Goal: Information Seeking & Learning: Find specific fact

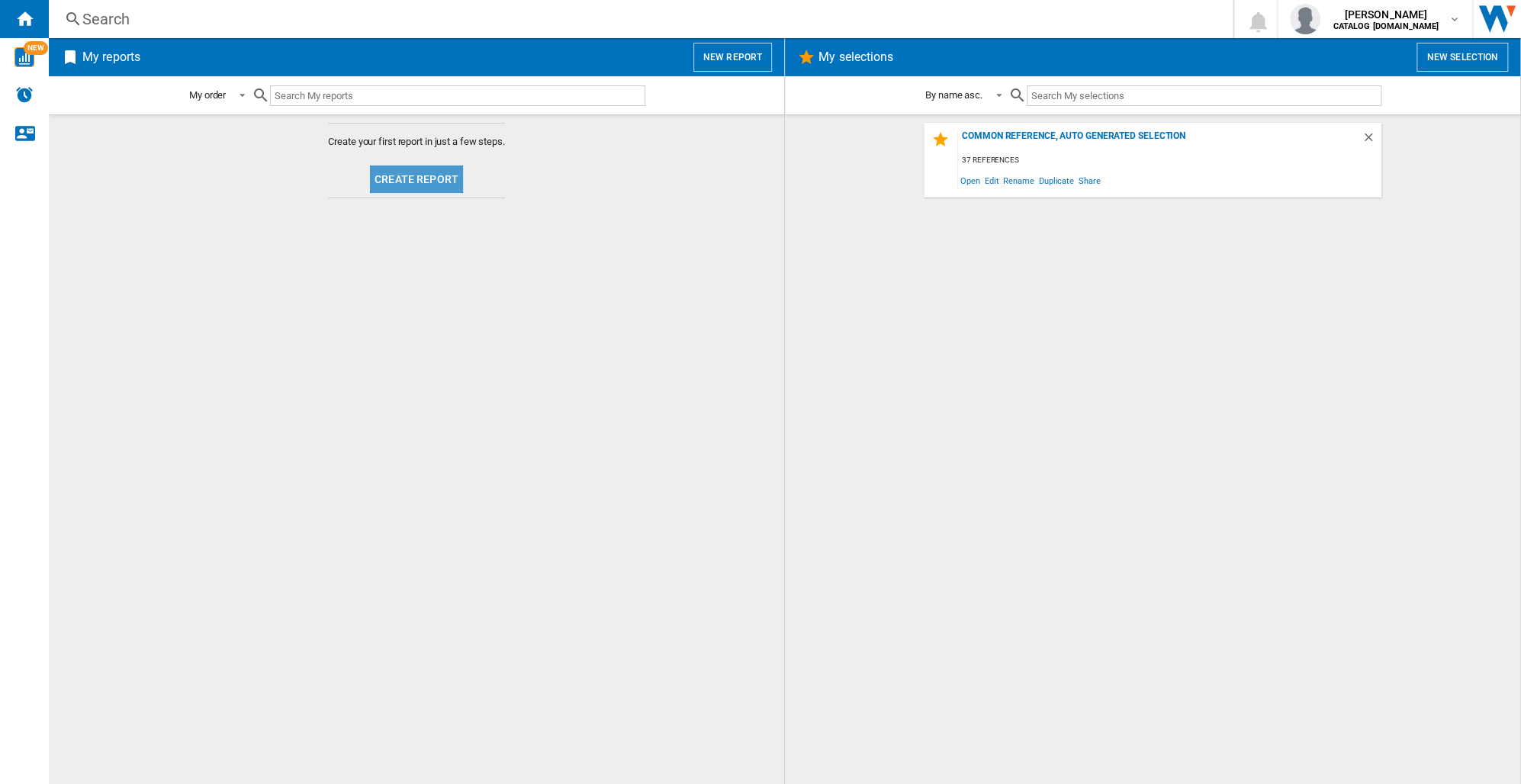
click at [429, 176] on button "Create report" at bounding box center [416, 179] width 93 height 27
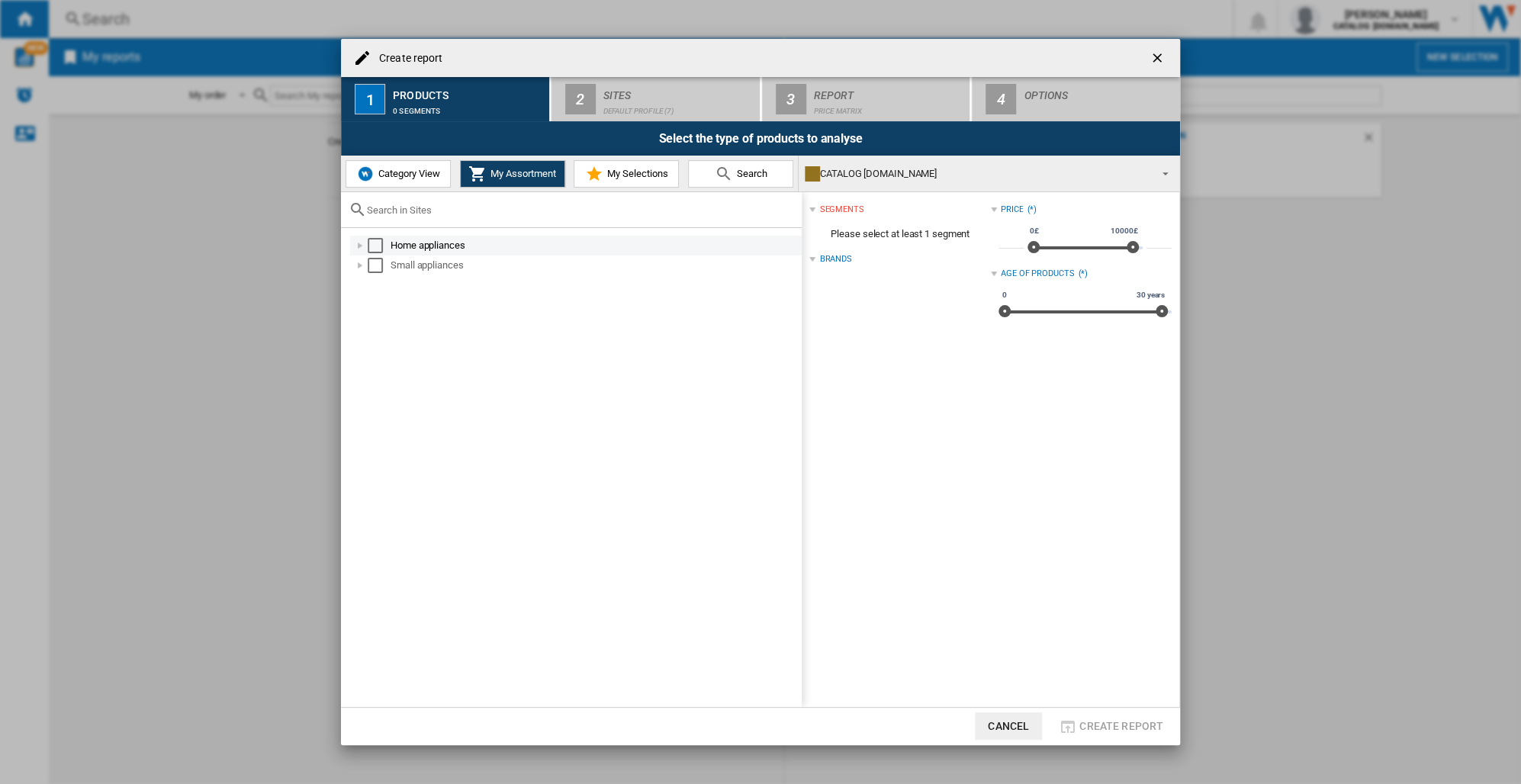
click at [359, 245] on div at bounding box center [361, 245] width 16 height 16
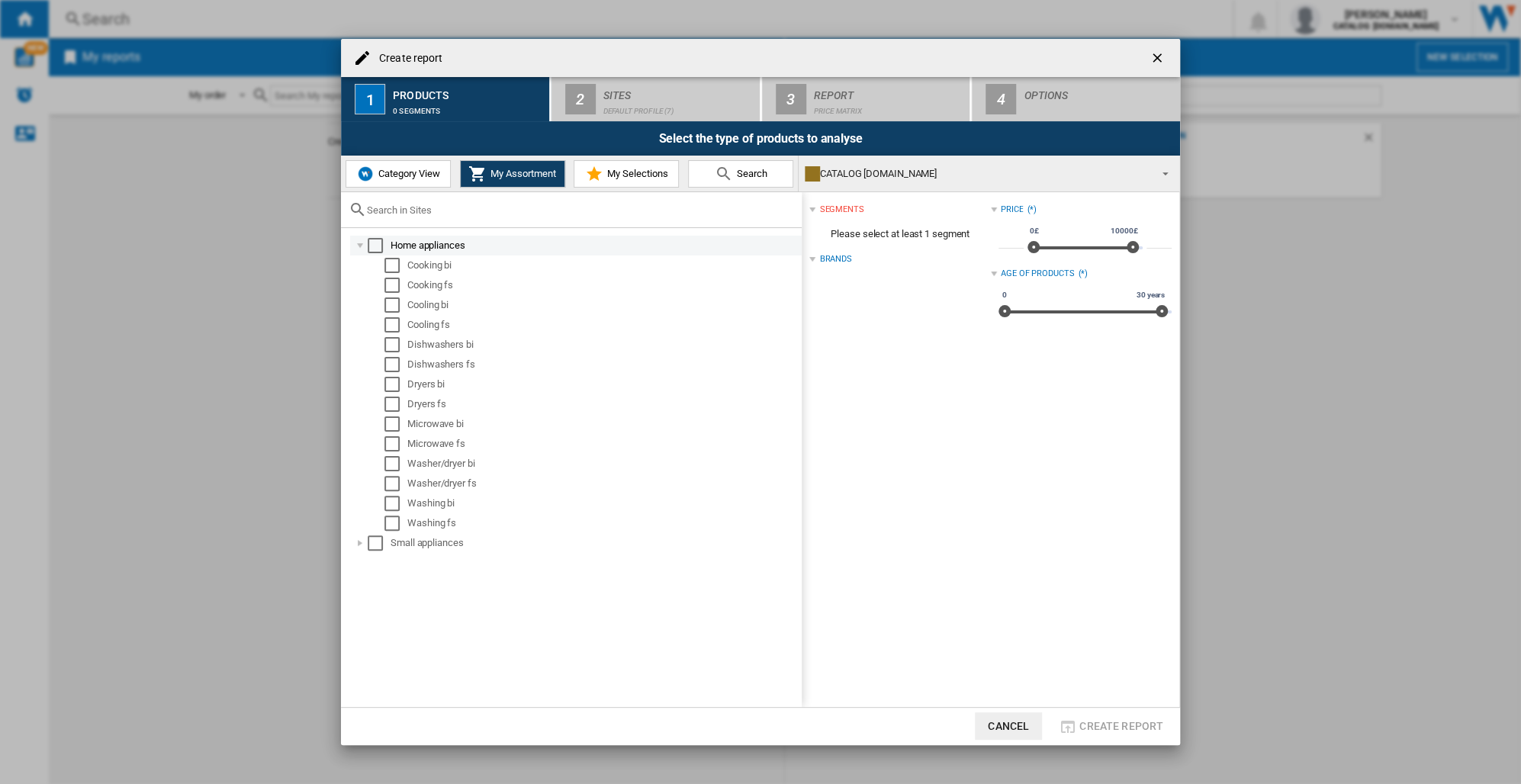
click at [374, 242] on div "Select" at bounding box center [375, 245] width 16 height 16
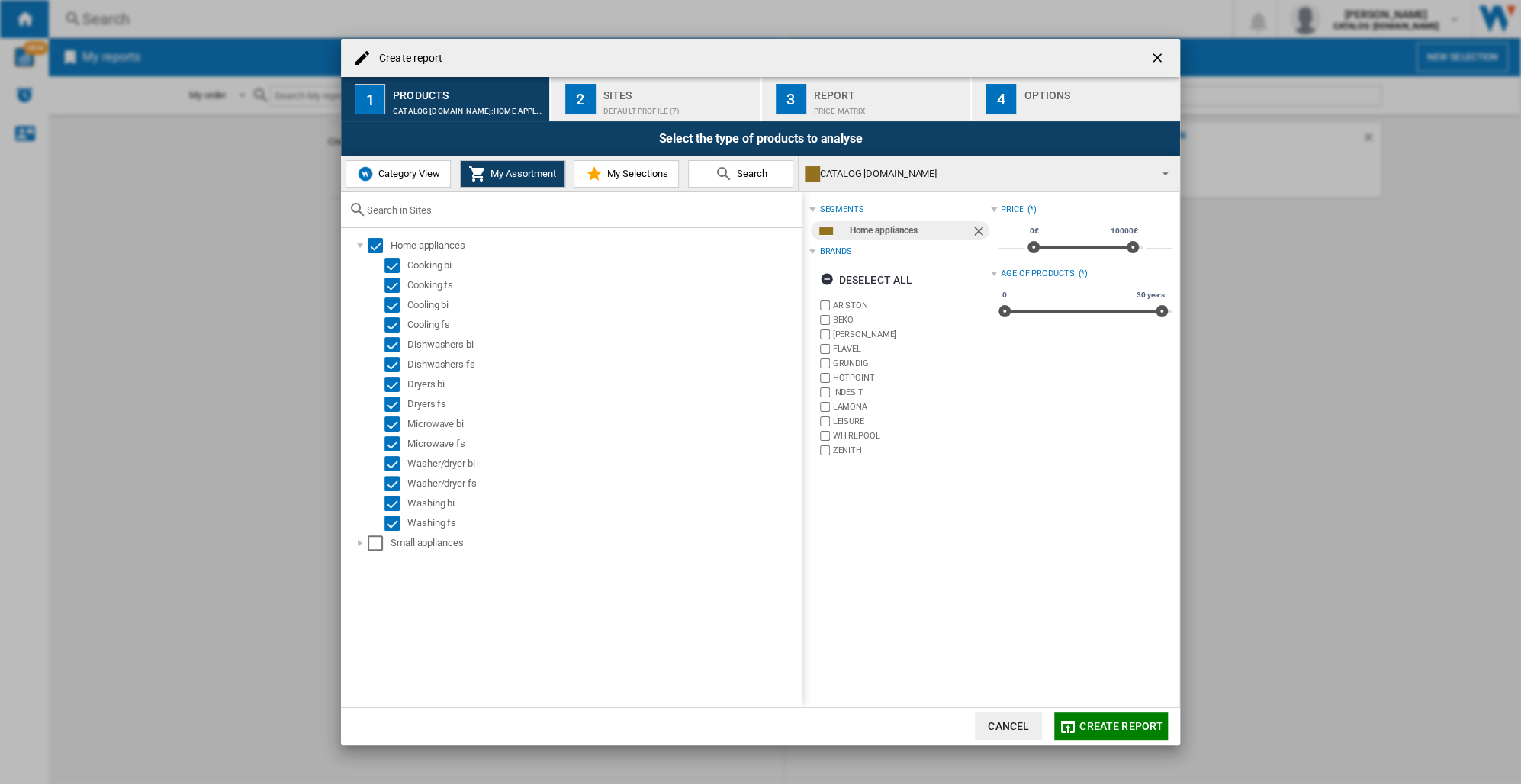
click at [630, 170] on span "My Selections" at bounding box center [636, 174] width 65 height 12
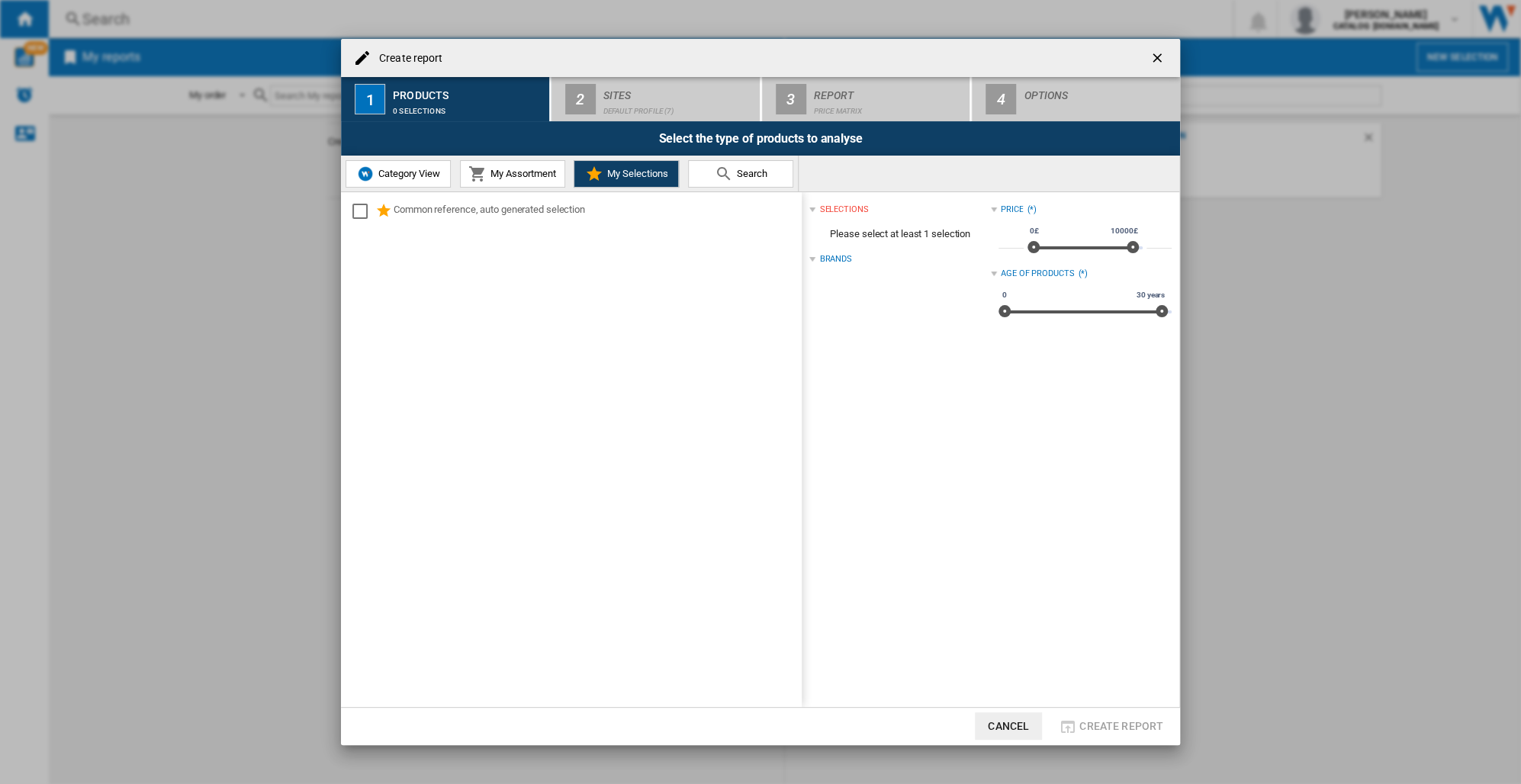
click at [509, 177] on span "My Assortment" at bounding box center [521, 174] width 70 height 12
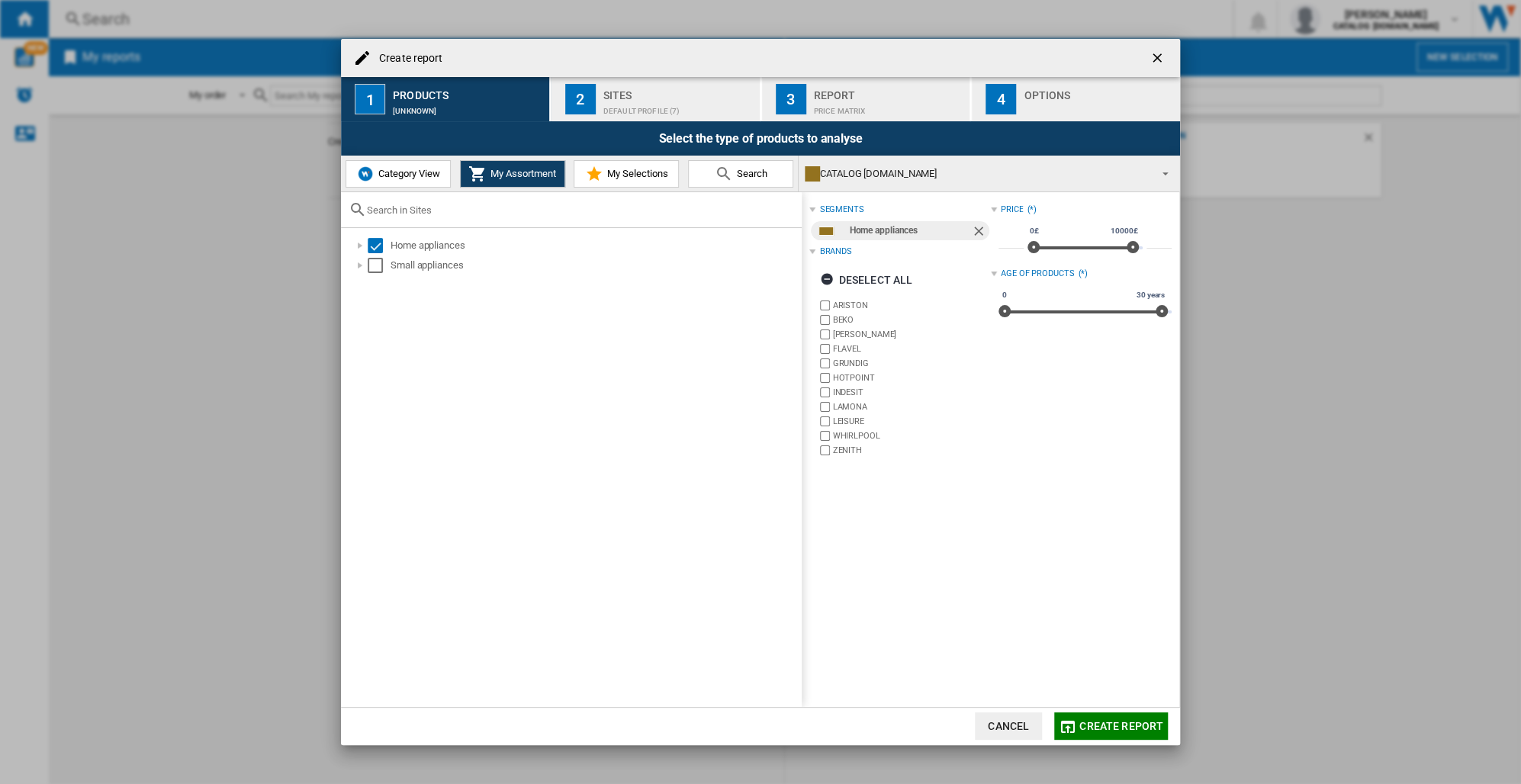
click at [388, 177] on span "Category View" at bounding box center [407, 174] width 66 height 12
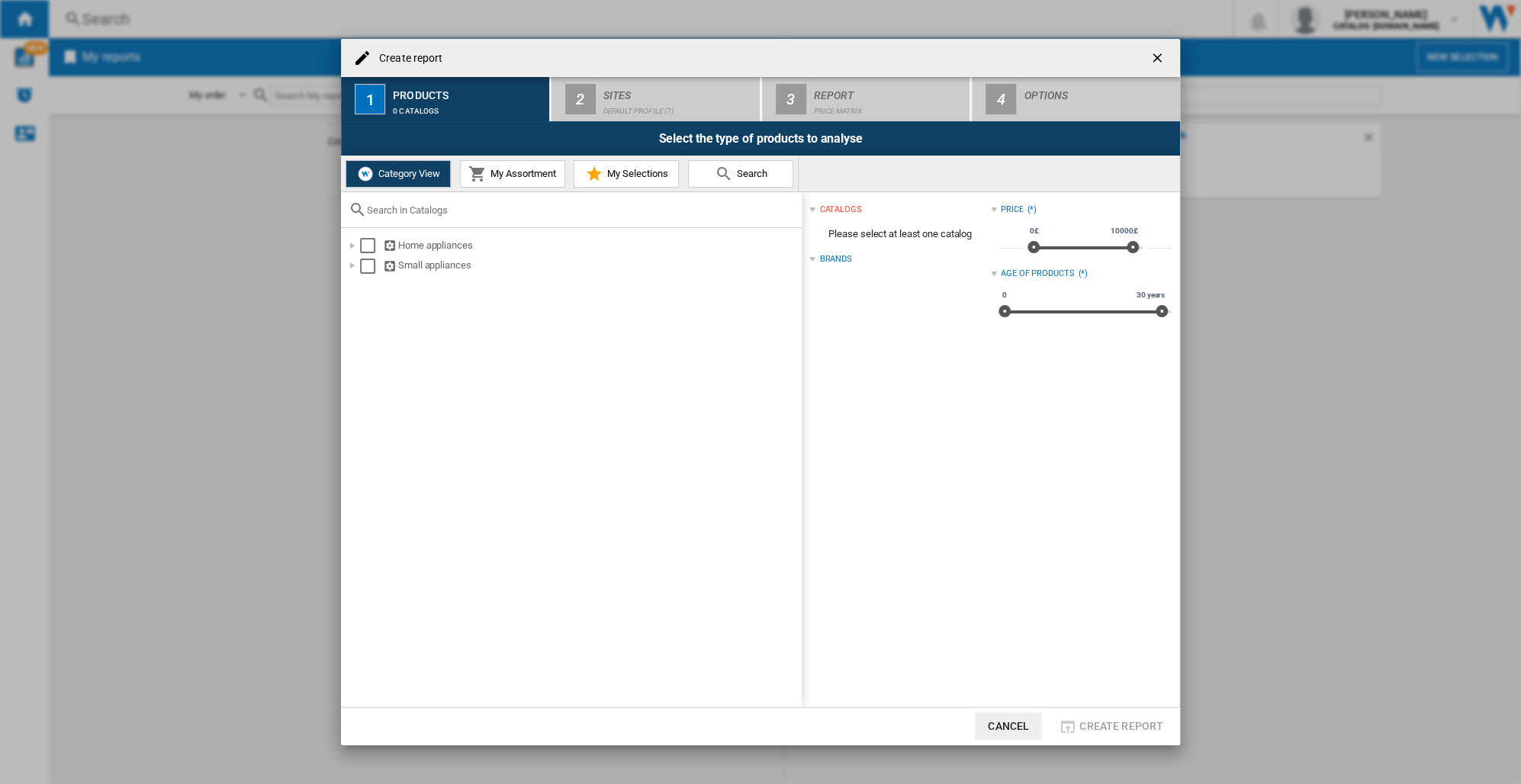
click at [623, 169] on span "My Selections" at bounding box center [636, 174] width 65 height 12
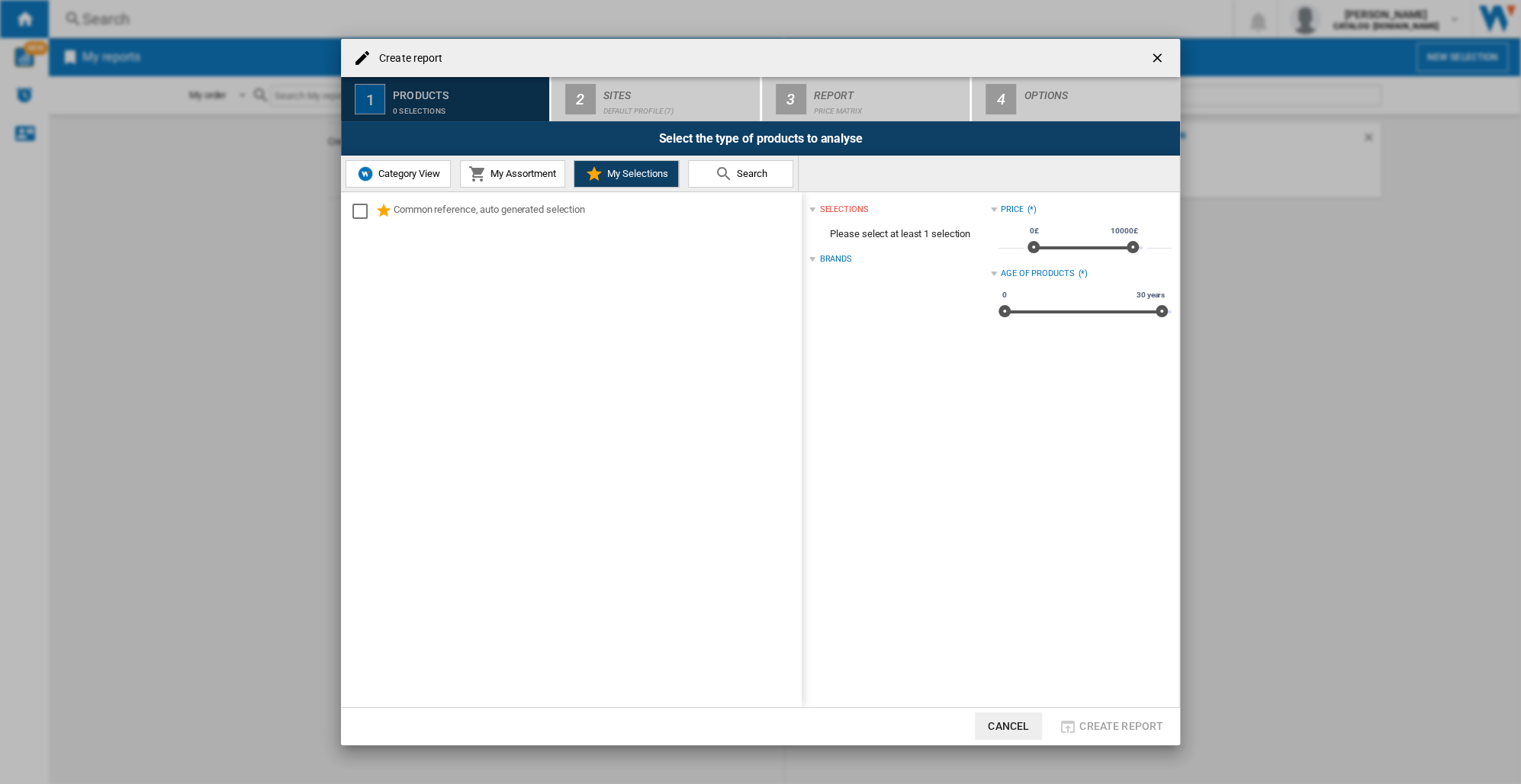
click at [400, 94] on div "Products" at bounding box center [468, 91] width 150 height 16
click at [376, 98] on div "1" at bounding box center [370, 98] width 30 height 30
click at [1016, 729] on button "Cancel" at bounding box center [1009, 725] width 67 height 27
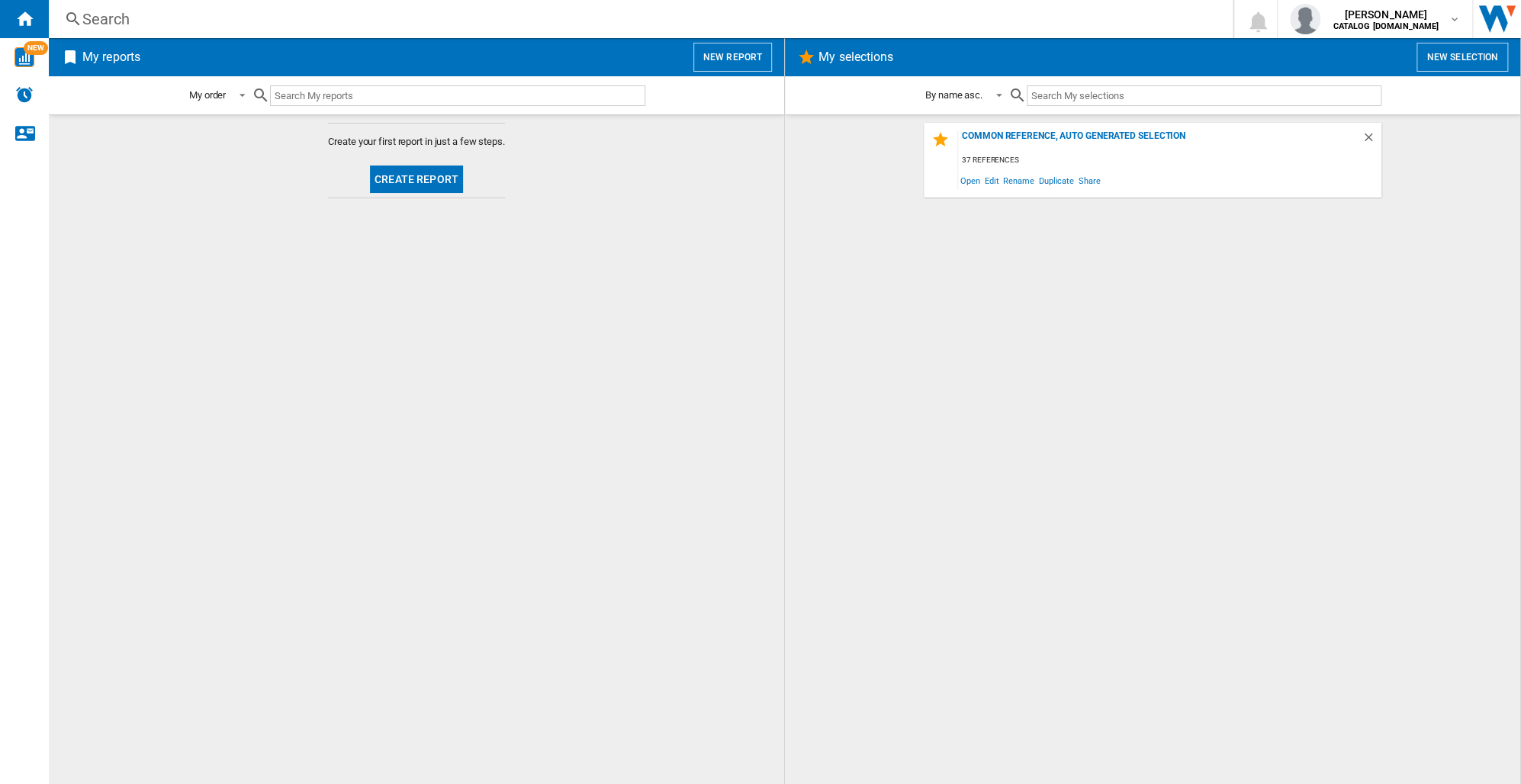
click at [400, 176] on button "Create report" at bounding box center [416, 179] width 93 height 27
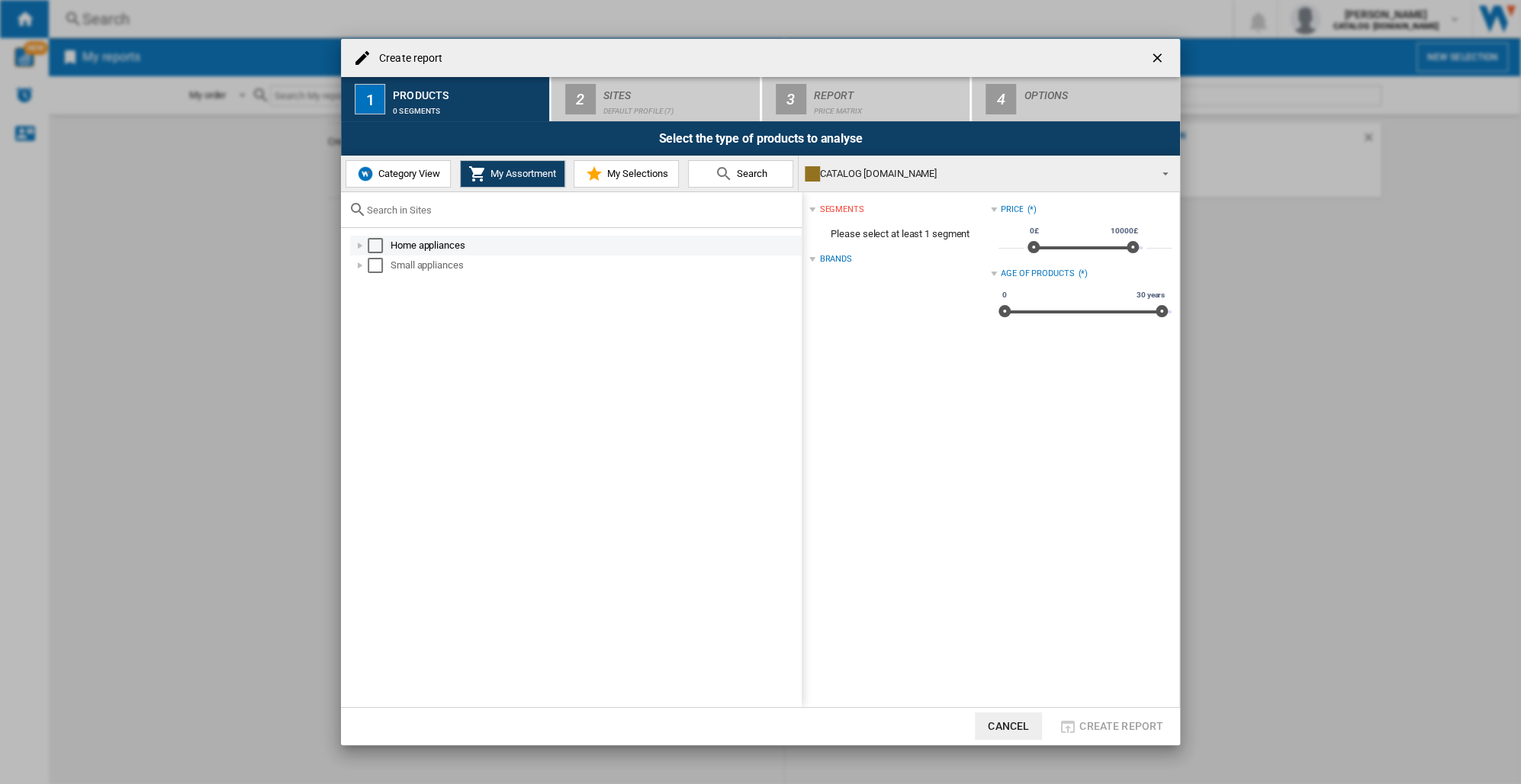
click at [356, 241] on div at bounding box center [361, 245] width 16 height 16
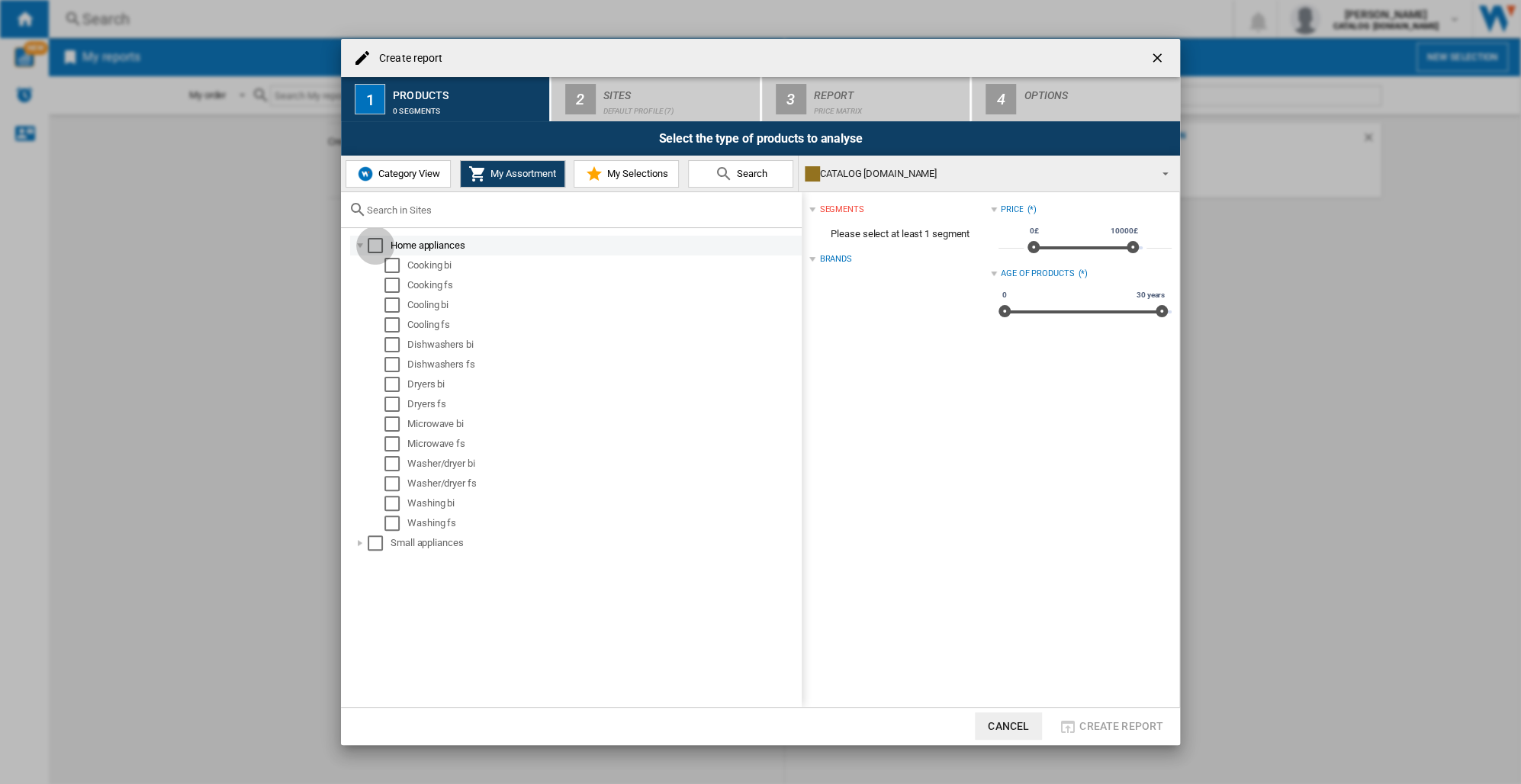
click at [379, 246] on div "Select" at bounding box center [375, 245] width 16 height 16
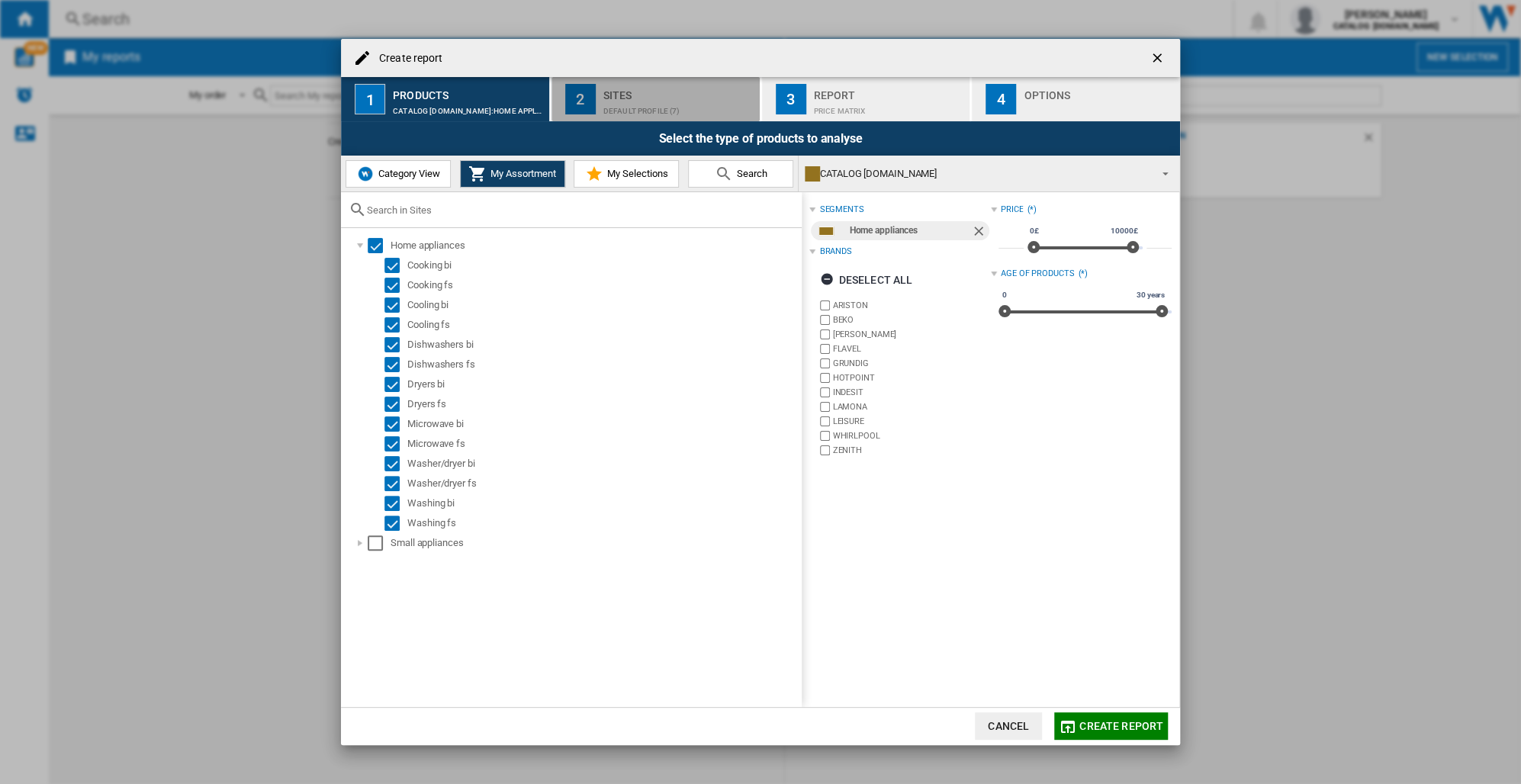
click at [626, 98] on div "Sites" at bounding box center [679, 91] width 150 height 16
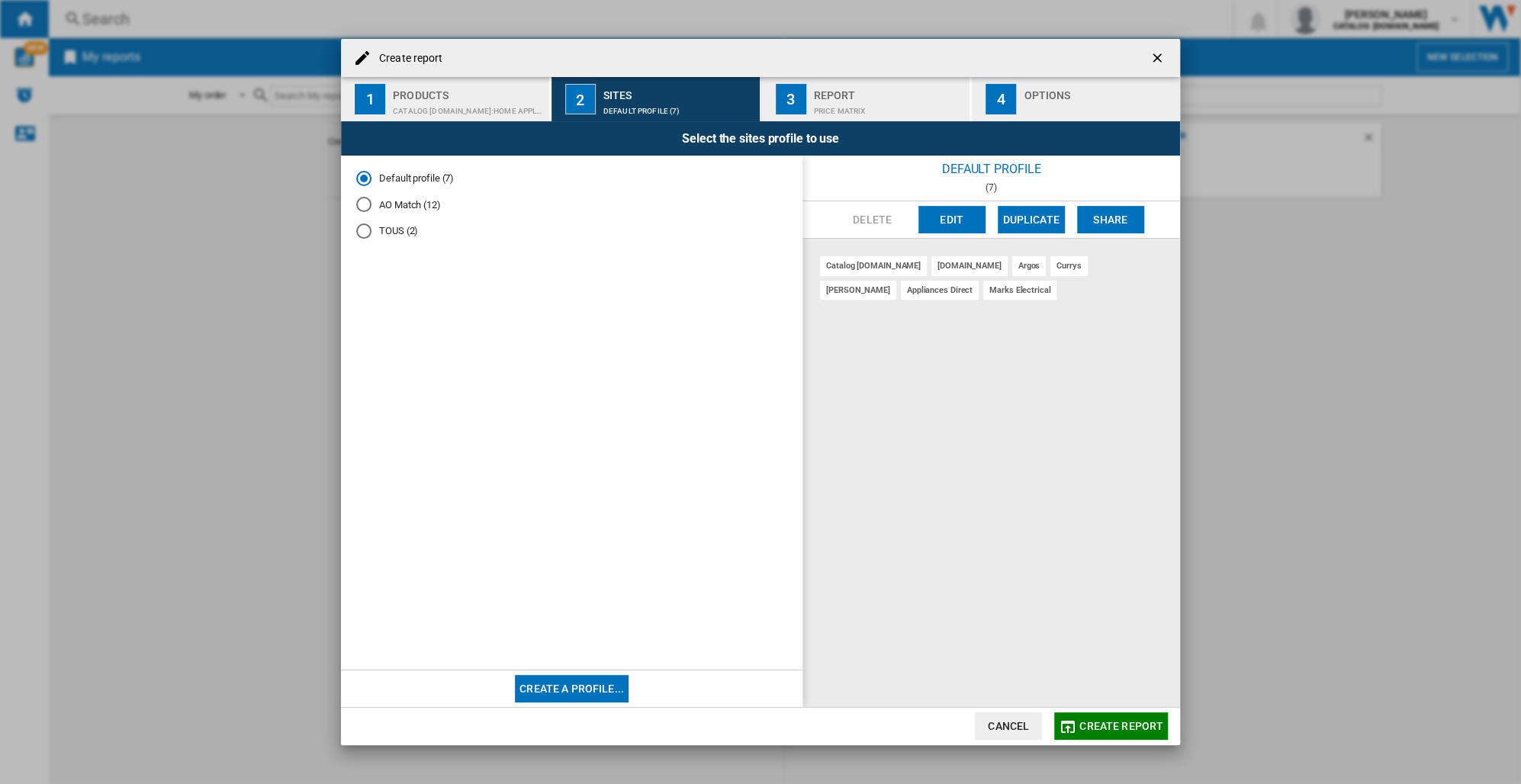
click at [363, 199] on div "AO Match (12)" at bounding box center [364, 205] width 16 height 16
click at [1121, 729] on span "Create report" at bounding box center [1121, 726] width 84 height 13
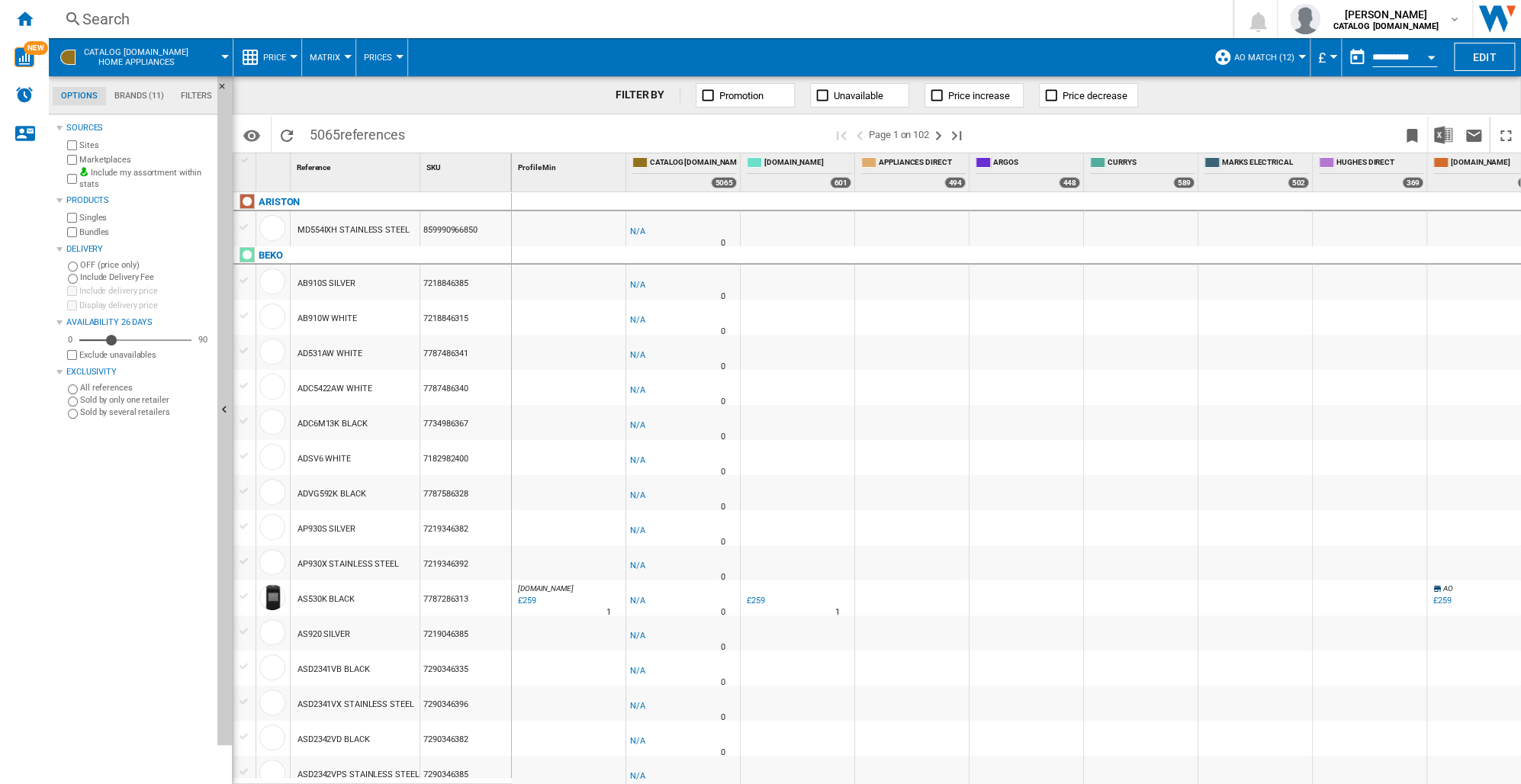
click at [94, 20] on div "Search" at bounding box center [637, 19] width 1110 height 21
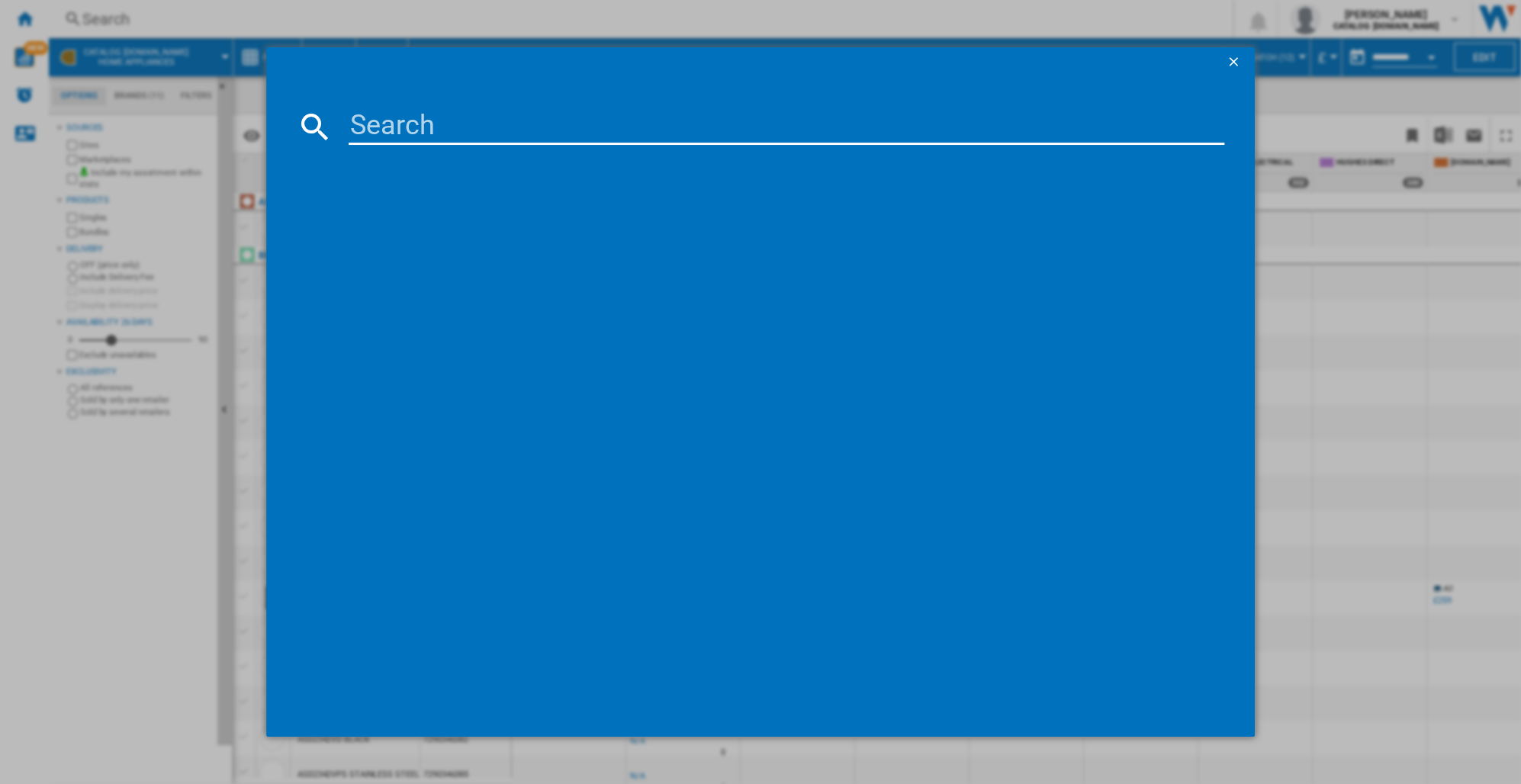
drag, startPoint x: 95, startPoint y: 20, endPoint x: 382, endPoint y: 116, distance: 302.6
click at [380, 105] on md-dialog-content at bounding box center [760, 407] width 988 height 660
click at [373, 120] on input at bounding box center [787, 127] width 876 height 37
paste input "869991673750"
type input "869991673750"
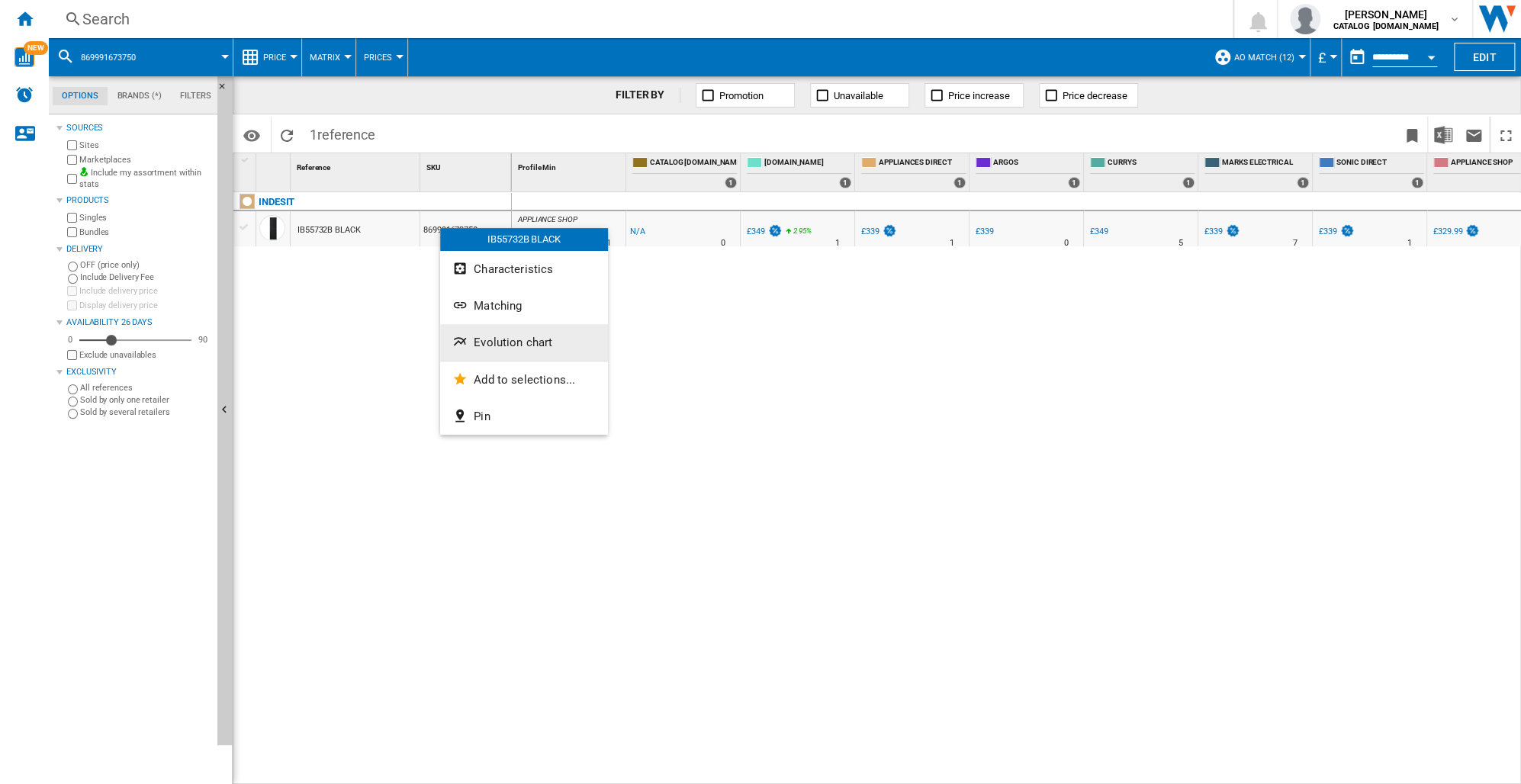
click at [505, 340] on span "Evolution chart" at bounding box center [513, 342] width 78 height 14
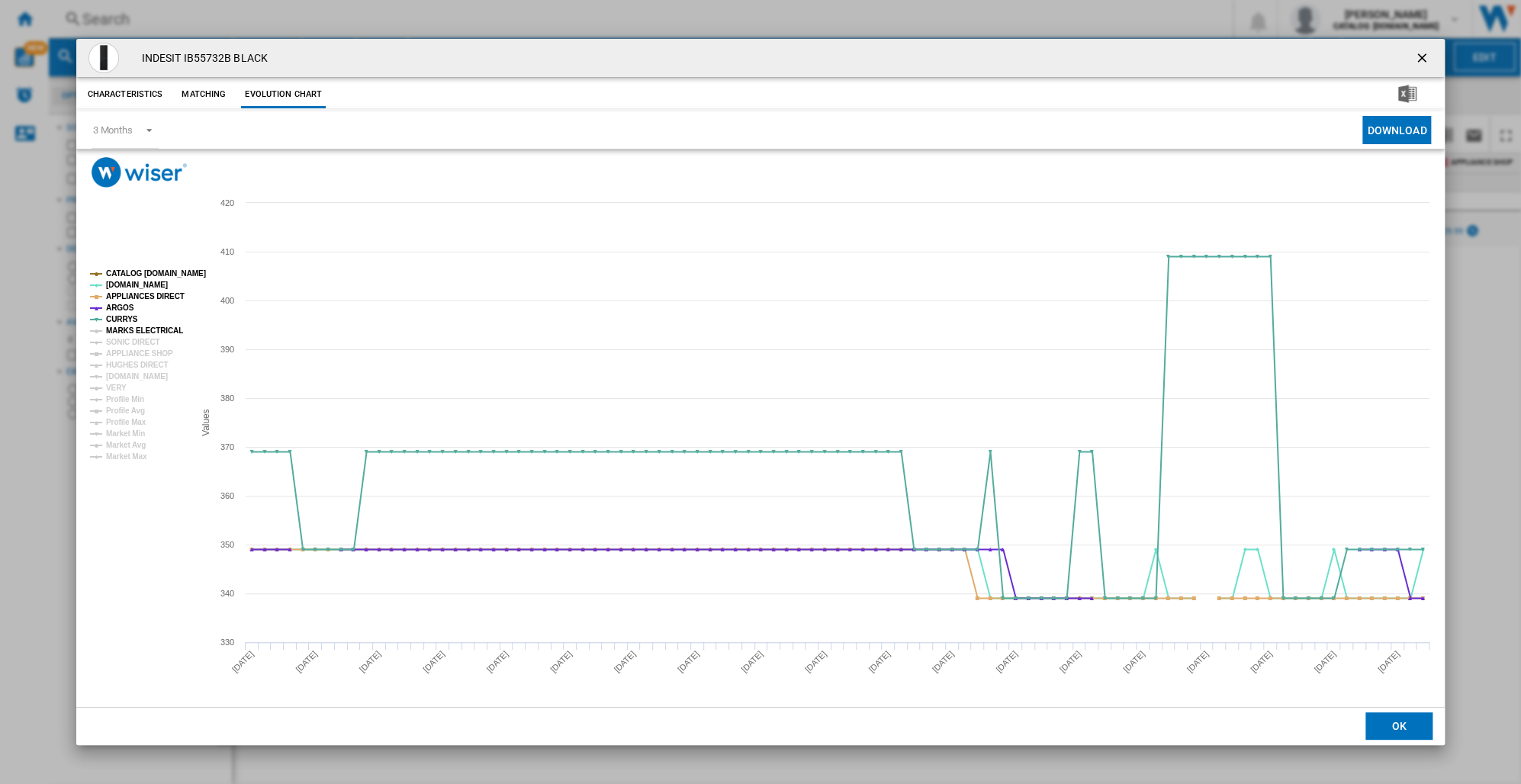
click at [162, 326] on tspan "MARKS ELECTRICAL" at bounding box center [145, 330] width 77 height 9
click at [147, 338] on tspan "SONIC DIRECT" at bounding box center [133, 342] width 53 height 9
click at [147, 349] on tspan "APPLIANCE SHOP" at bounding box center [140, 353] width 67 height 9
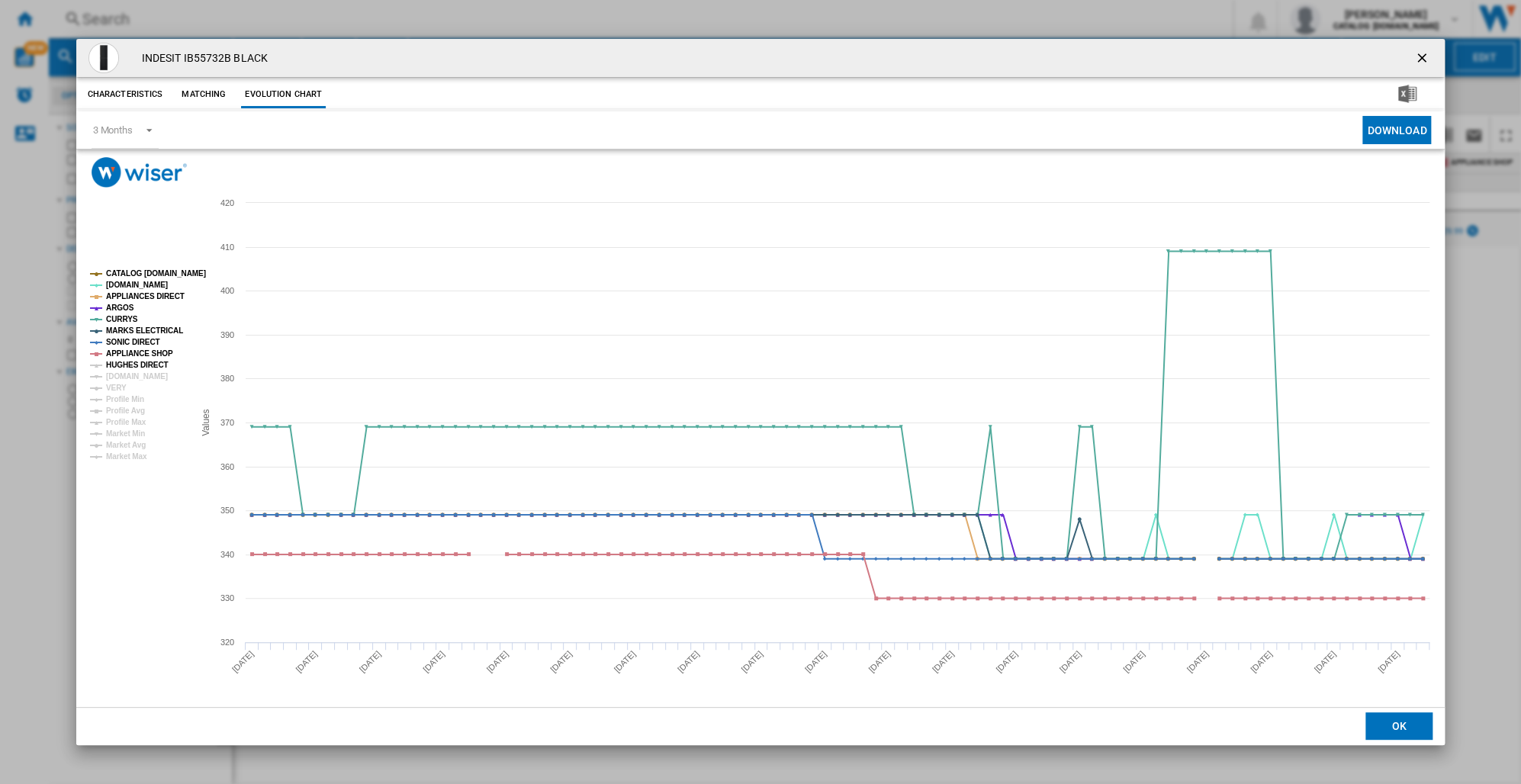
click at [144, 360] on tspan "HUGHES DIRECT" at bounding box center [137, 364] width 62 height 9
click at [144, 372] on tspan "[DOMAIN_NAME]" at bounding box center [137, 376] width 62 height 9
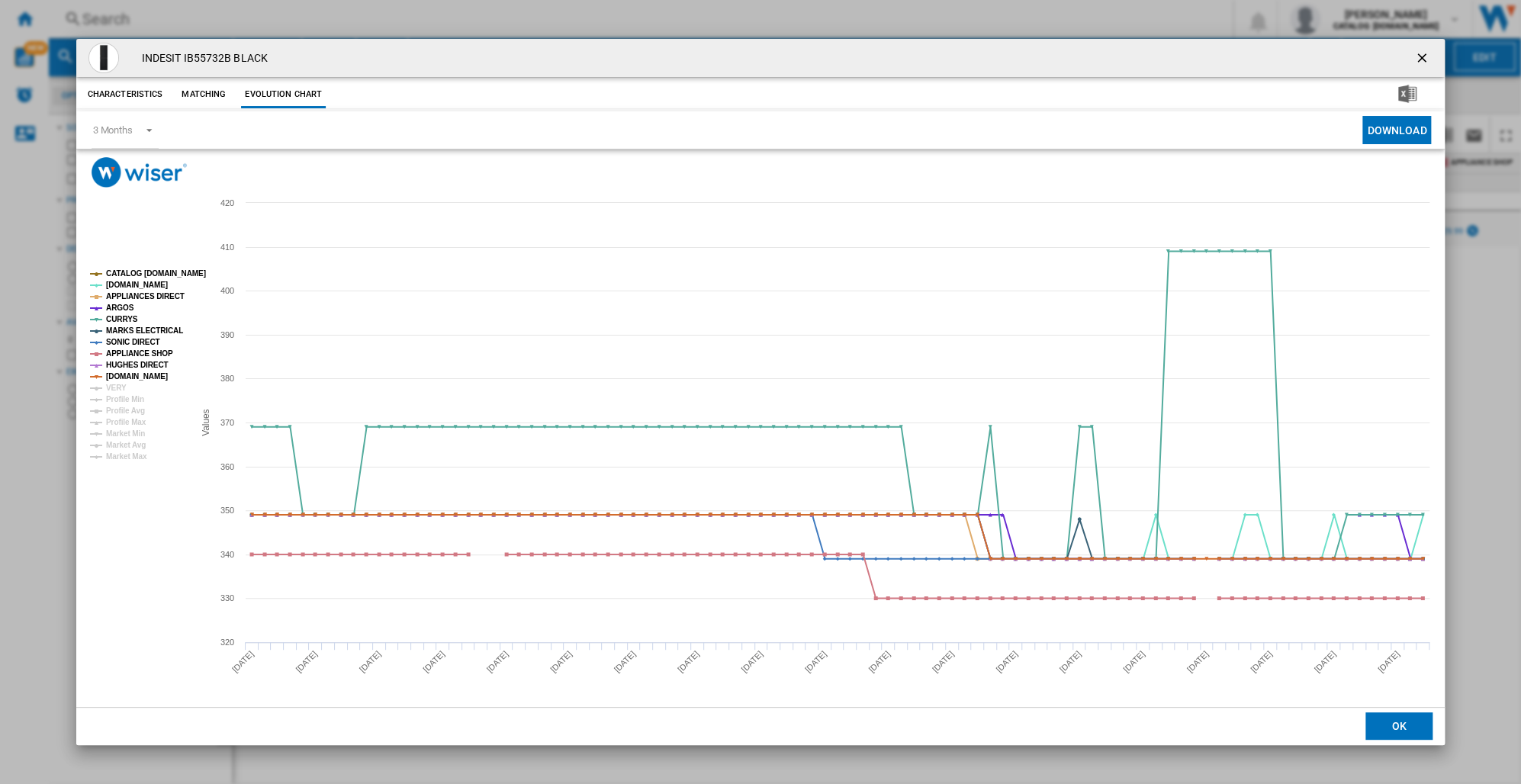
click at [131, 385] on rect "Product popup" at bounding box center [135, 364] width 103 height 202
click at [124, 387] on tspan "VERY" at bounding box center [117, 388] width 20 height 9
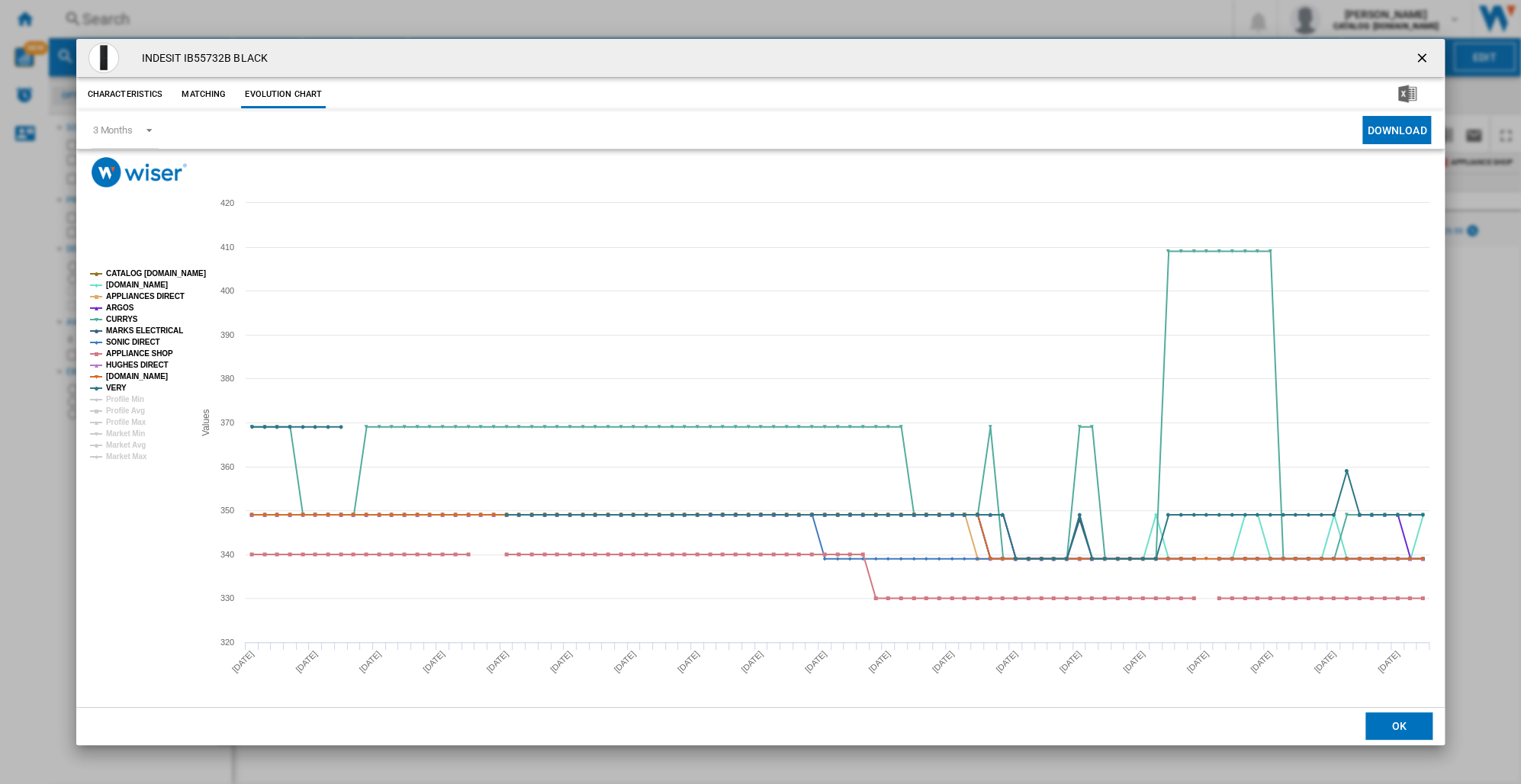
click at [1422, 52] on ng-md-icon "getI18NText('BUTTONS.CLOSE_DIALOG')" at bounding box center [1422, 59] width 18 height 18
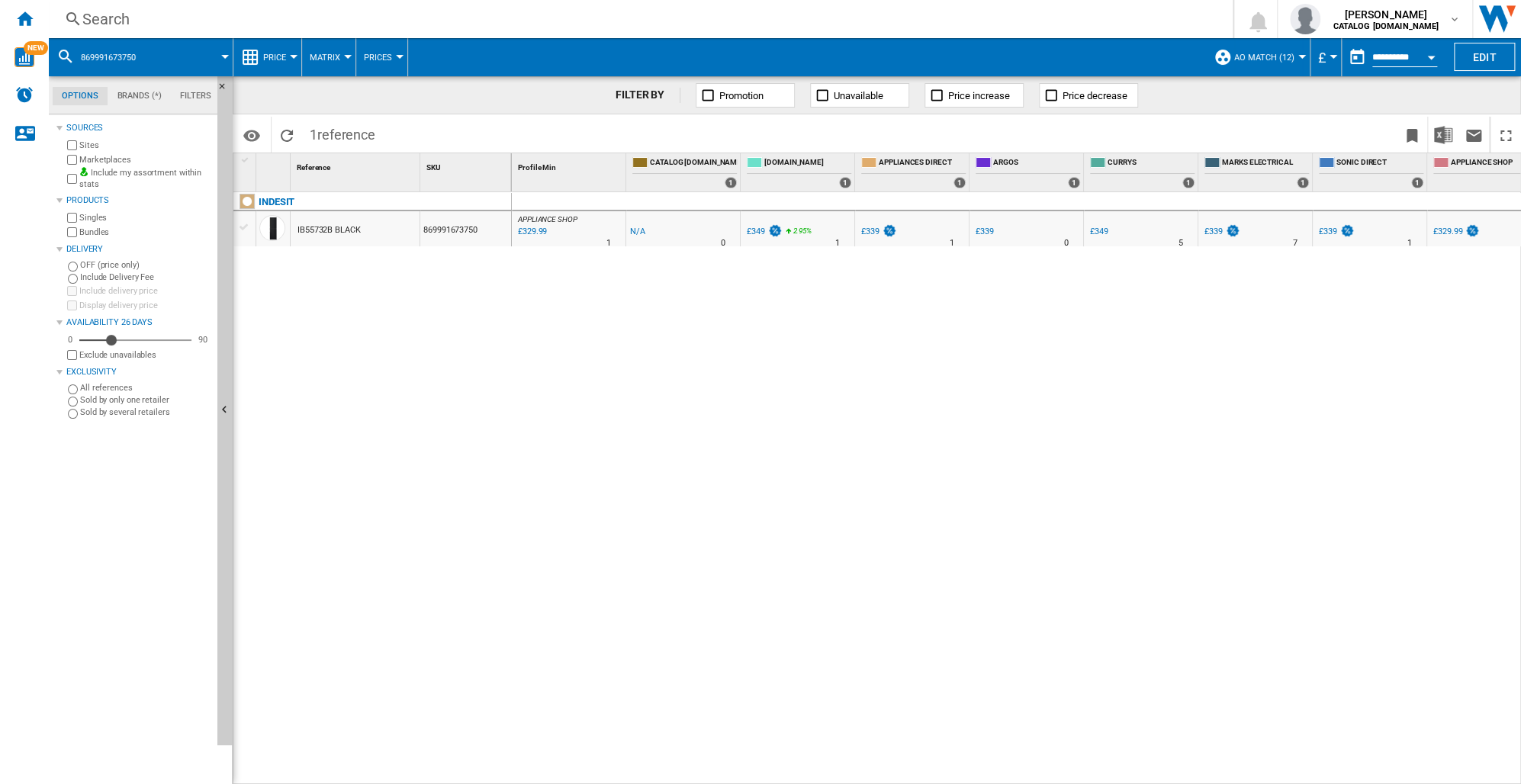
click at [109, 18] on div "Search" at bounding box center [637, 19] width 1110 height 21
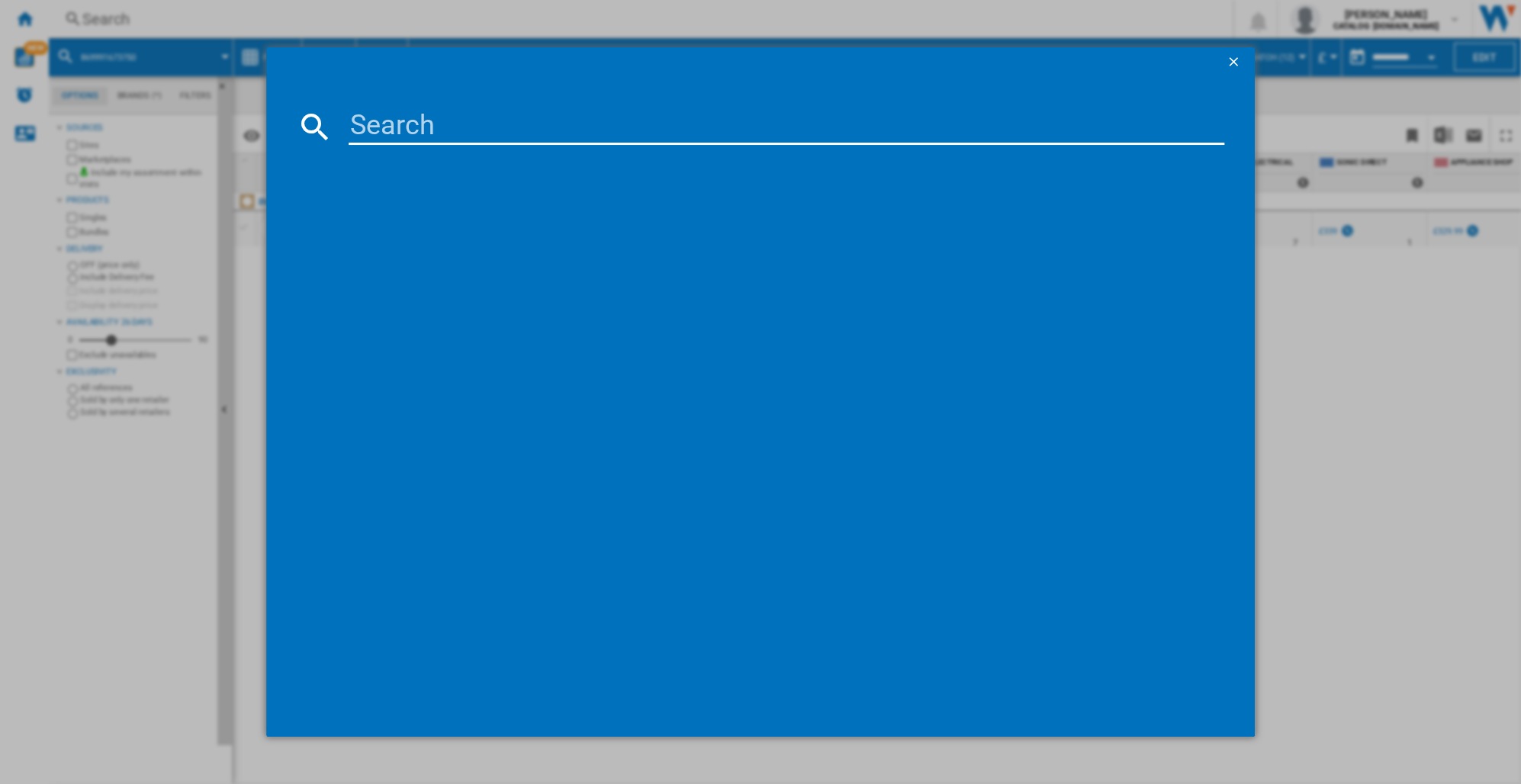
type input "869991669150"
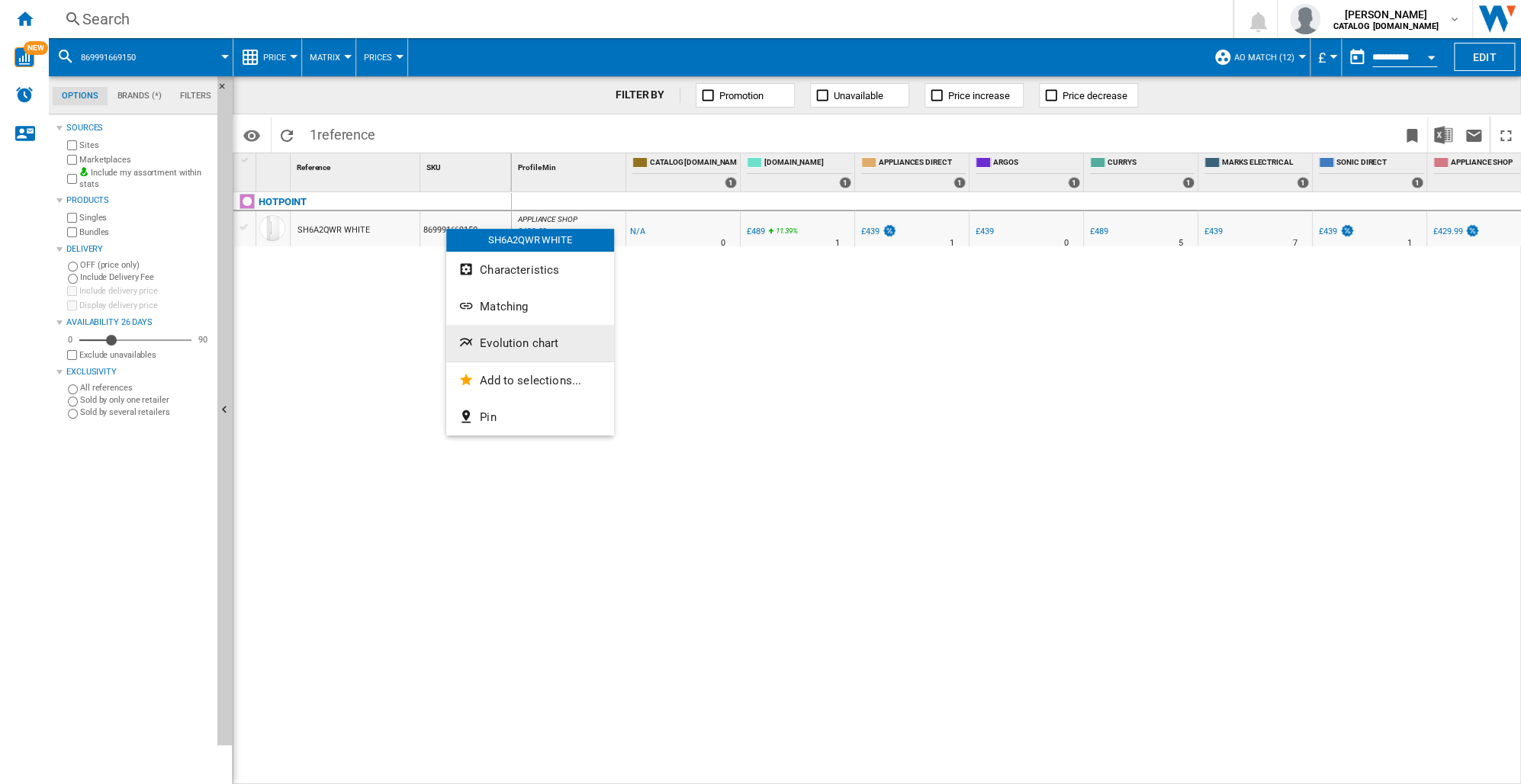
click at [502, 345] on span "Evolution chart" at bounding box center [519, 343] width 78 height 14
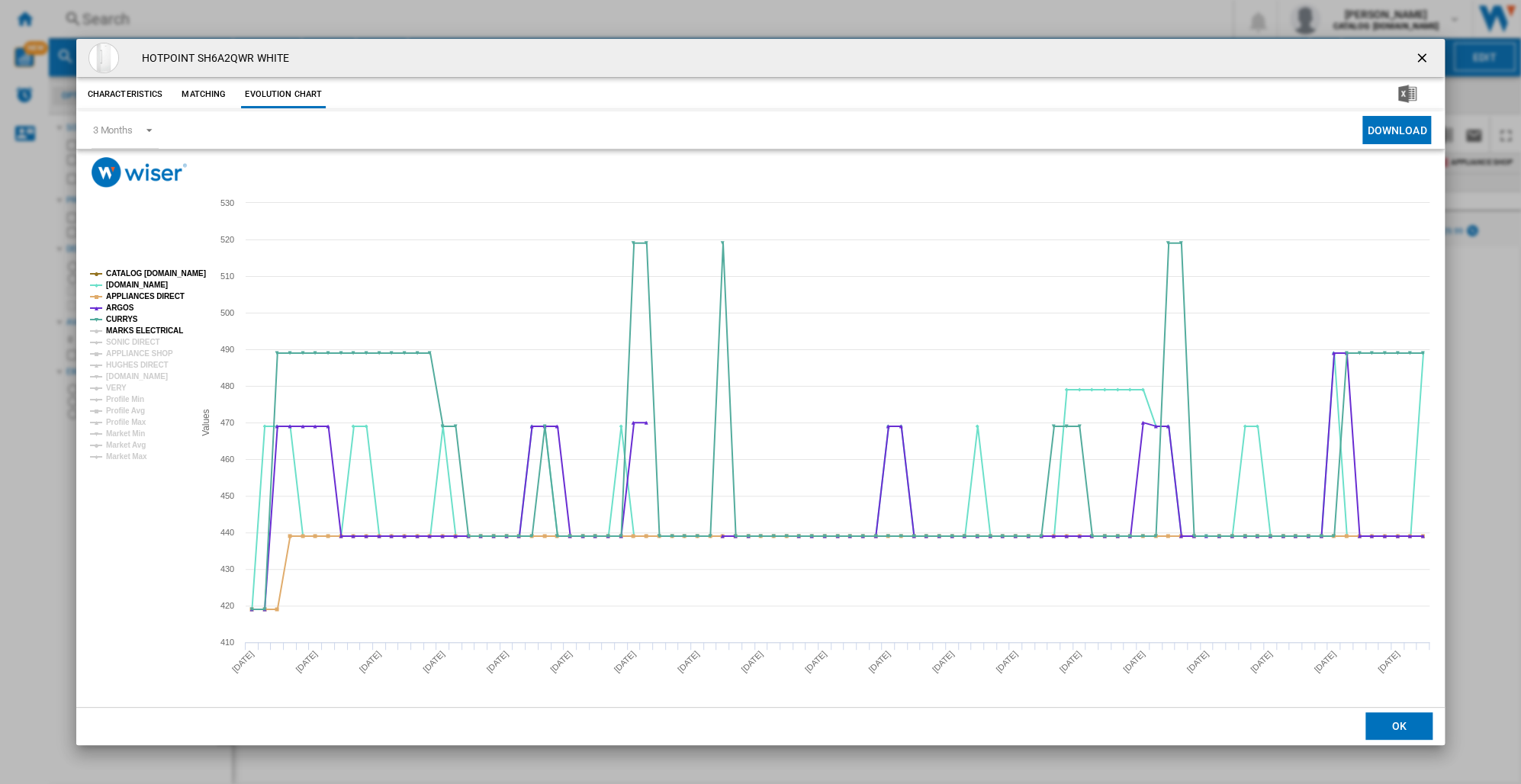
click at [138, 328] on tspan "MARKS ELECTRICAL" at bounding box center [145, 330] width 77 height 9
click at [138, 342] on tspan "SONIC DIRECT" at bounding box center [133, 342] width 53 height 9
click at [138, 356] on tspan "APPLIANCE SHOP" at bounding box center [140, 353] width 67 height 9
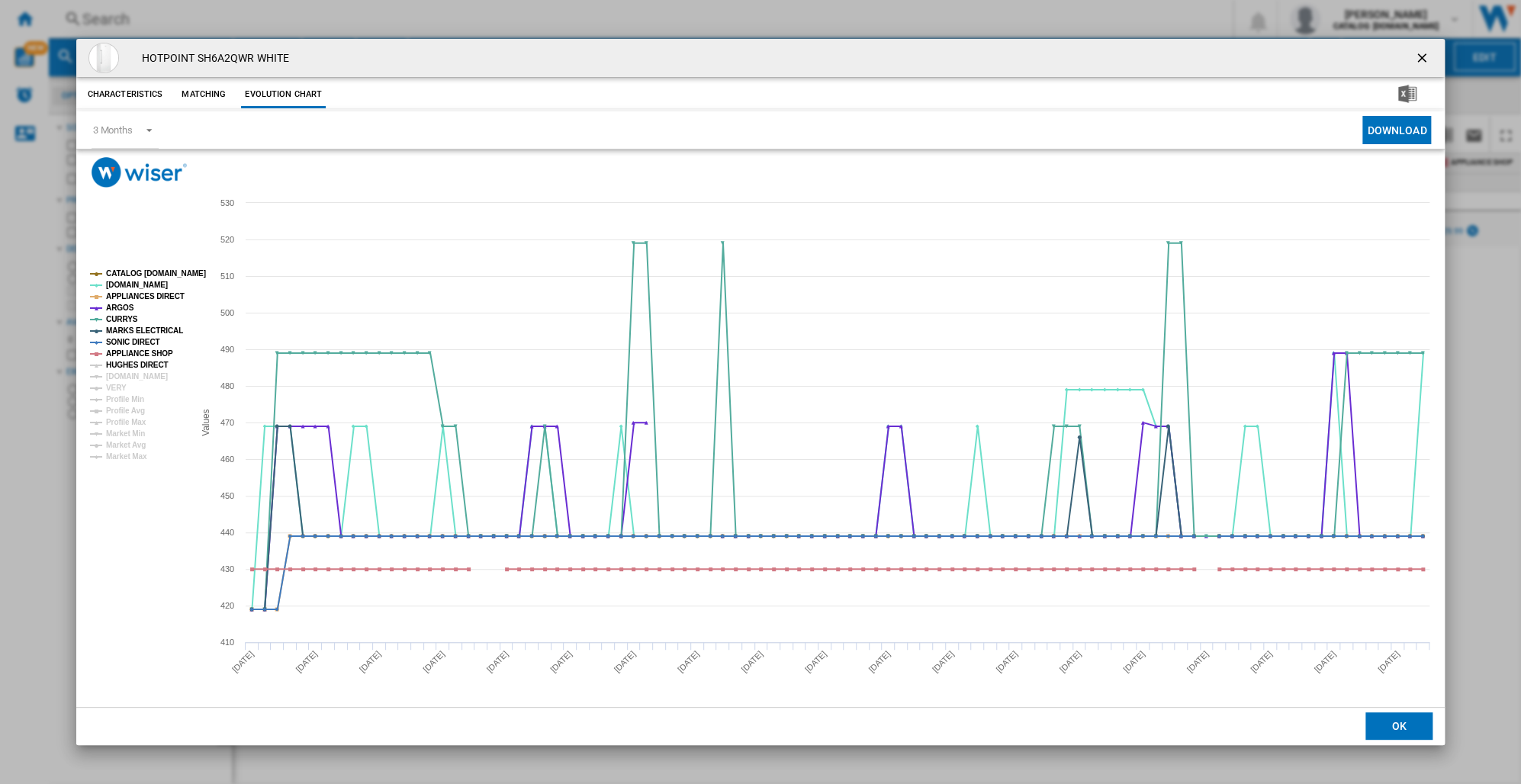
click at [138, 367] on tspan "HUGHES DIRECT" at bounding box center [137, 364] width 62 height 9
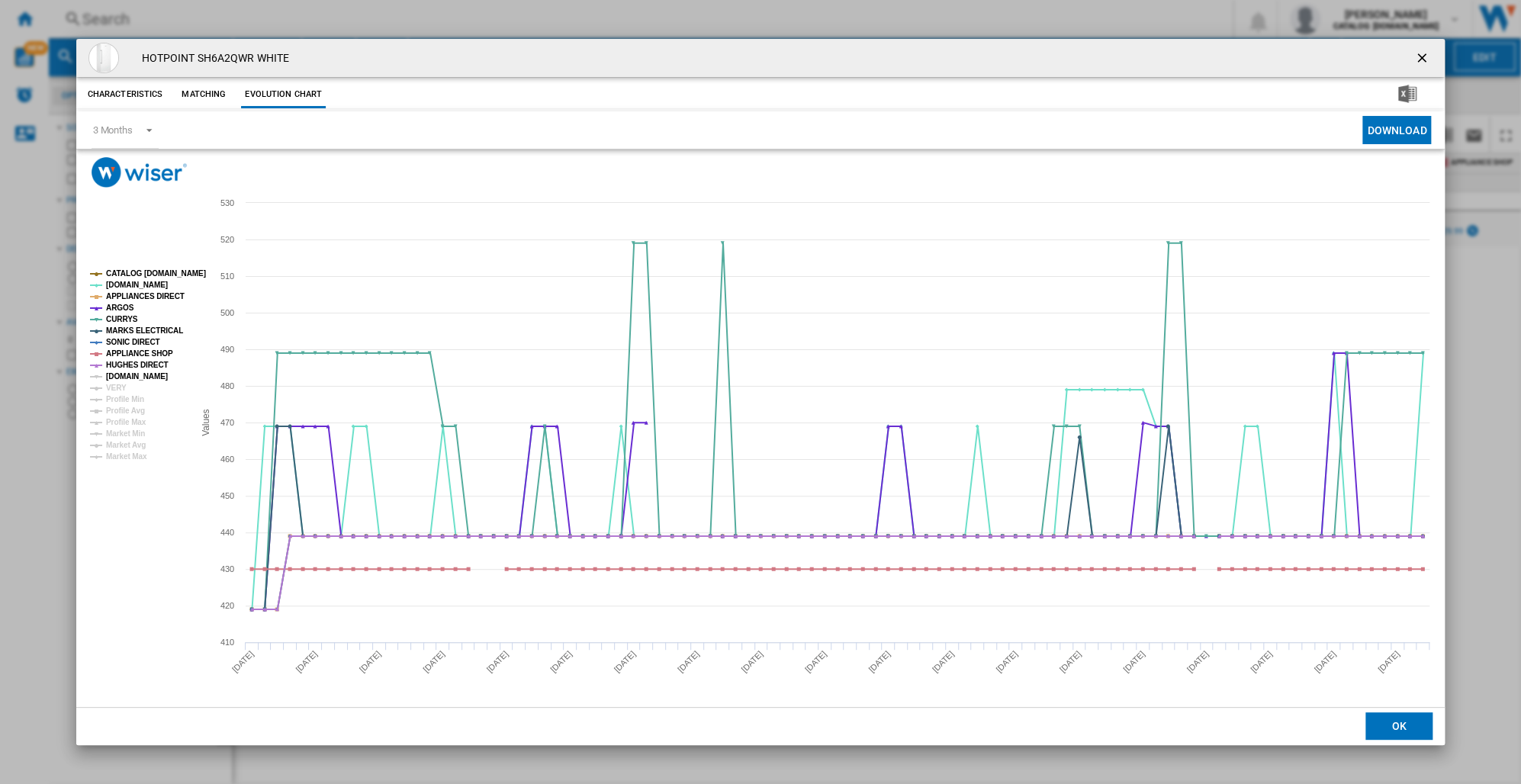
click at [138, 374] on tspan "[DOMAIN_NAME]" at bounding box center [137, 376] width 62 height 9
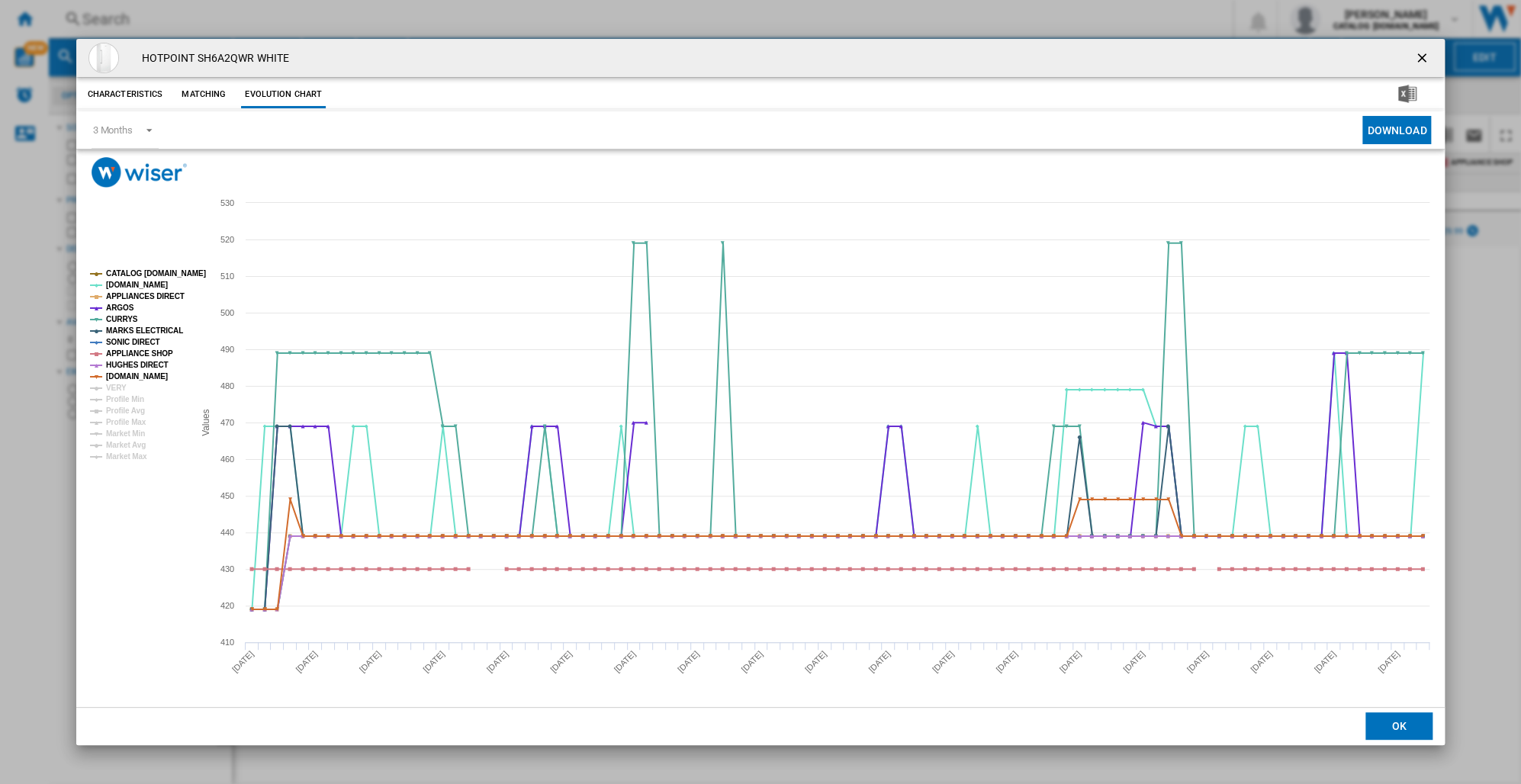
click at [127, 388] on rect "Product popup" at bounding box center [135, 364] width 103 height 202
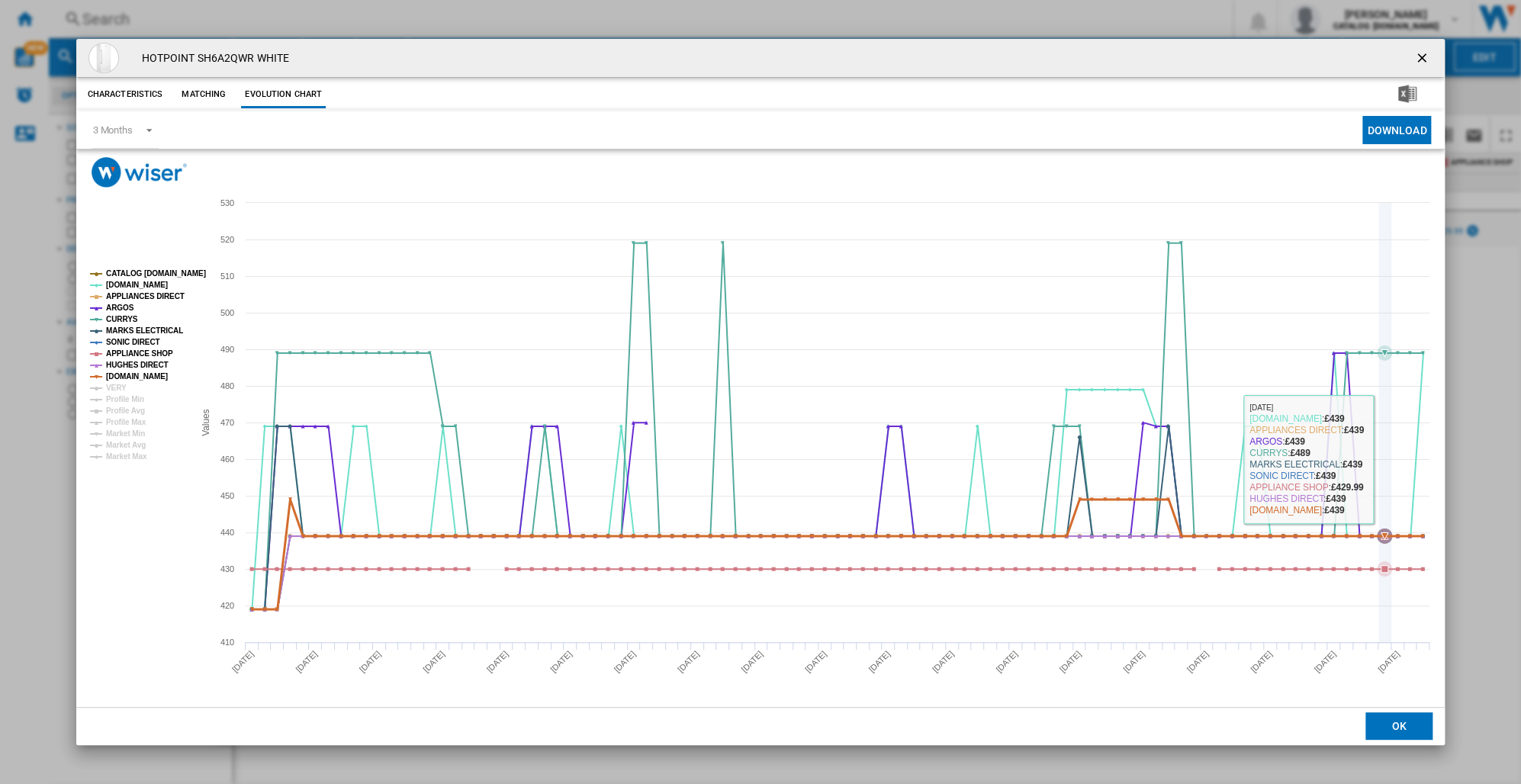
click at [1384, 460] on icon "Product popup" at bounding box center [1384, 422] width 0 height 439
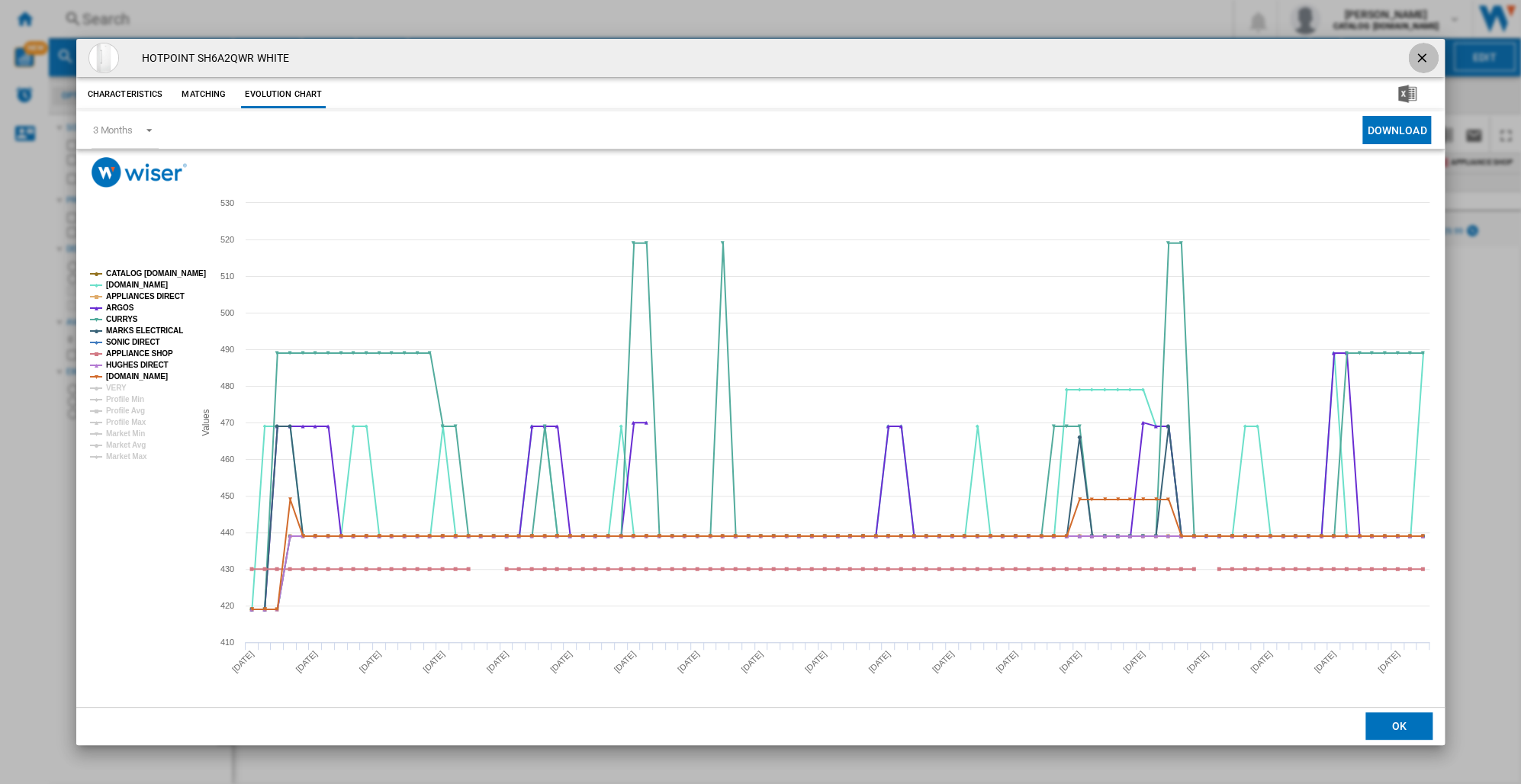
click at [1422, 57] on ng-md-icon "getI18NText('BUTTONS.CLOSE_DIALOG')" at bounding box center [1422, 59] width 18 height 18
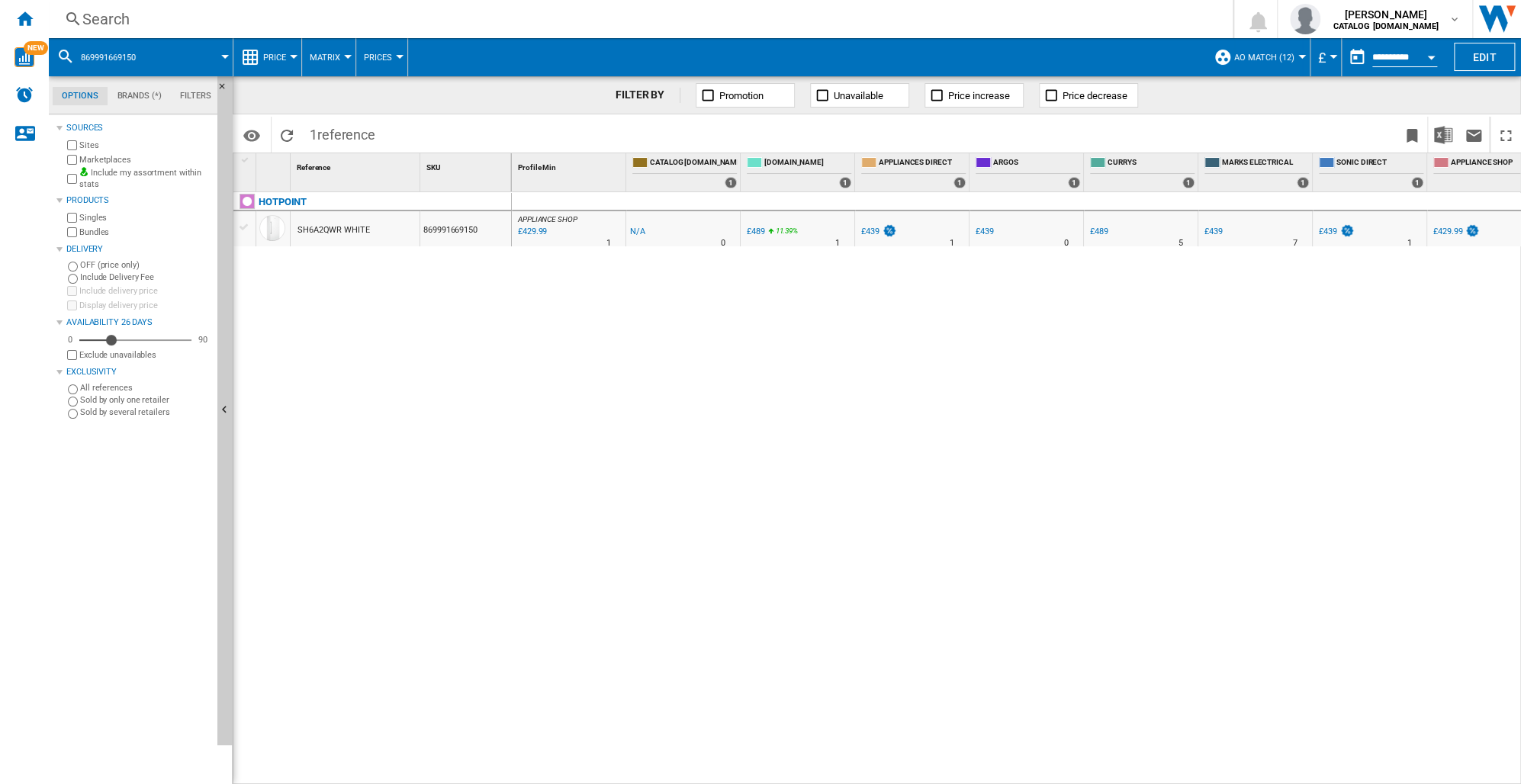
click at [131, 19] on div "Search" at bounding box center [637, 19] width 1110 height 21
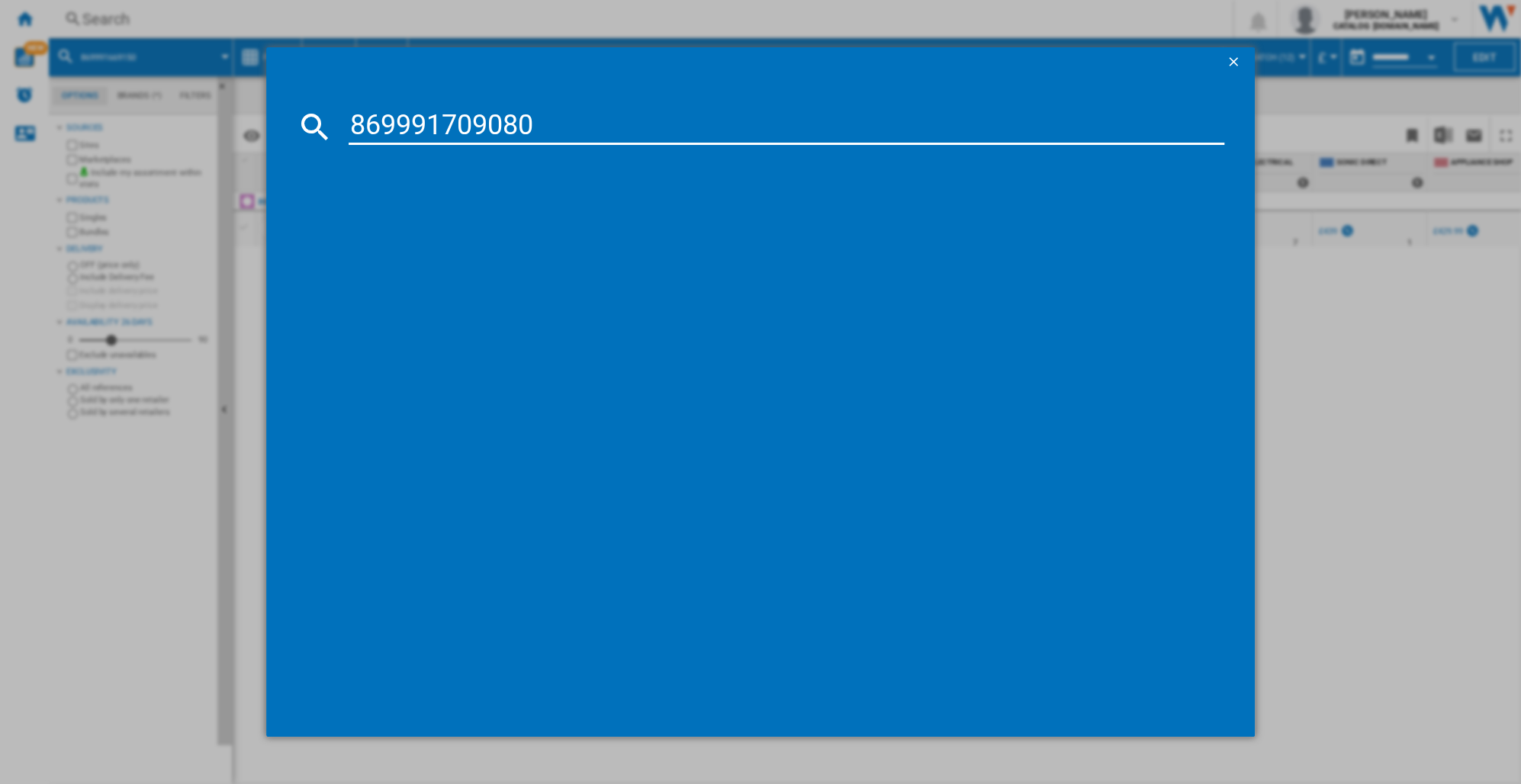
type input "869991709080"
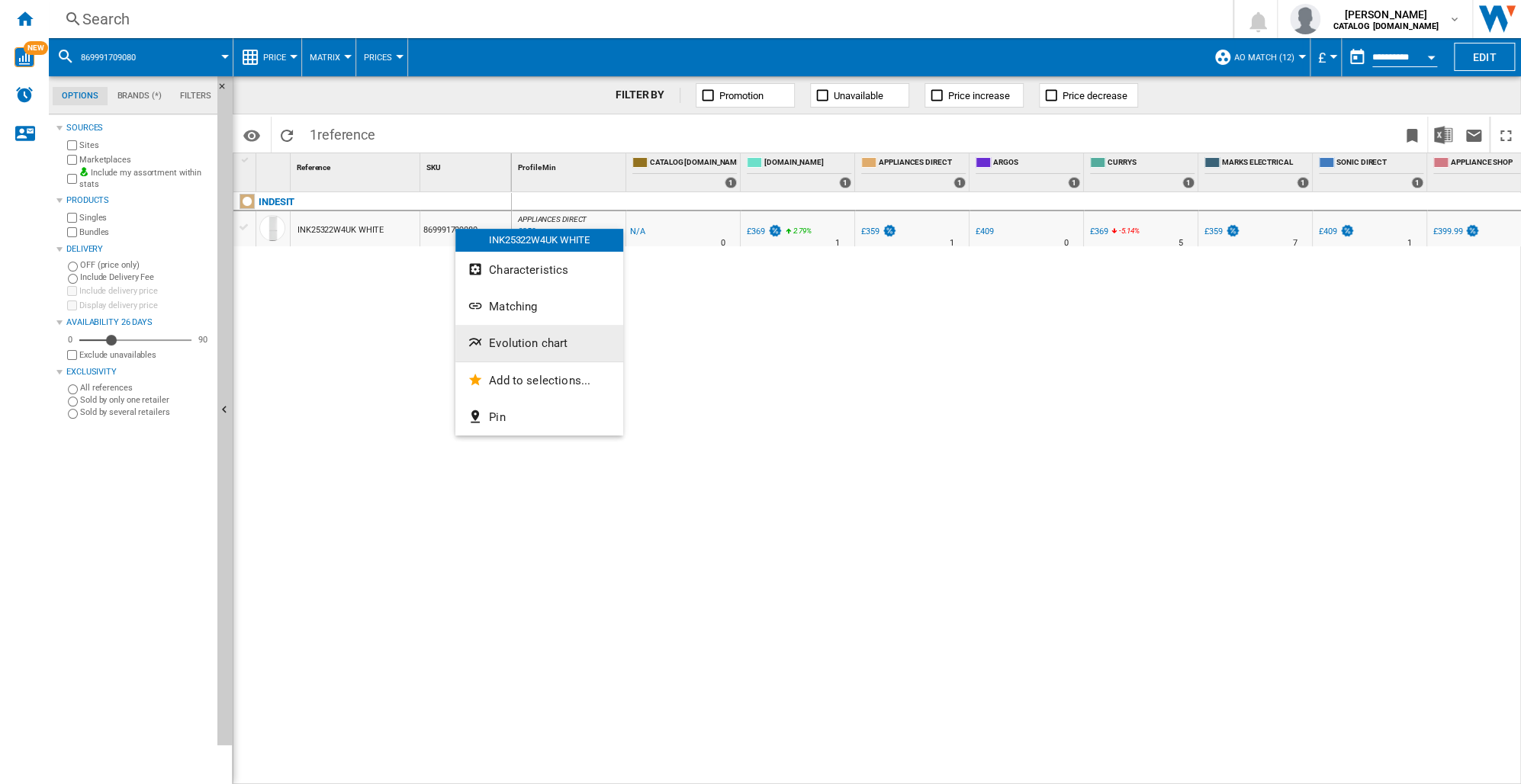
click at [523, 342] on span "Evolution chart" at bounding box center [528, 343] width 78 height 14
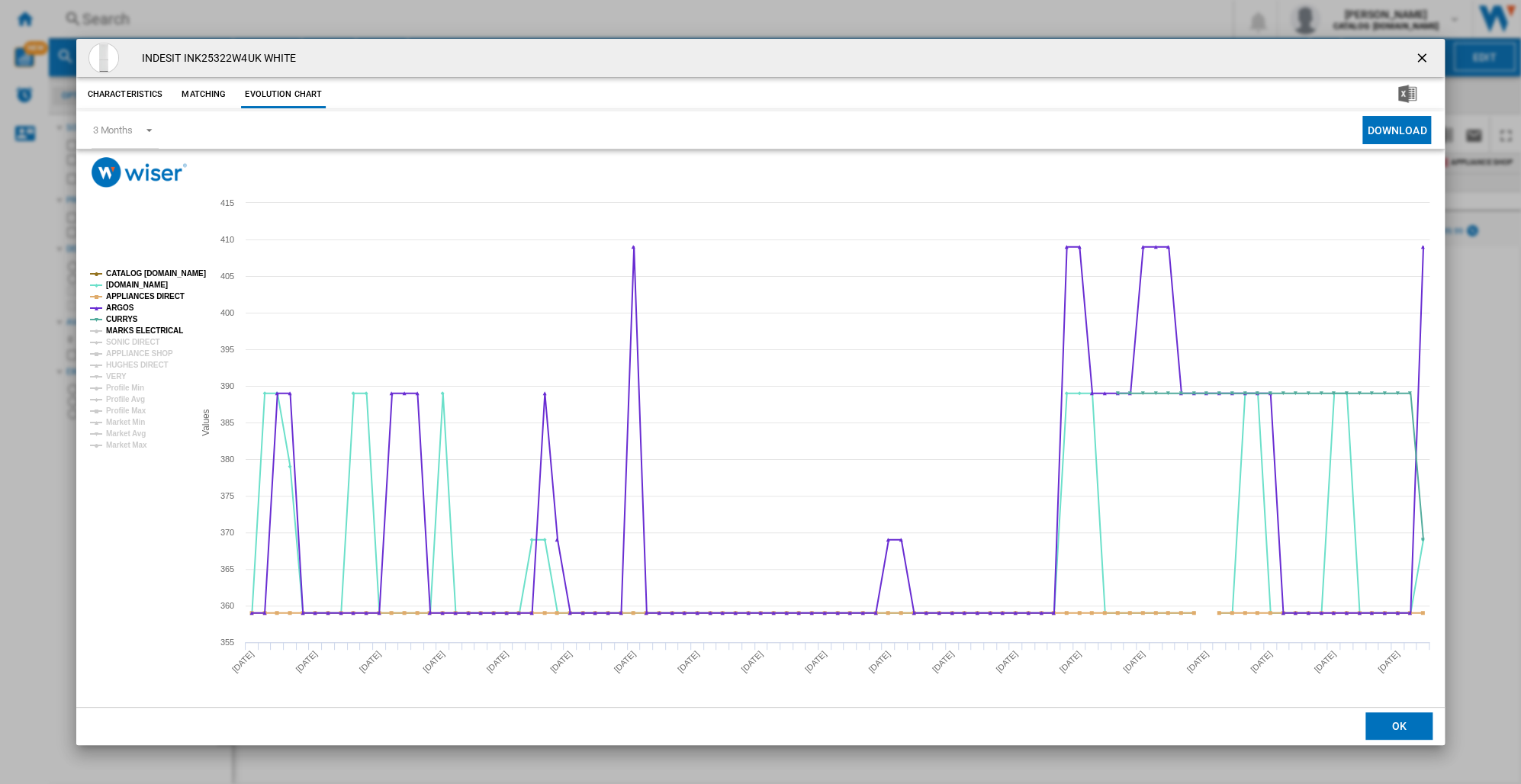
click at [132, 331] on tspan "MARKS ELECTRICAL" at bounding box center [145, 330] width 77 height 9
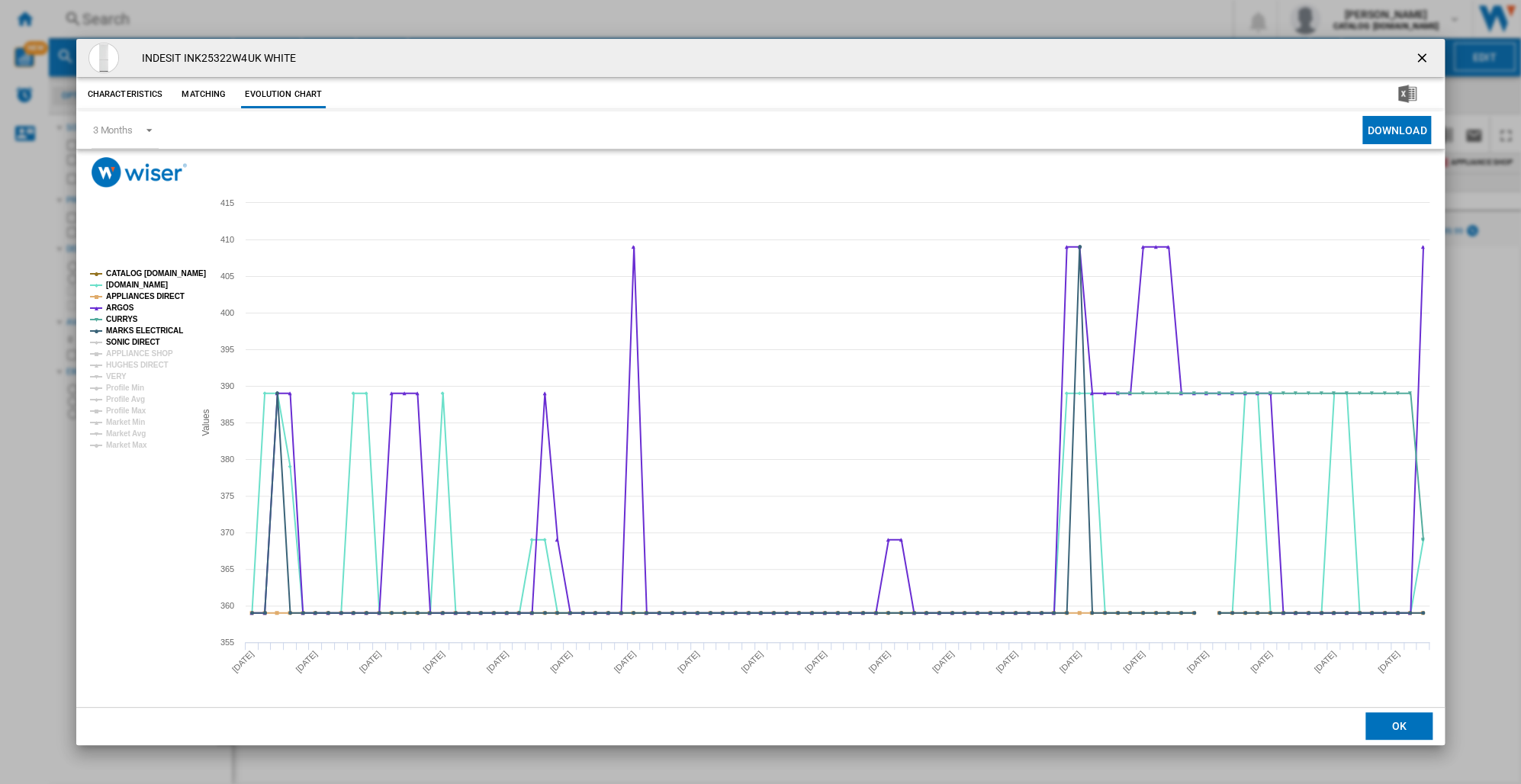
click at [131, 342] on tspan "SONIC DIRECT" at bounding box center [133, 342] width 53 height 9
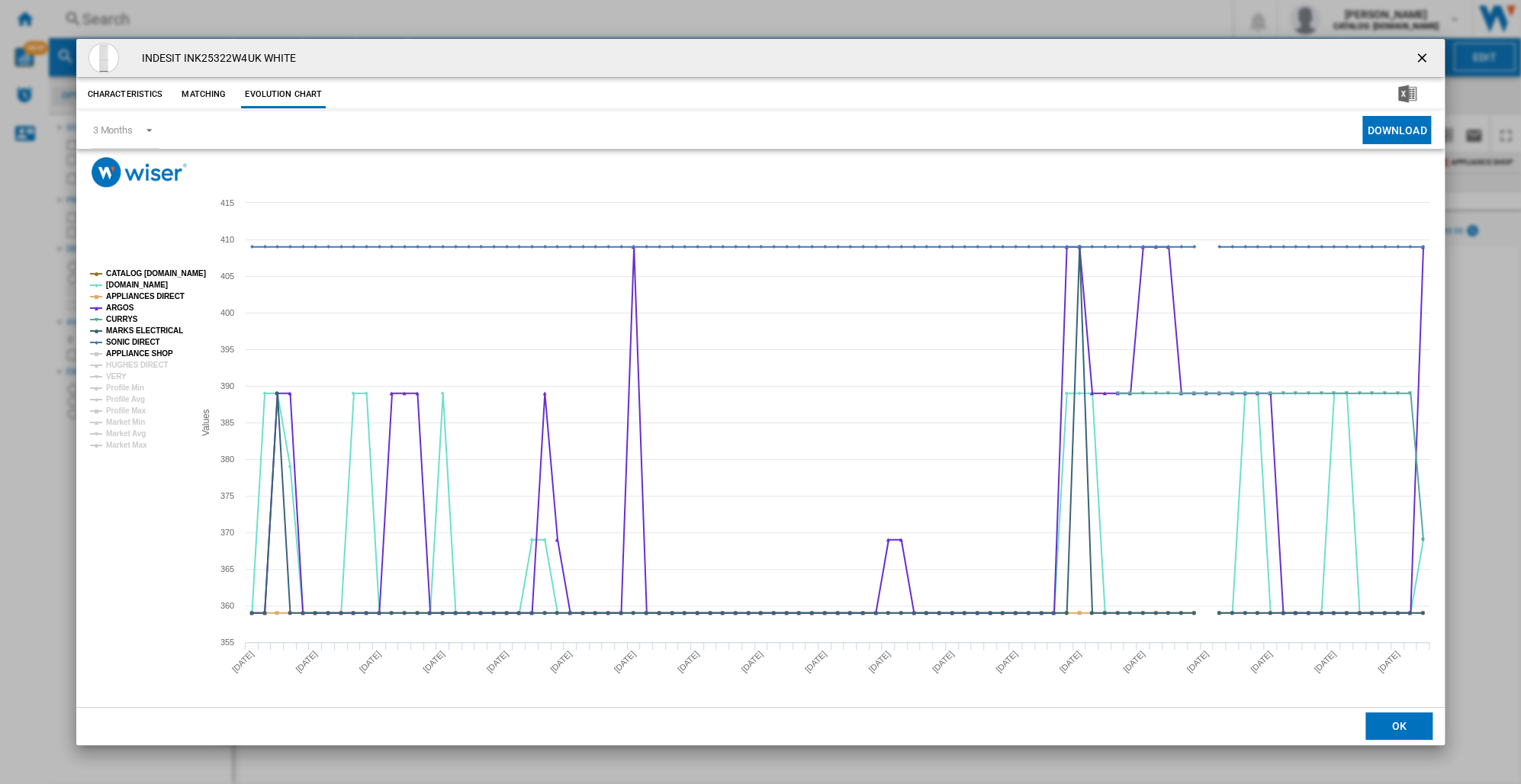
click at [129, 349] on tspan "APPLIANCE SHOP" at bounding box center [140, 353] width 67 height 9
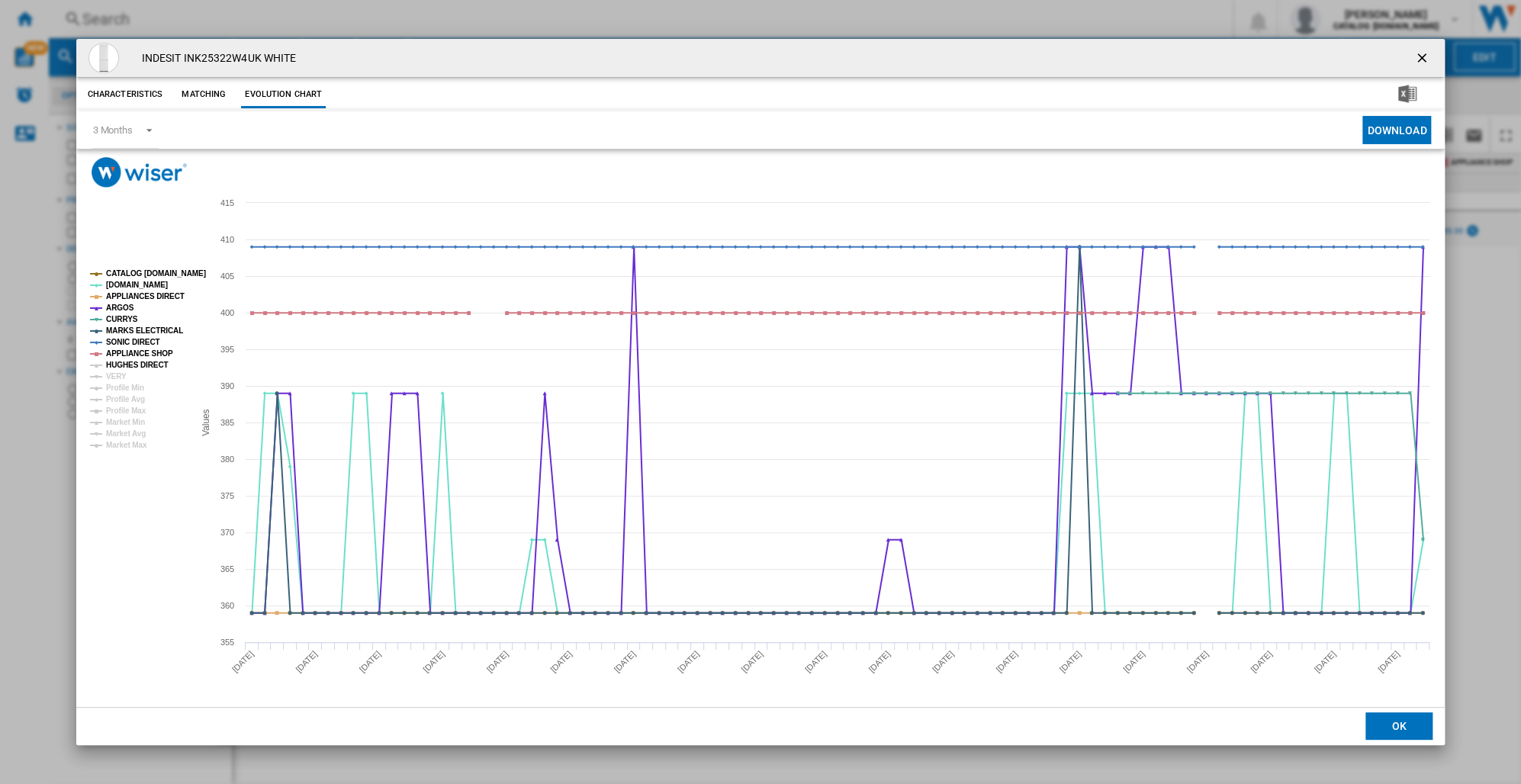
click at [126, 365] on tspan "HUGHES DIRECT" at bounding box center [137, 364] width 62 height 9
click at [124, 372] on rect "Product popup" at bounding box center [135, 359] width 103 height 192
click at [119, 378] on tspan "VERY" at bounding box center [117, 376] width 20 height 9
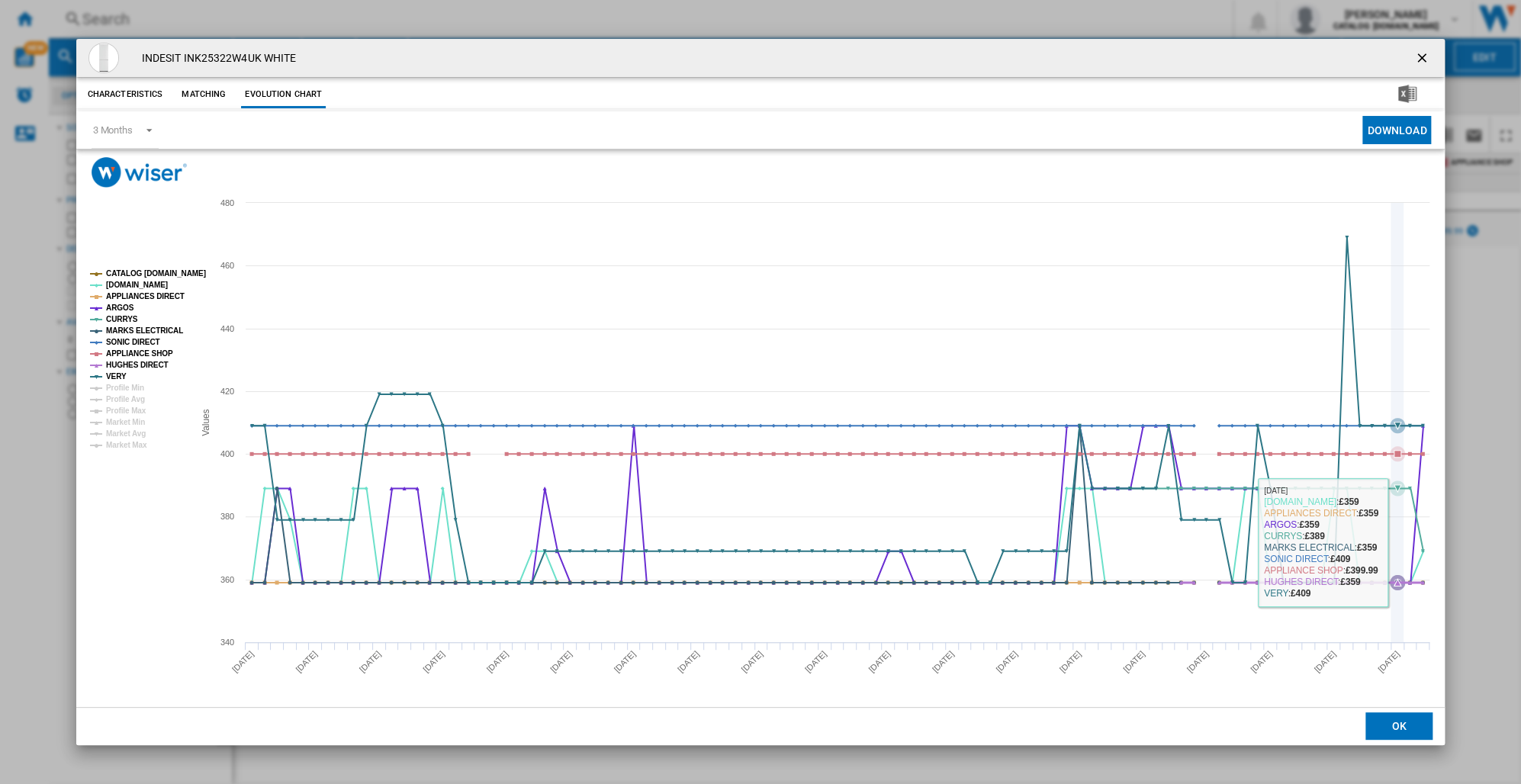
click at [1397, 542] on icon "Product popup" at bounding box center [1397, 422] width 0 height 439
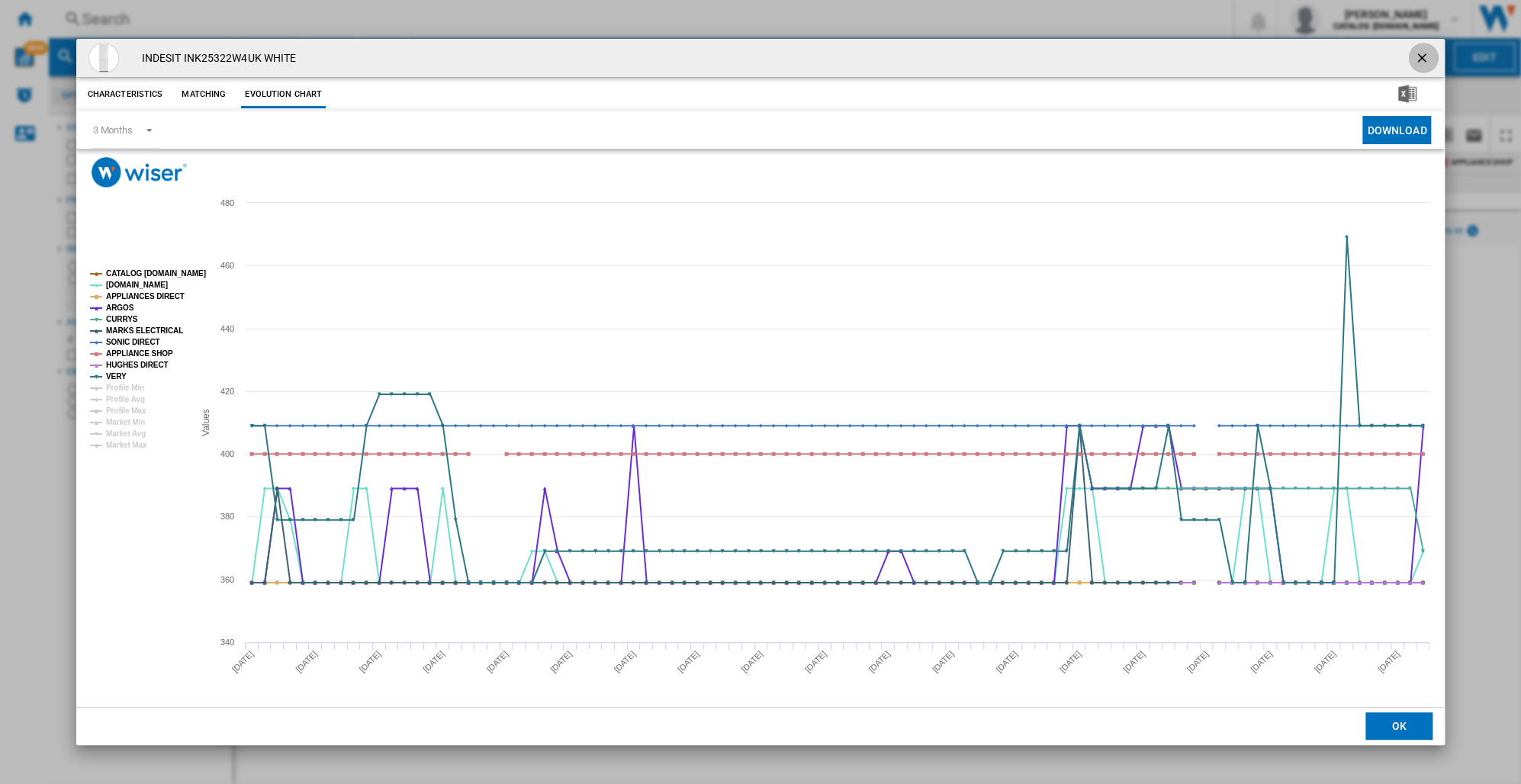
click at [1418, 54] on ng-md-icon "getI18NText('BUTTONS.CLOSE_DIALOG')" at bounding box center [1422, 59] width 18 height 18
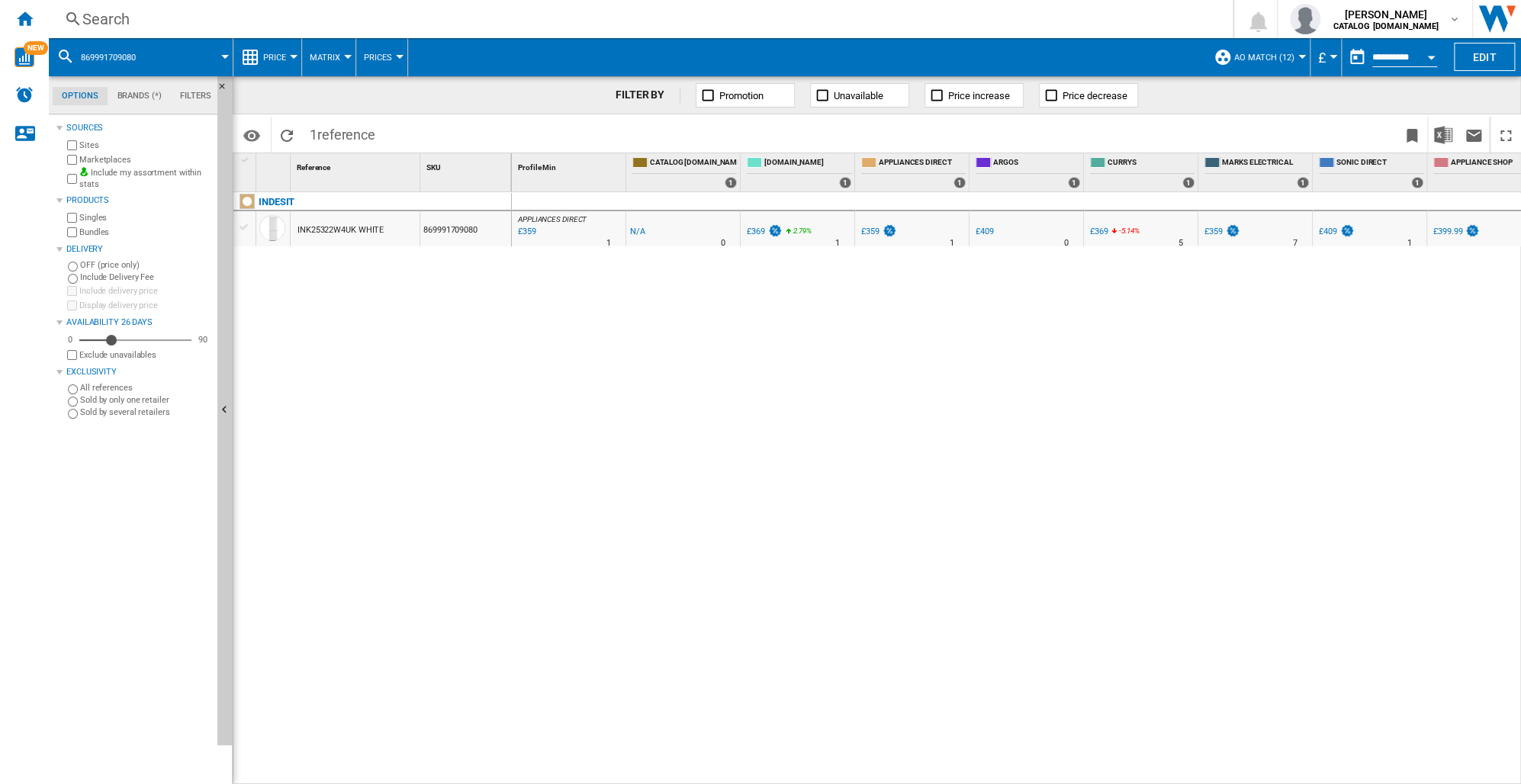
click at [82, 19] on div "Search" at bounding box center [637, 19] width 1110 height 21
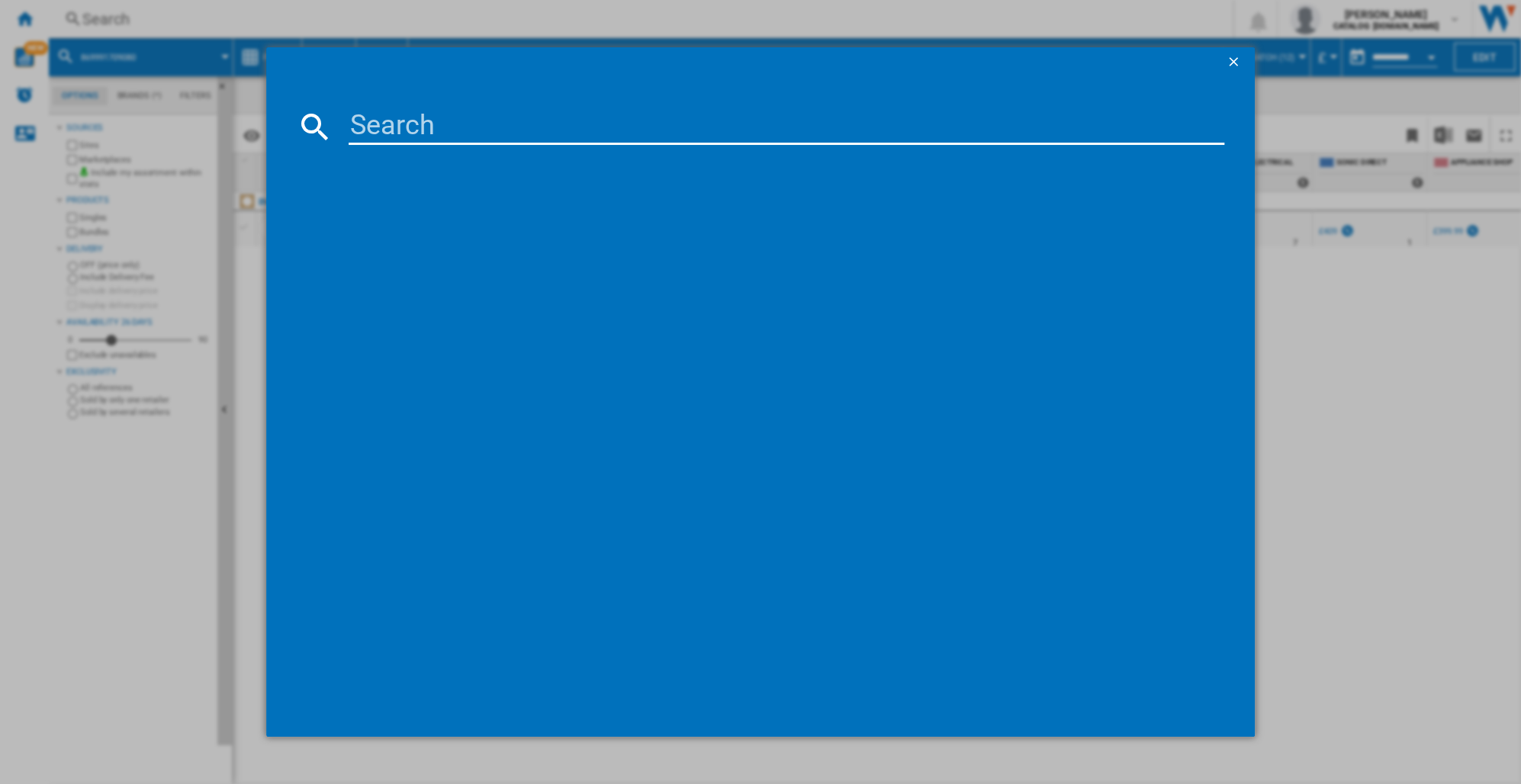
type input "869991671470"
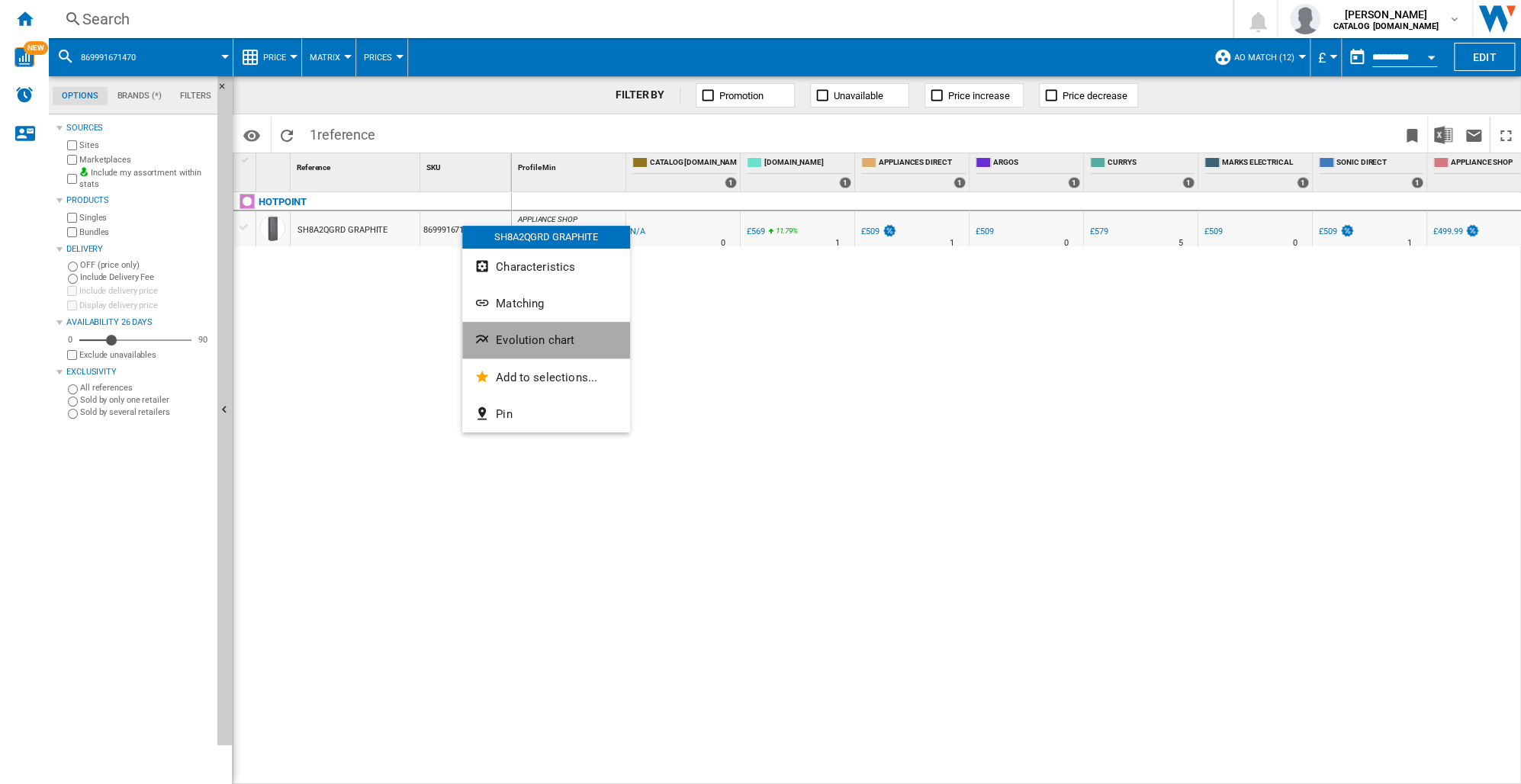
click at [518, 334] on span "Evolution chart" at bounding box center [535, 340] width 78 height 14
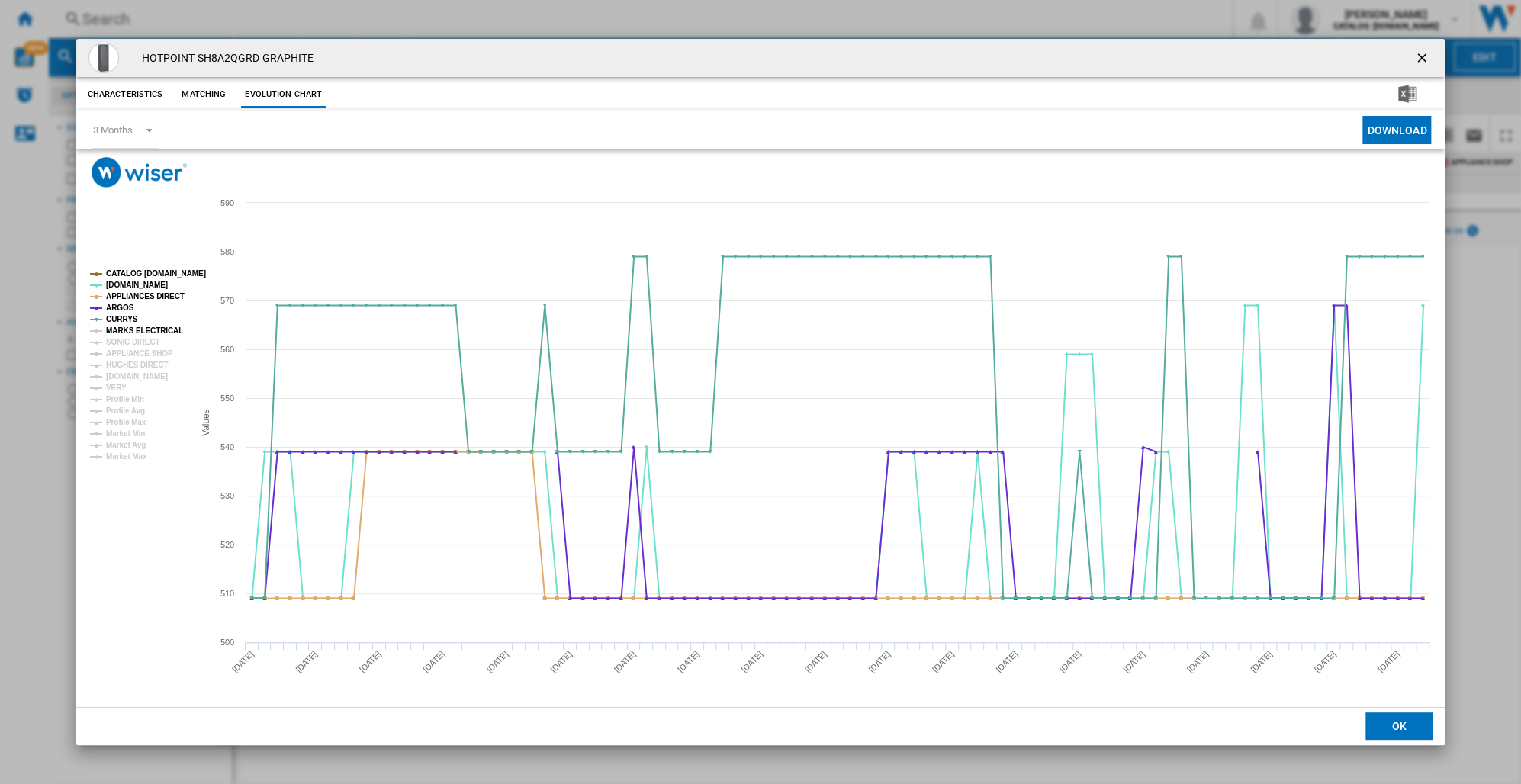
click at [94, 331] on icon "Product popup" at bounding box center [96, 331] width 13 height 0
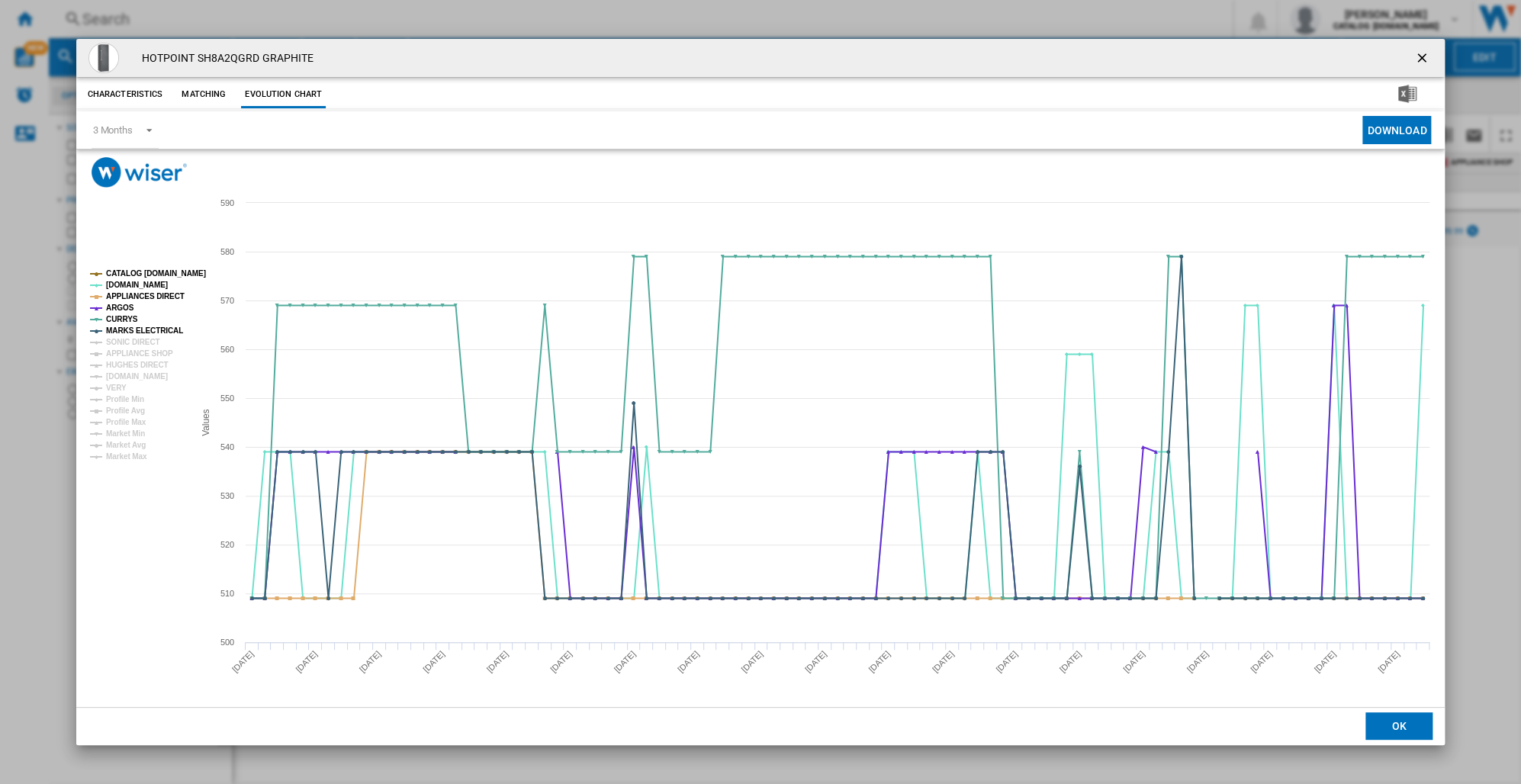
click at [99, 345] on rect "Product popup" at bounding box center [135, 364] width 103 height 202
click at [95, 355] on icon "Product popup" at bounding box center [96, 354] width 4 height 4
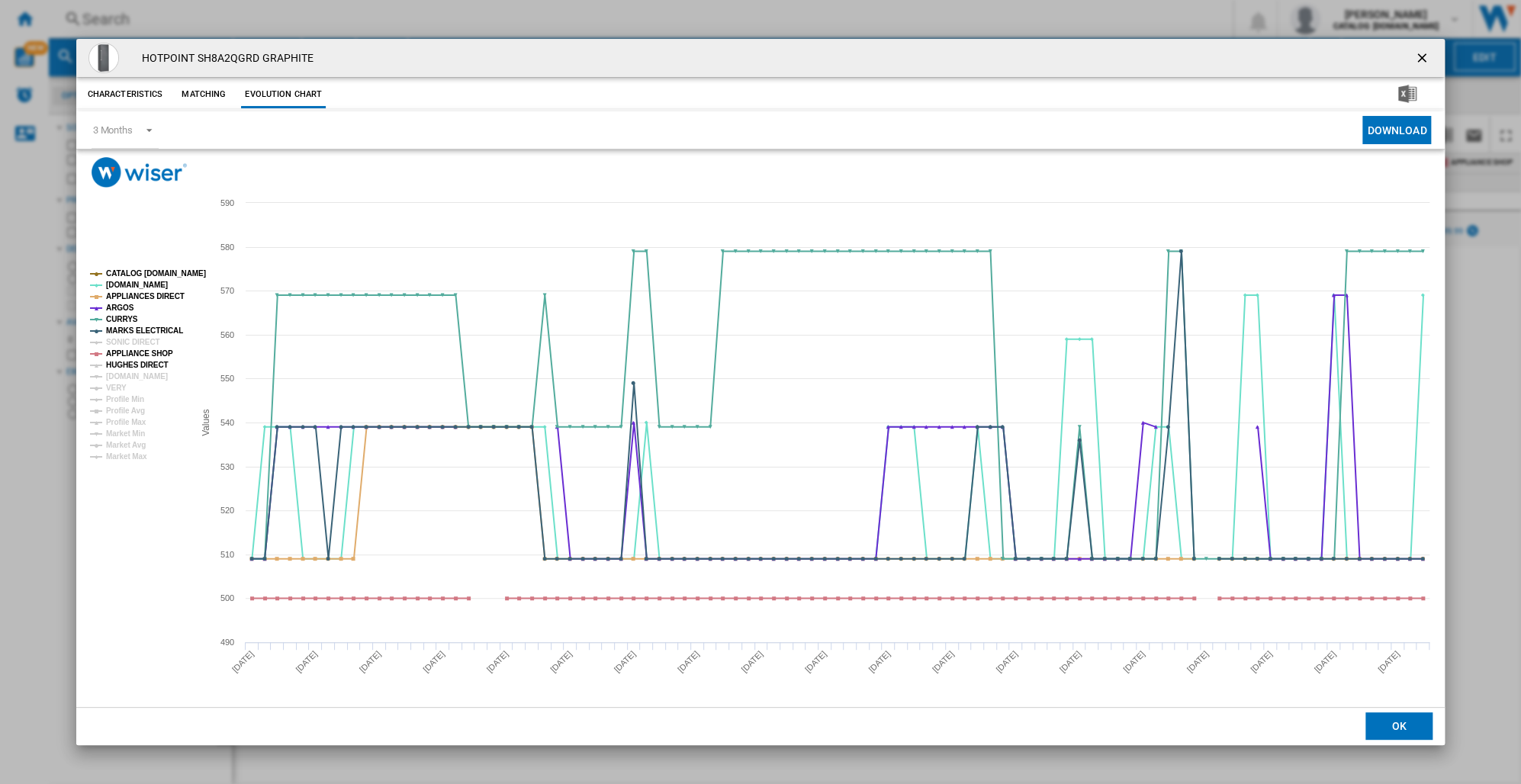
click at [94, 365] on icon "Product popup" at bounding box center [96, 365] width 13 height 0
click at [95, 377] on icon "Product popup" at bounding box center [96, 377] width 13 height 0
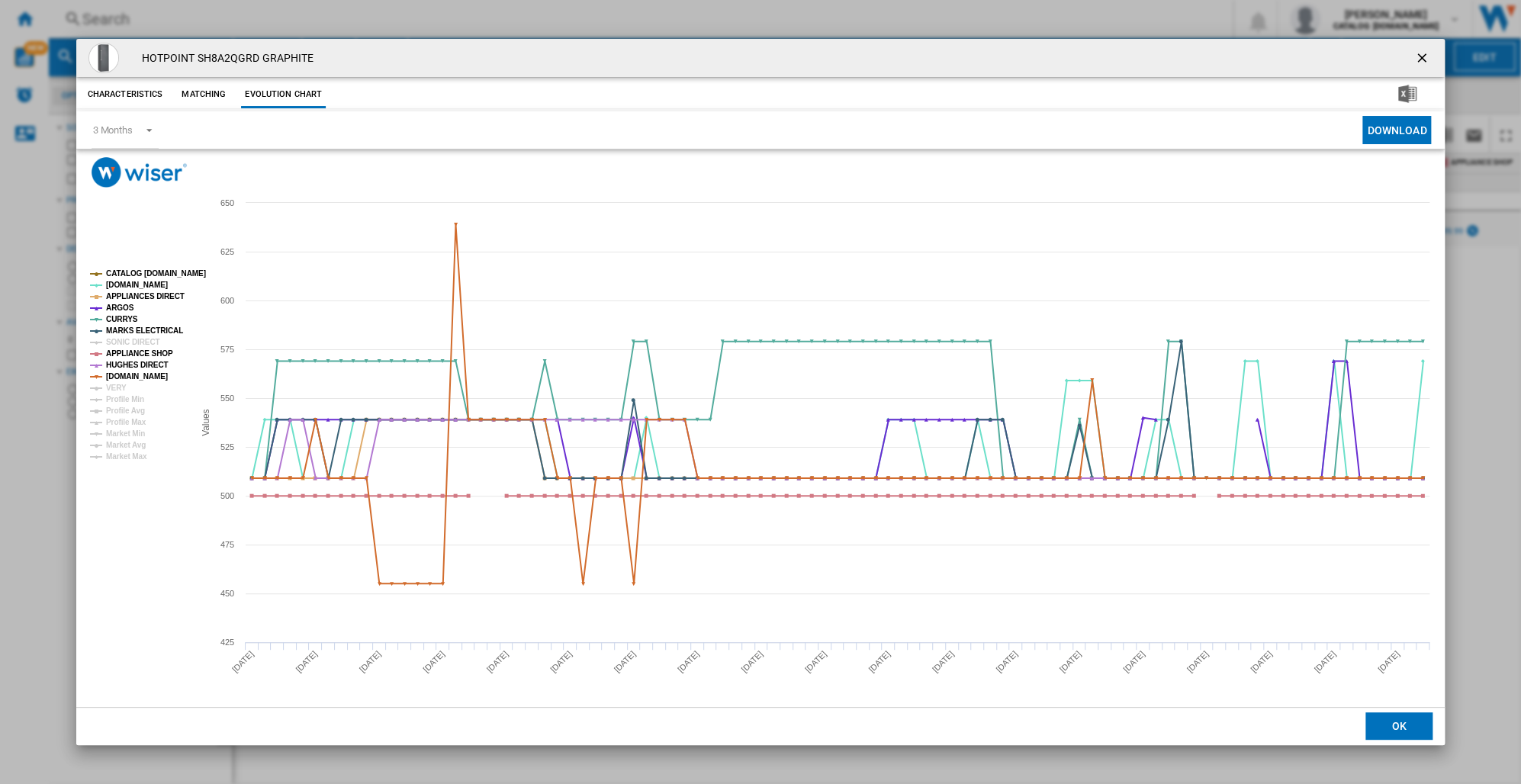
click at [95, 386] on rect "Product popup" at bounding box center [135, 364] width 103 height 202
click at [1415, 55] on ng-md-icon "getI18NText('BUTTONS.CLOSE_DIALOG')" at bounding box center [1422, 59] width 18 height 18
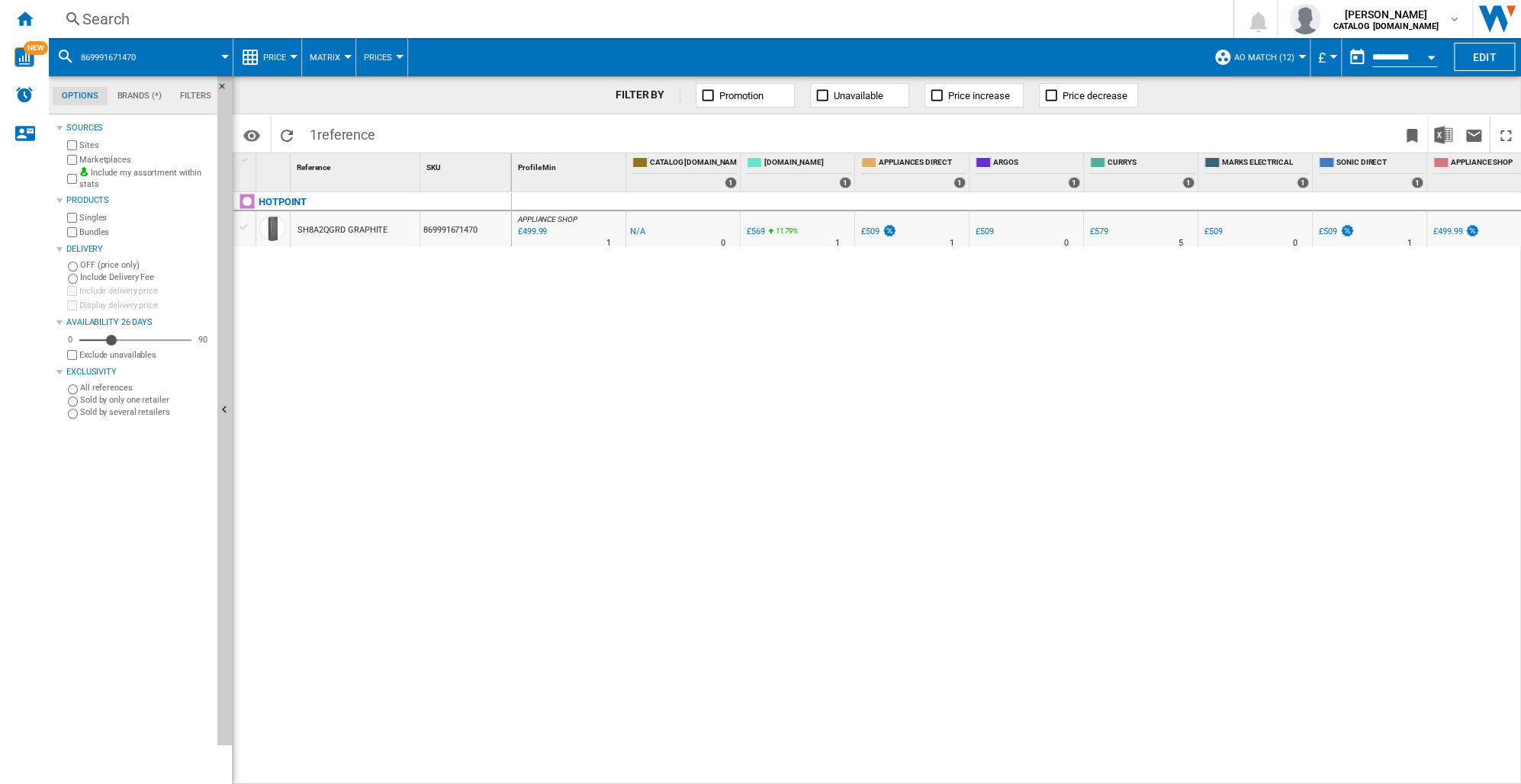
click at [103, 16] on div "Search" at bounding box center [637, 19] width 1110 height 21
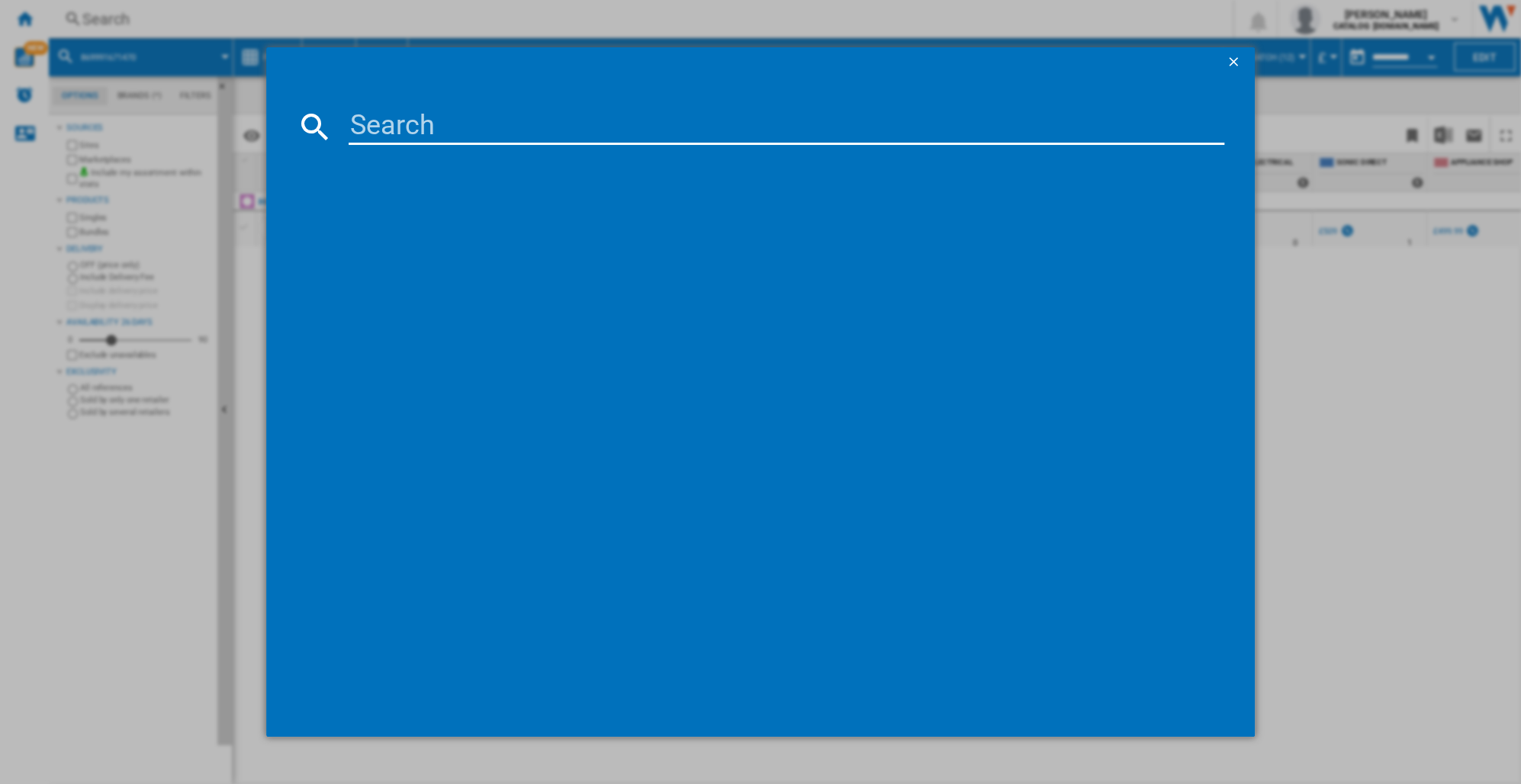
drag, startPoint x: 400, startPoint y: 127, endPoint x: 697, endPoint y: 260, distance: 325.4
click at [697, 250] on div at bounding box center [760, 429] width 927 height 554
click at [357, 116] on input at bounding box center [787, 127] width 876 height 37
paste input "869991673170"
type input "869991673170"
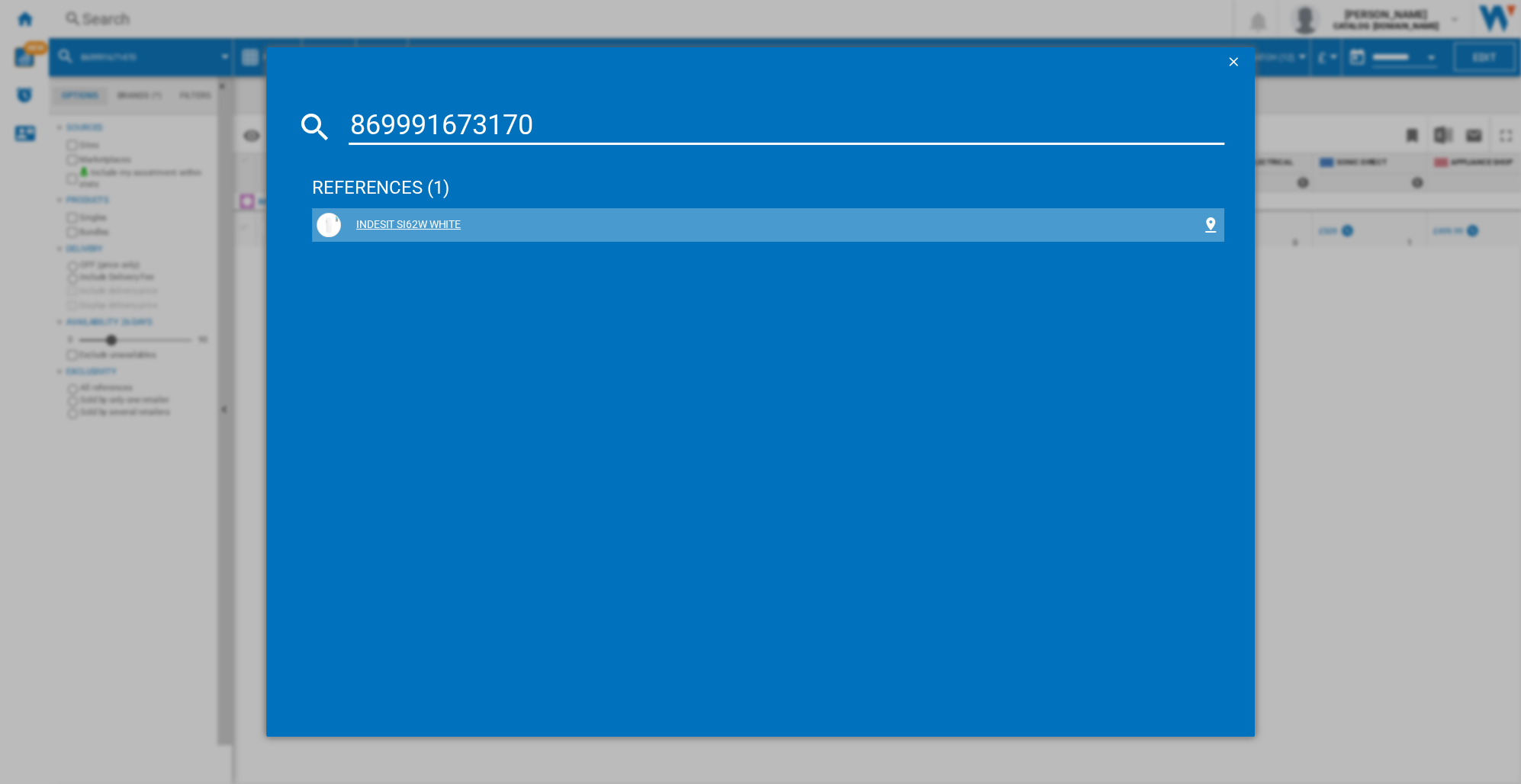
click at [430, 220] on div "INDESIT SI62W WHITE" at bounding box center [771, 225] width 860 height 16
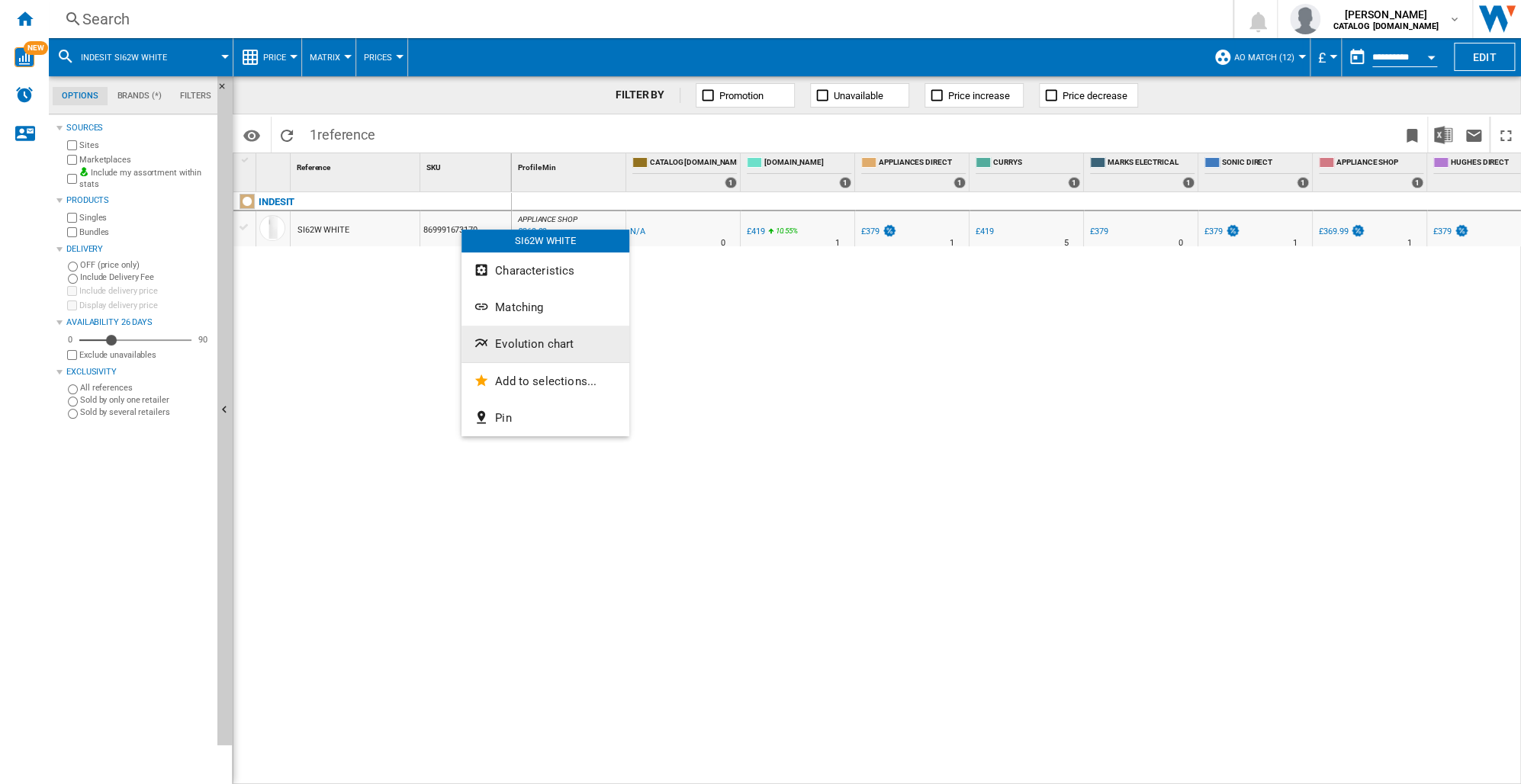
click at [520, 342] on span "Evolution chart" at bounding box center [534, 344] width 78 height 14
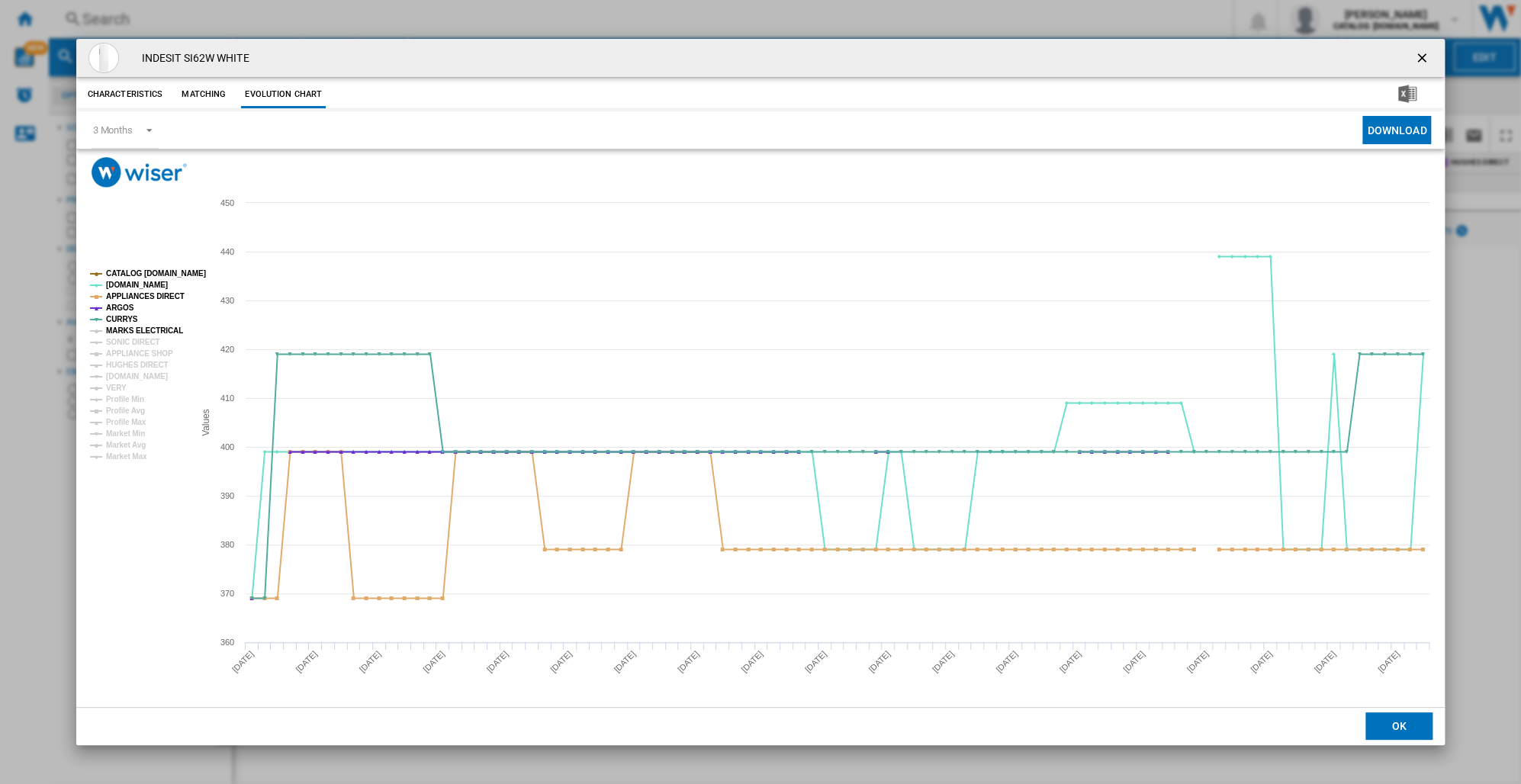
click at [109, 331] on tspan "MARKS ELECTRICAL" at bounding box center [145, 330] width 77 height 9
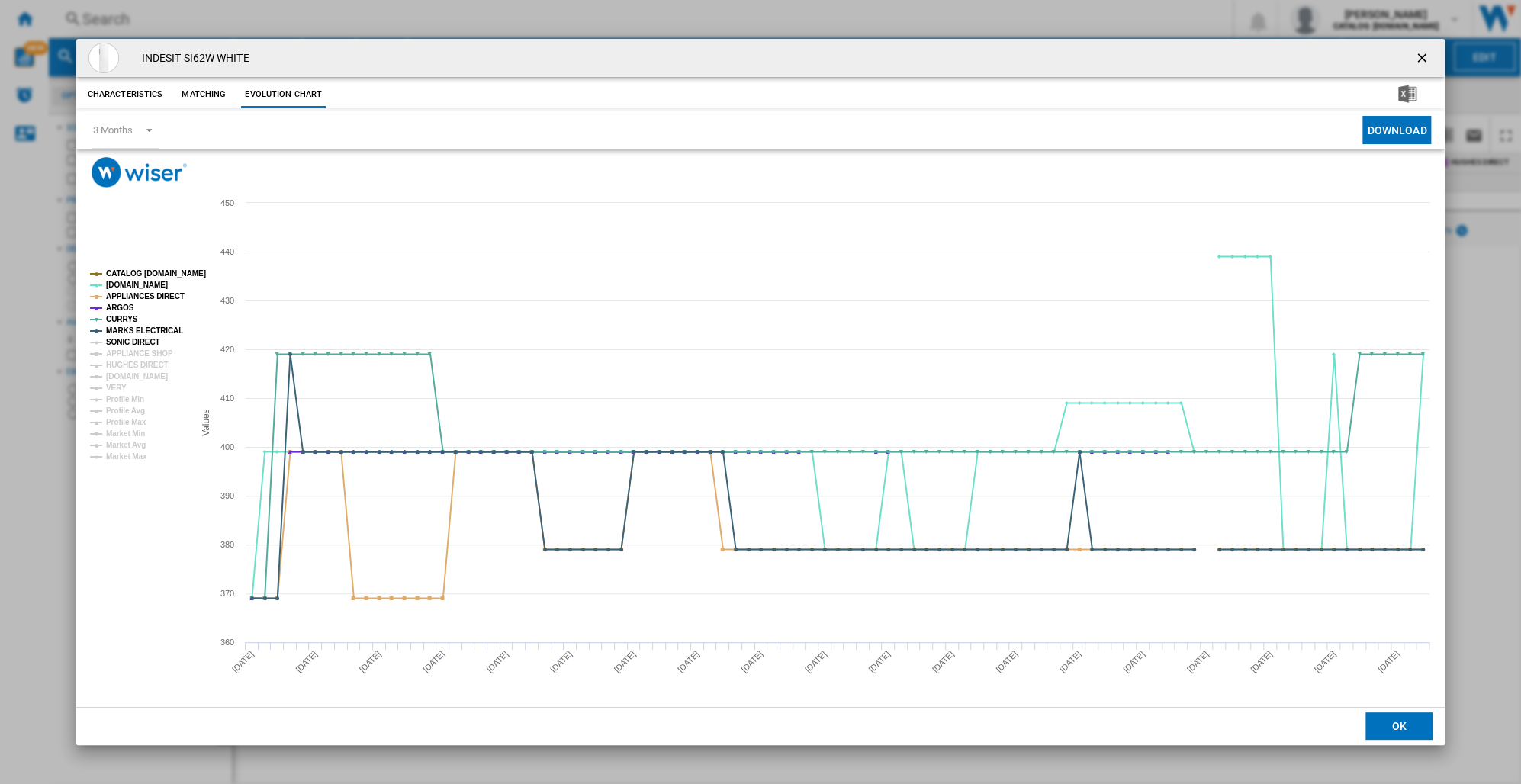
click at [109, 342] on tspan "SONIC DIRECT" at bounding box center [133, 342] width 53 height 9
click at [109, 353] on tspan "APPLIANCE SHOP" at bounding box center [140, 353] width 67 height 9
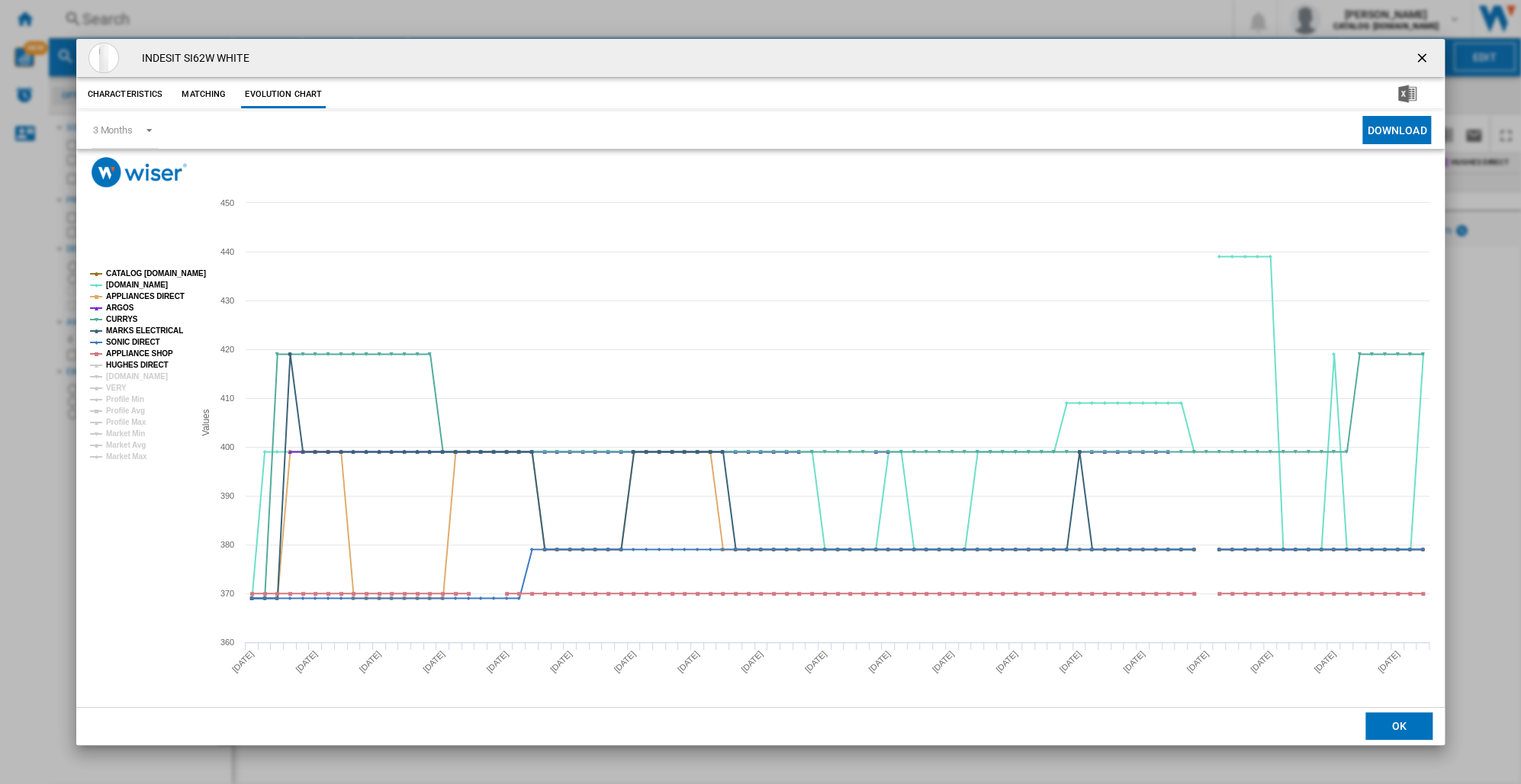
click at [108, 360] on tspan "HUGHES DIRECT" at bounding box center [137, 364] width 62 height 9
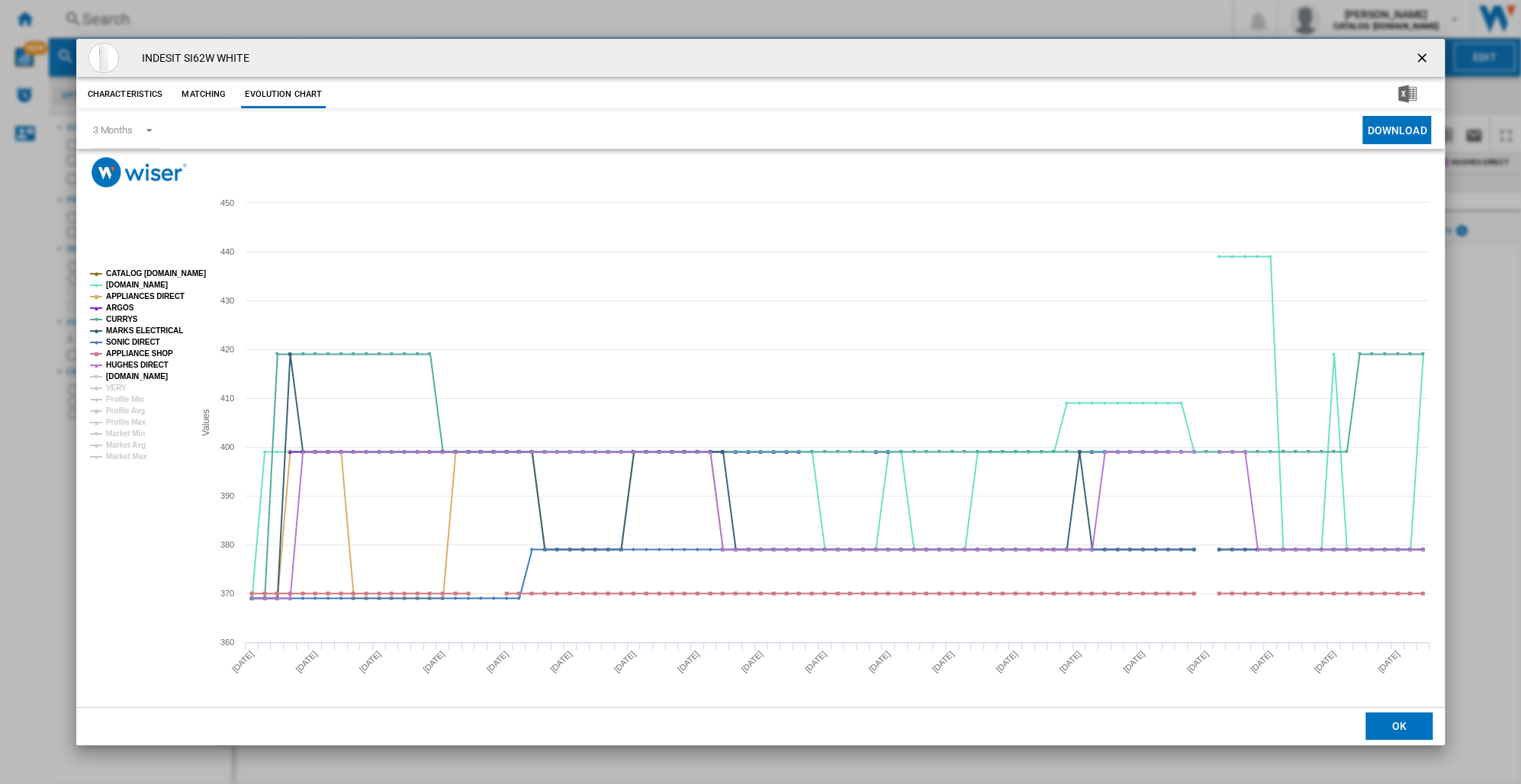
click at [108, 373] on tspan "[DOMAIN_NAME]" at bounding box center [137, 376] width 62 height 9
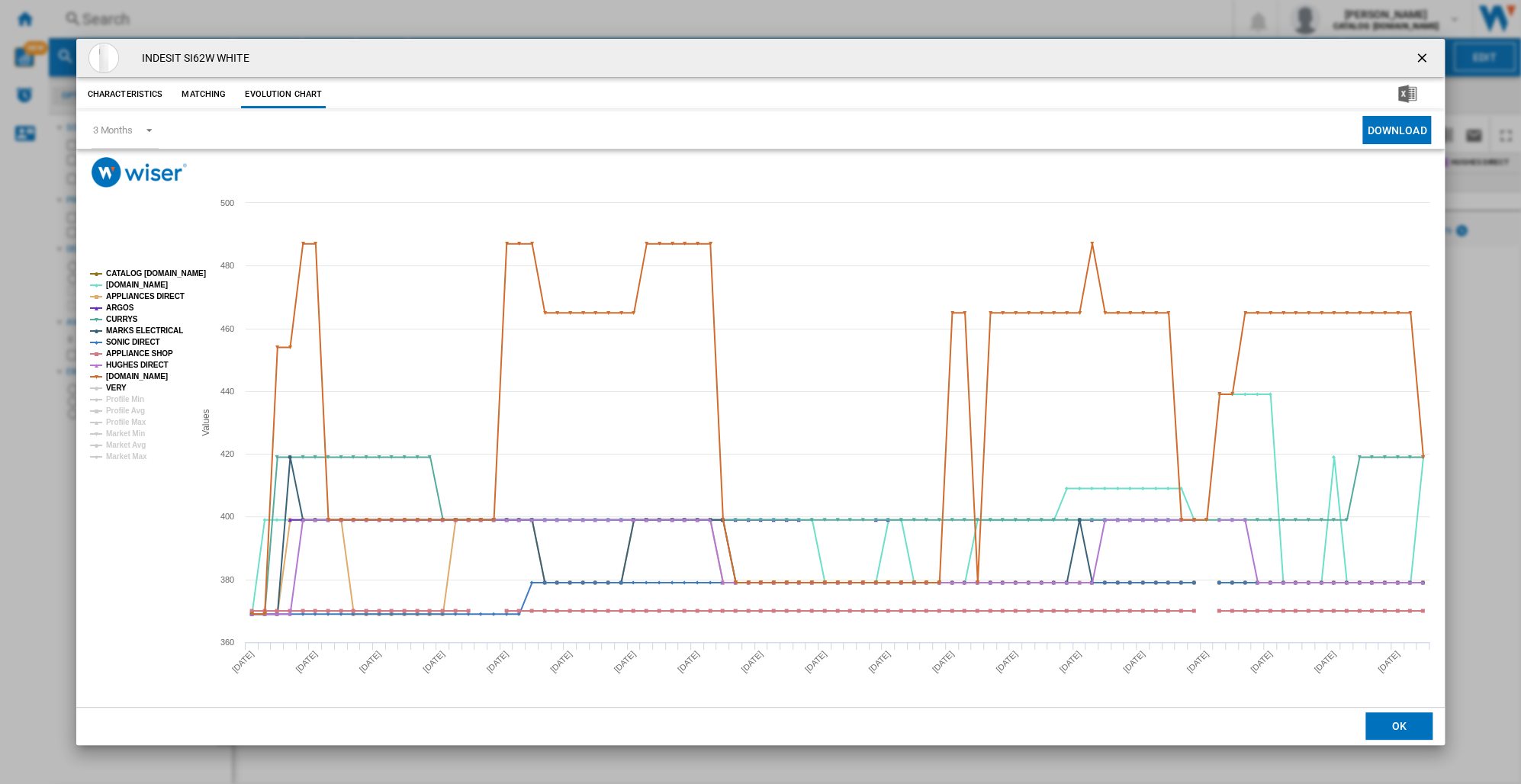
click at [107, 384] on tspan "VERY" at bounding box center [117, 388] width 20 height 9
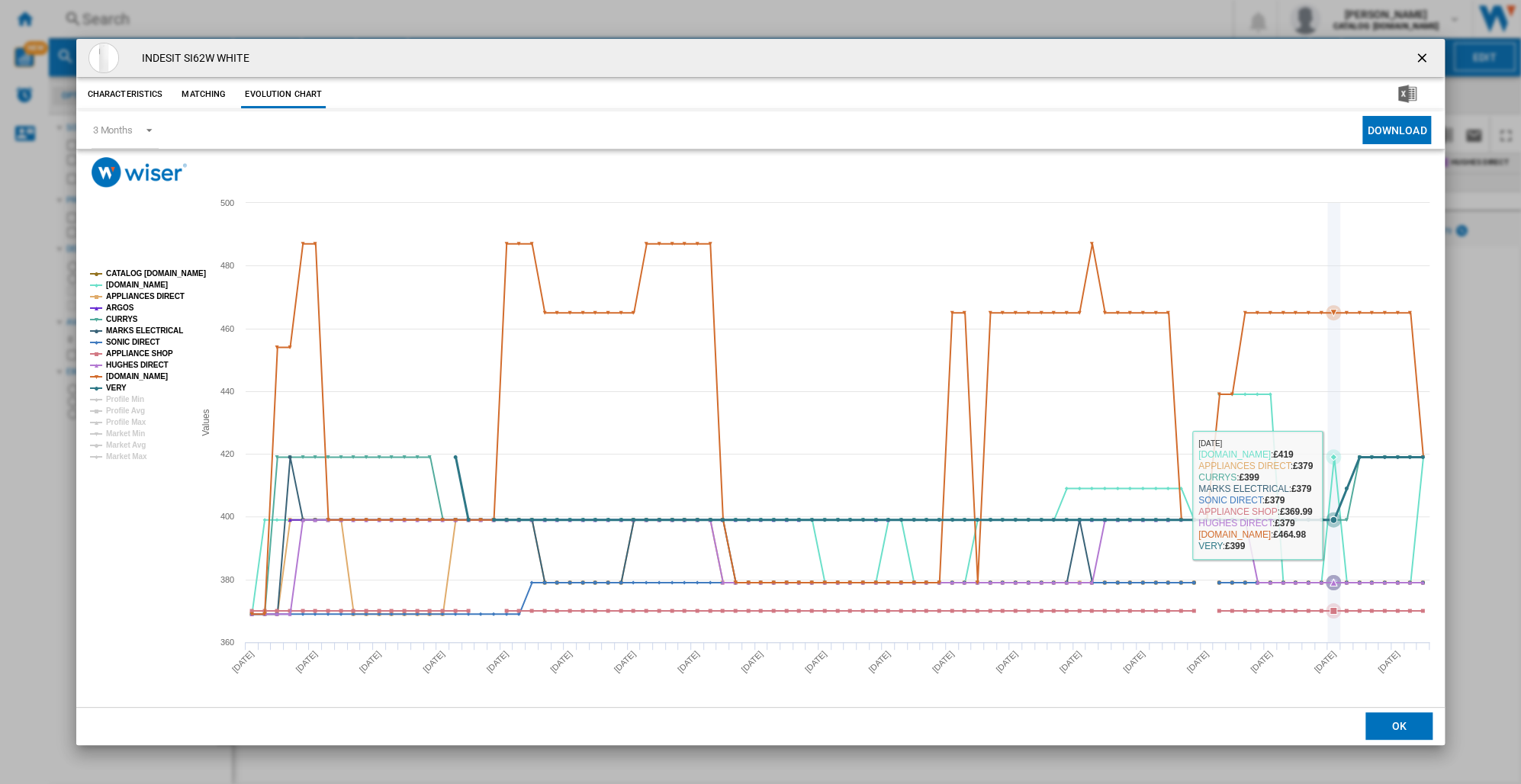
click at [1339, 496] on icon "Product popup" at bounding box center [939, 488] width 982 height 63
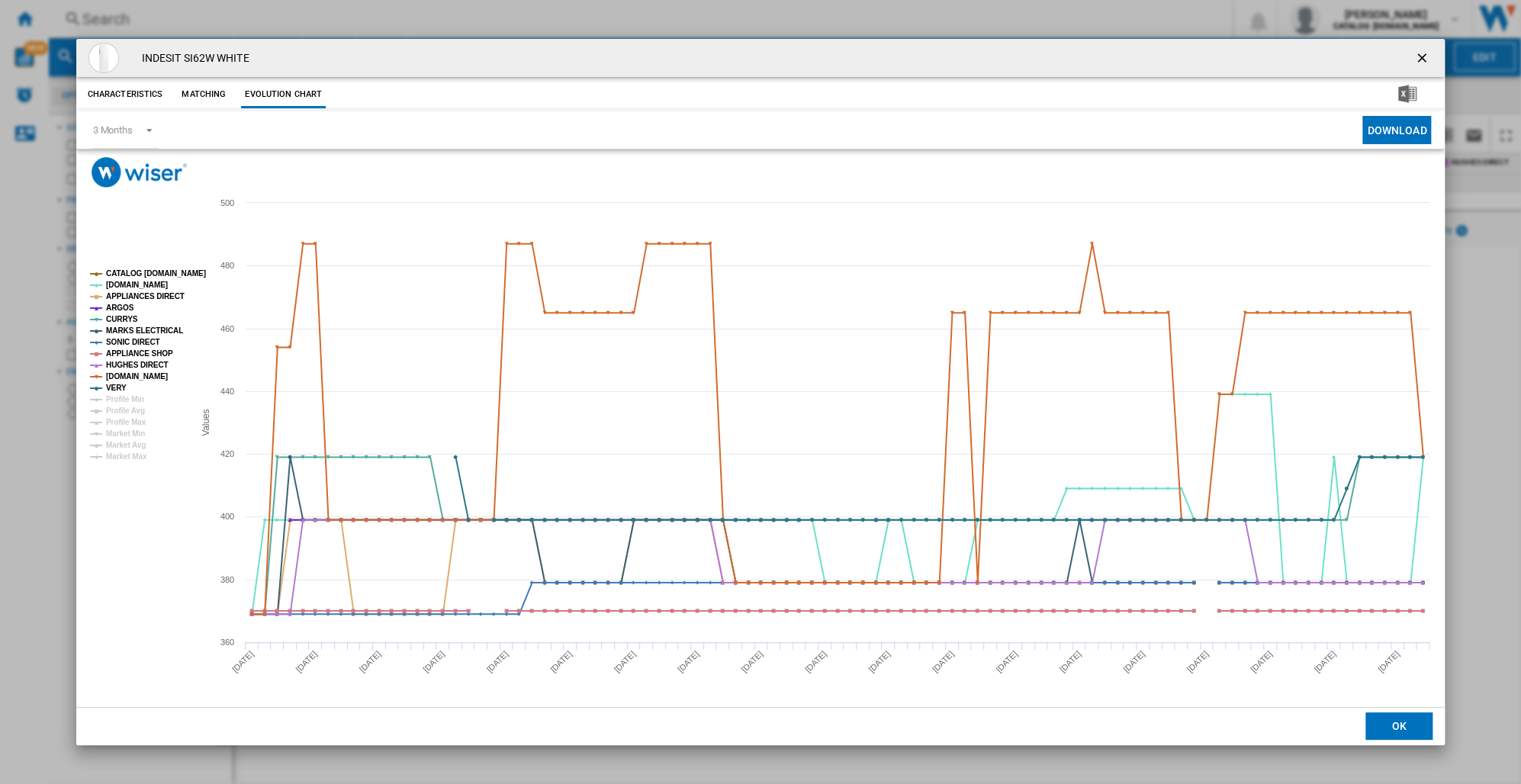
click at [1419, 55] on ng-md-icon "getI18NText('BUTTONS.CLOSE_DIALOG')" at bounding box center [1422, 59] width 18 height 18
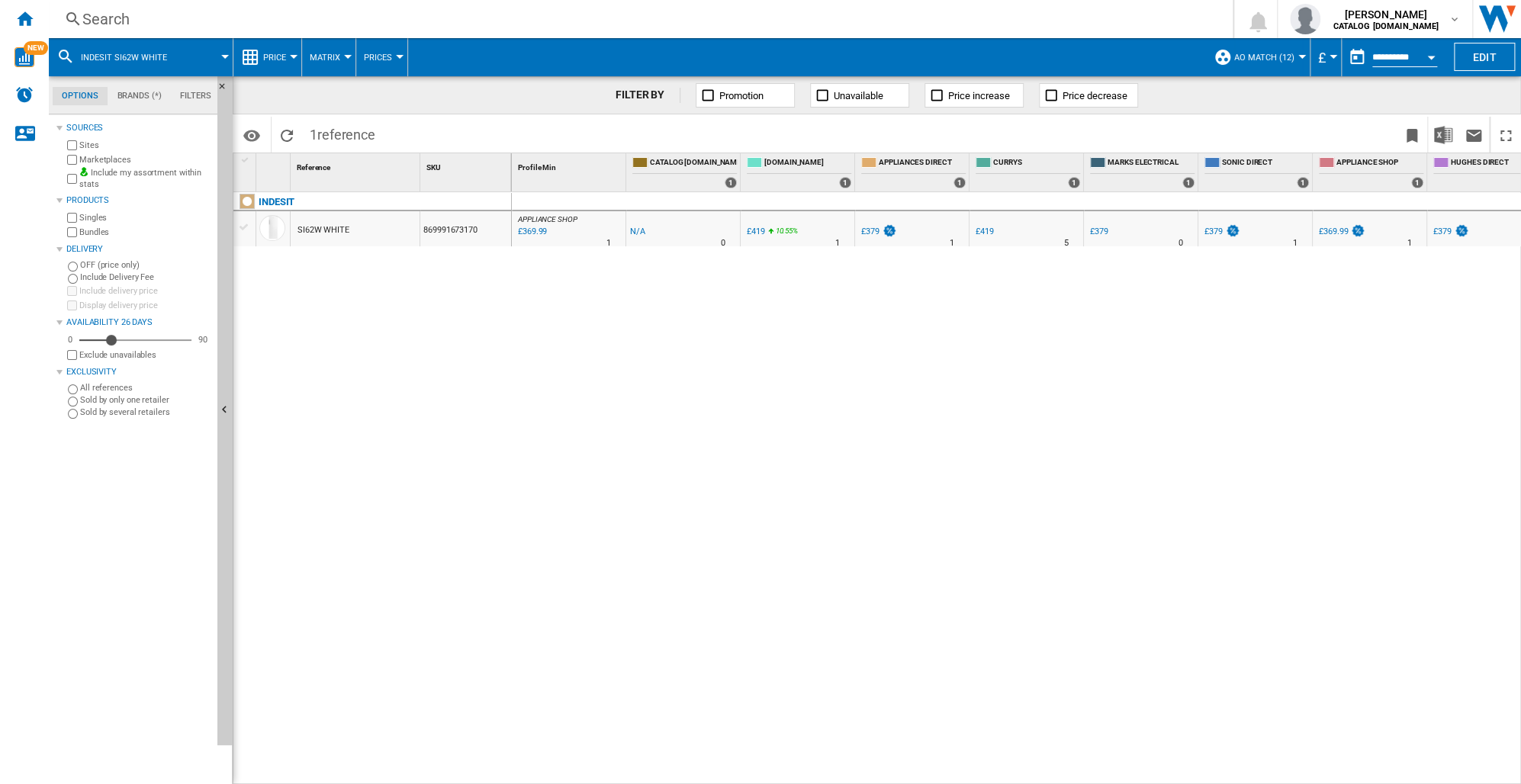
click at [113, 21] on div "Search" at bounding box center [637, 19] width 1110 height 21
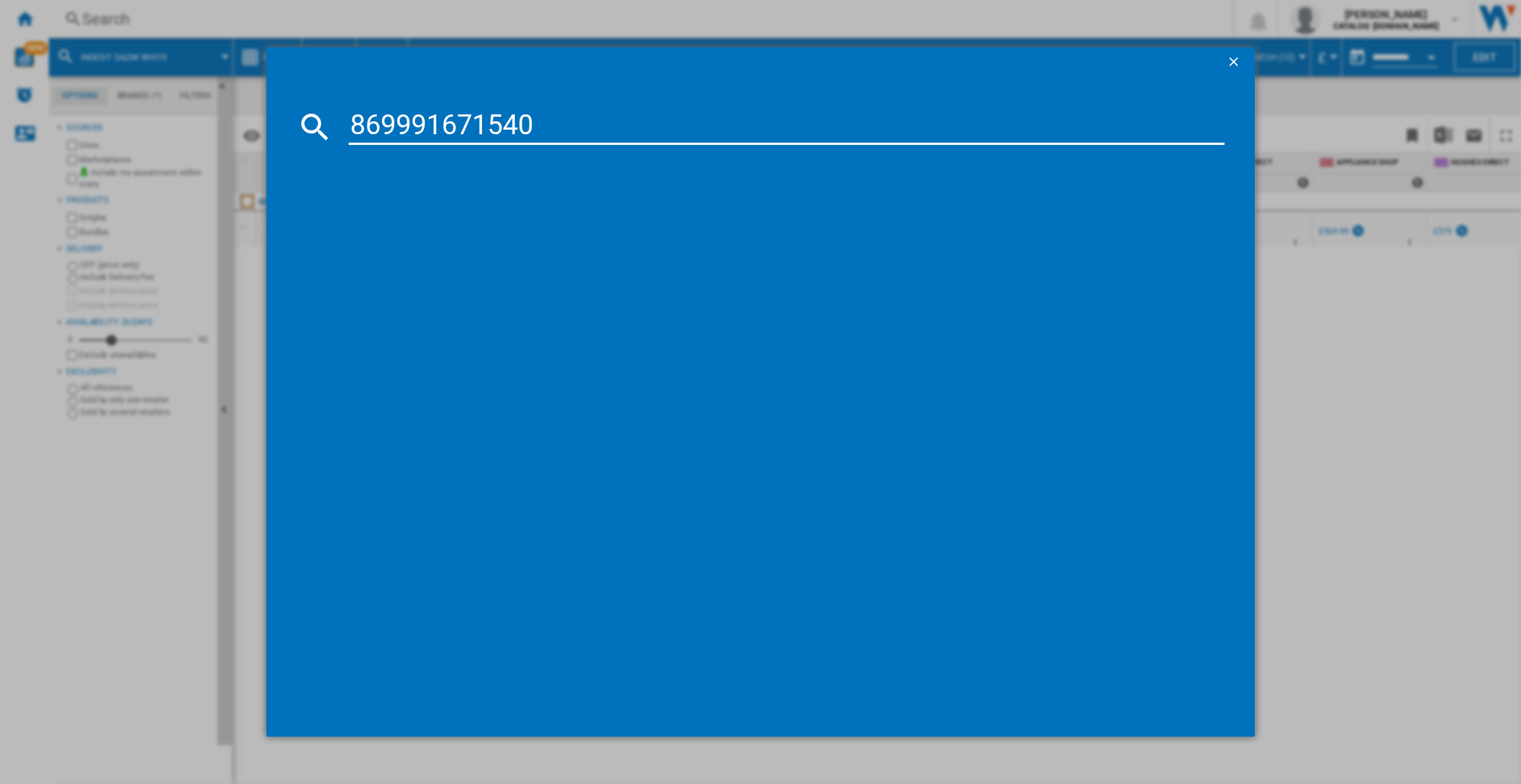
type input "869991671540"
click at [556, 124] on input "869991671540" at bounding box center [787, 127] width 876 height 37
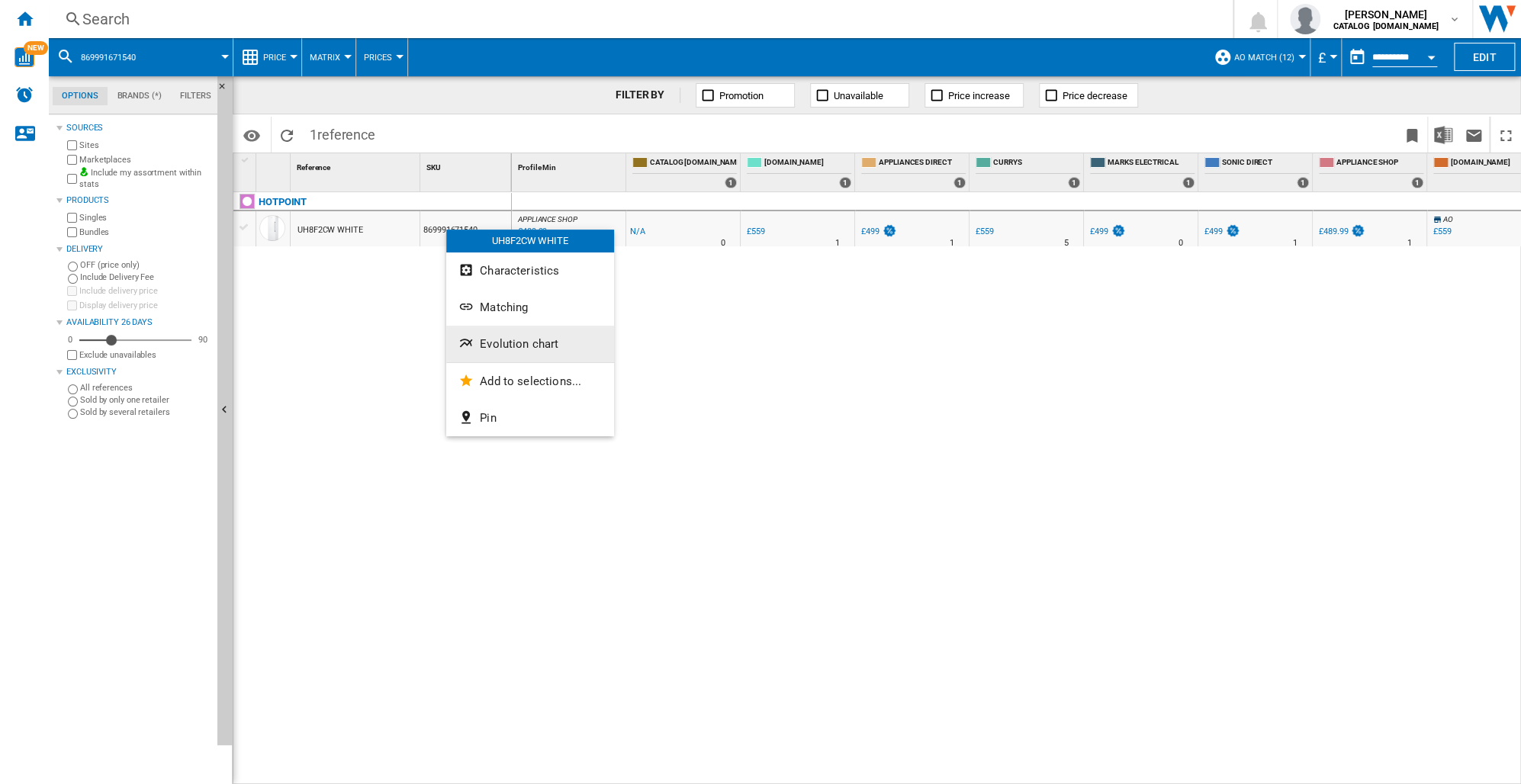
click at [481, 340] on span "Evolution chart" at bounding box center [519, 344] width 78 height 14
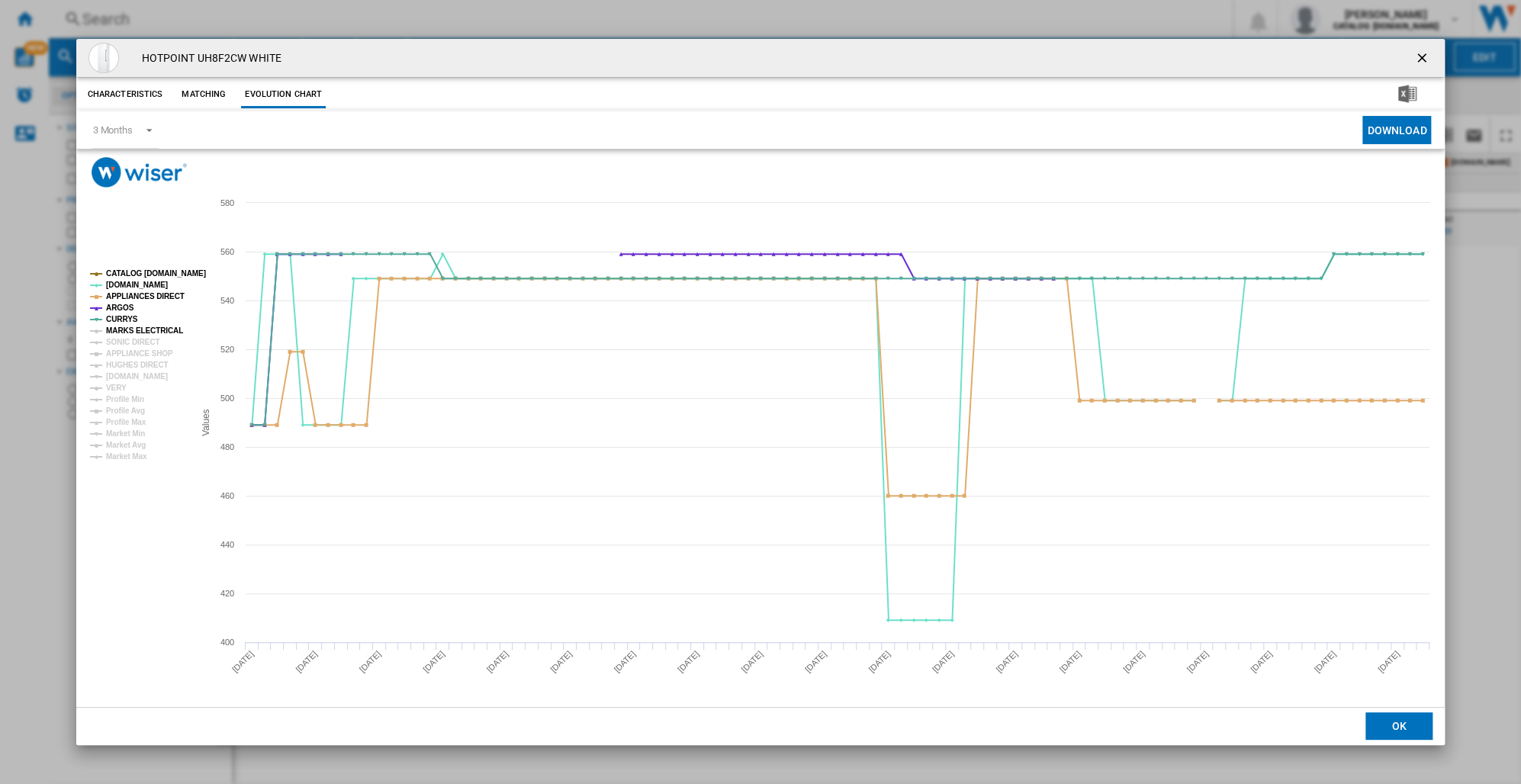
click at [117, 332] on tspan "MARKS ELECTRICAL" at bounding box center [145, 330] width 77 height 9
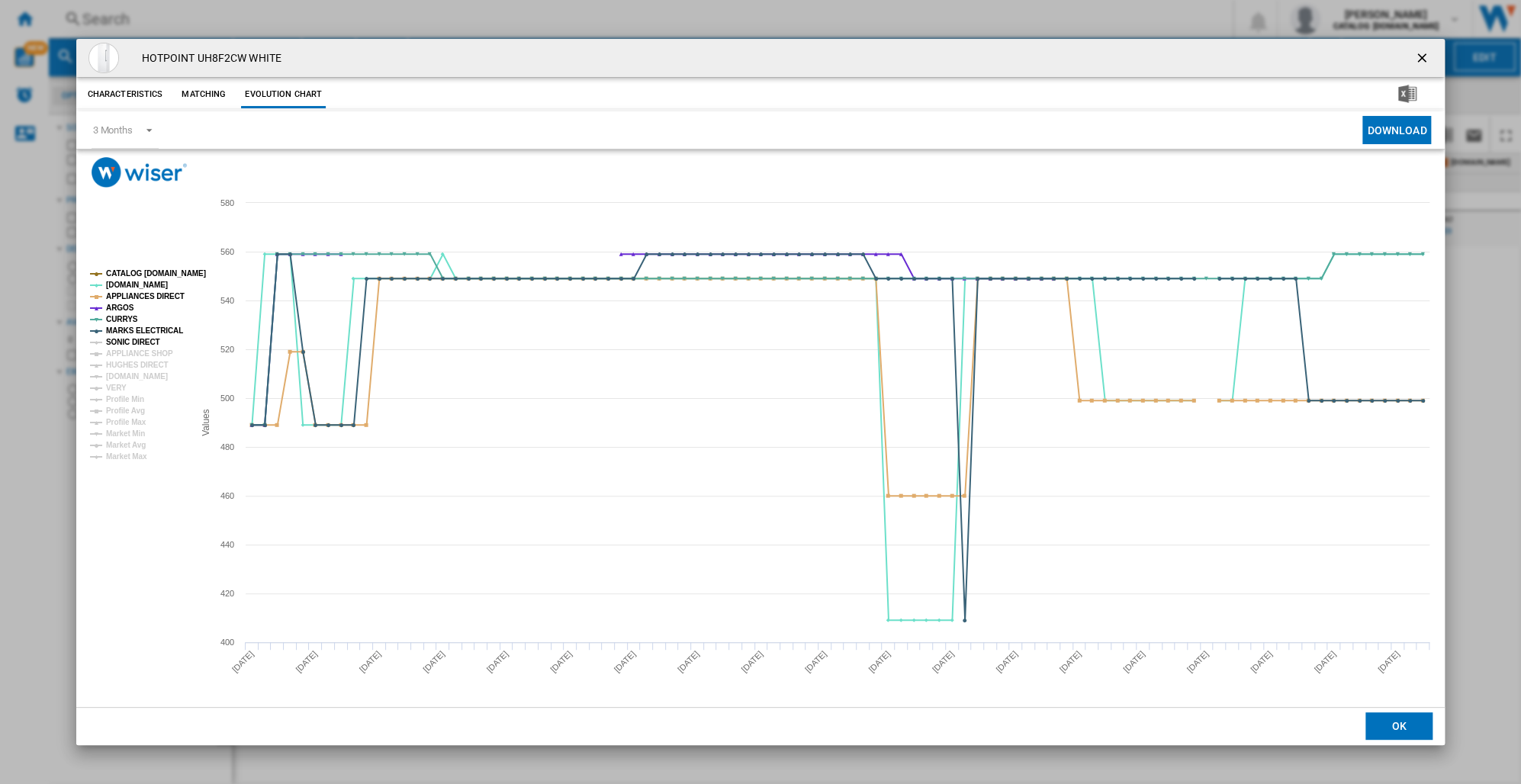
click at [117, 342] on tspan "SONIC DIRECT" at bounding box center [133, 342] width 53 height 9
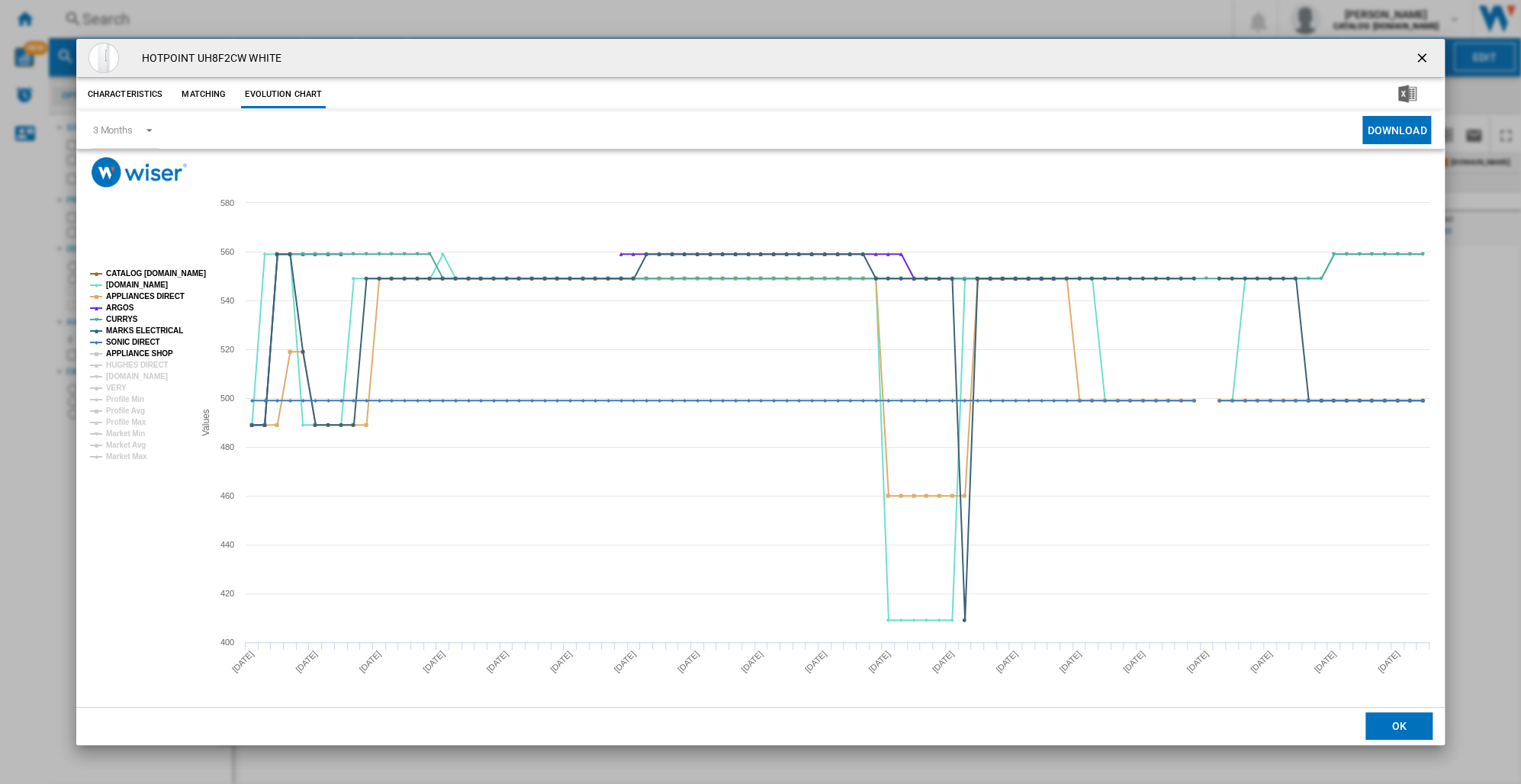
click at [118, 353] on tspan "APPLIANCE SHOP" at bounding box center [140, 353] width 67 height 9
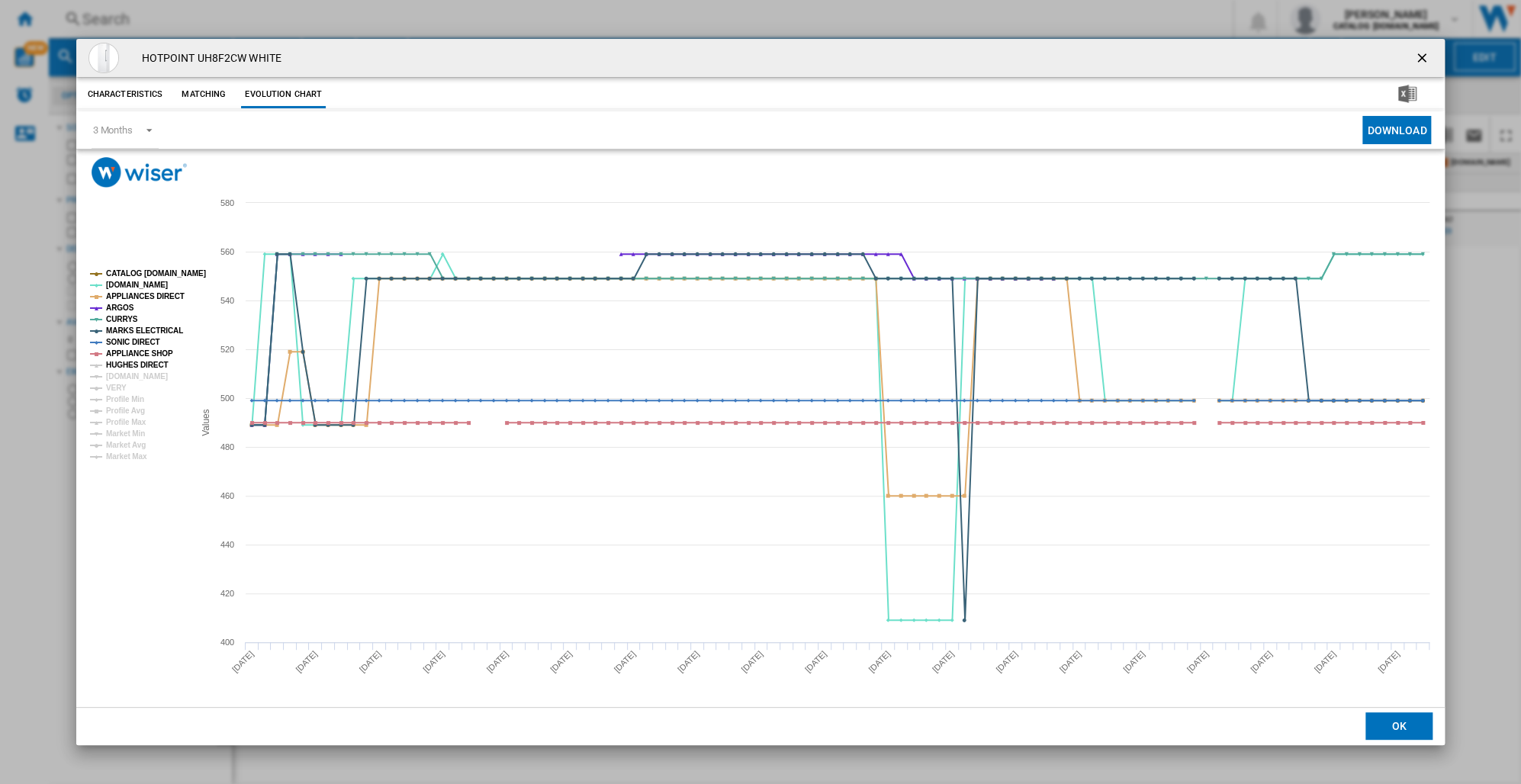
click at [118, 361] on tspan "HUGHES DIRECT" at bounding box center [137, 364] width 62 height 9
click at [118, 374] on tspan "[DOMAIN_NAME]" at bounding box center [137, 376] width 62 height 9
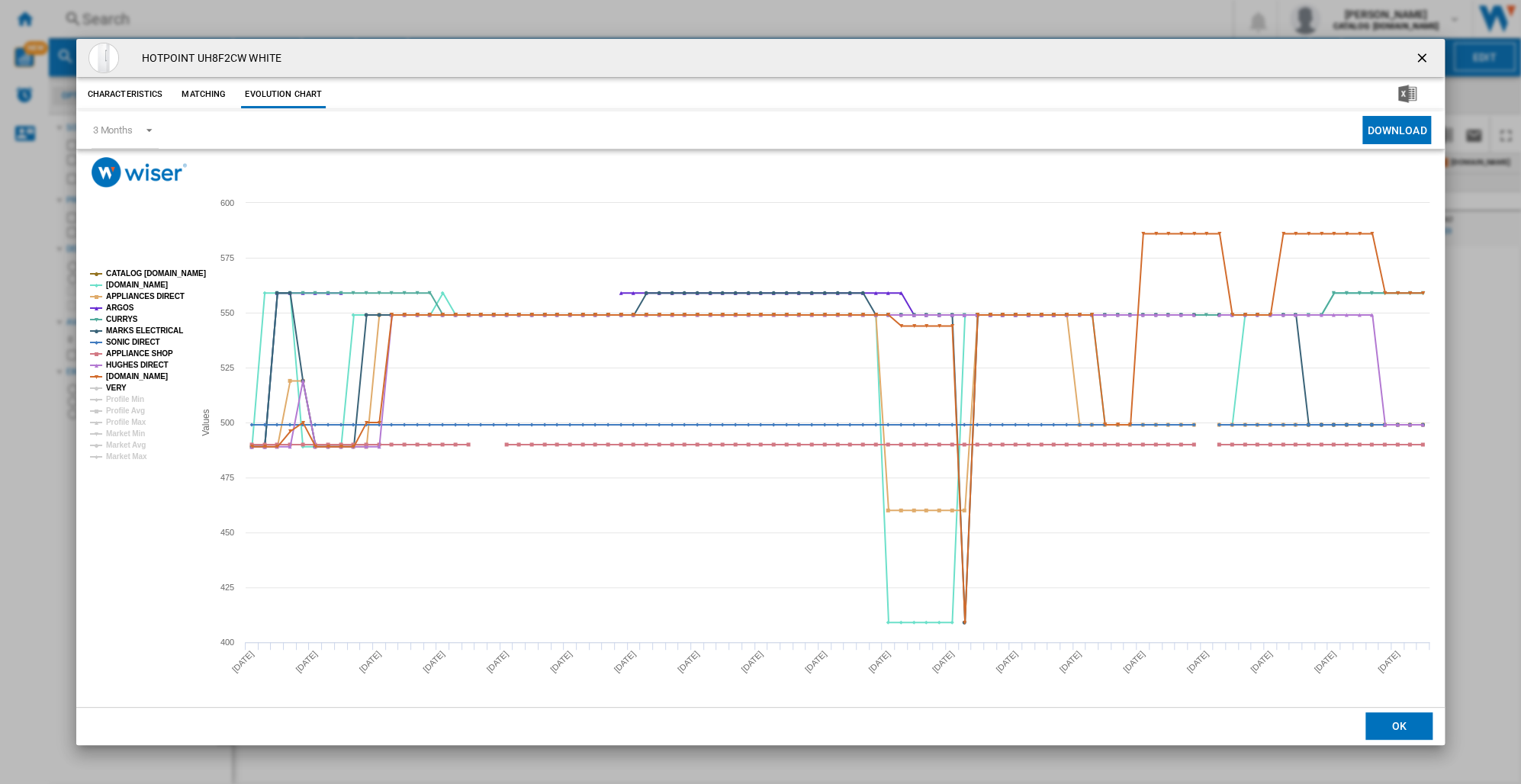
click at [120, 387] on tspan "VERY" at bounding box center [117, 388] width 20 height 9
click at [1422, 58] on ng-md-icon "getI18NText('BUTTONS.CLOSE_DIALOG')" at bounding box center [1422, 59] width 18 height 18
